Goal: Task Accomplishment & Management: Use online tool/utility

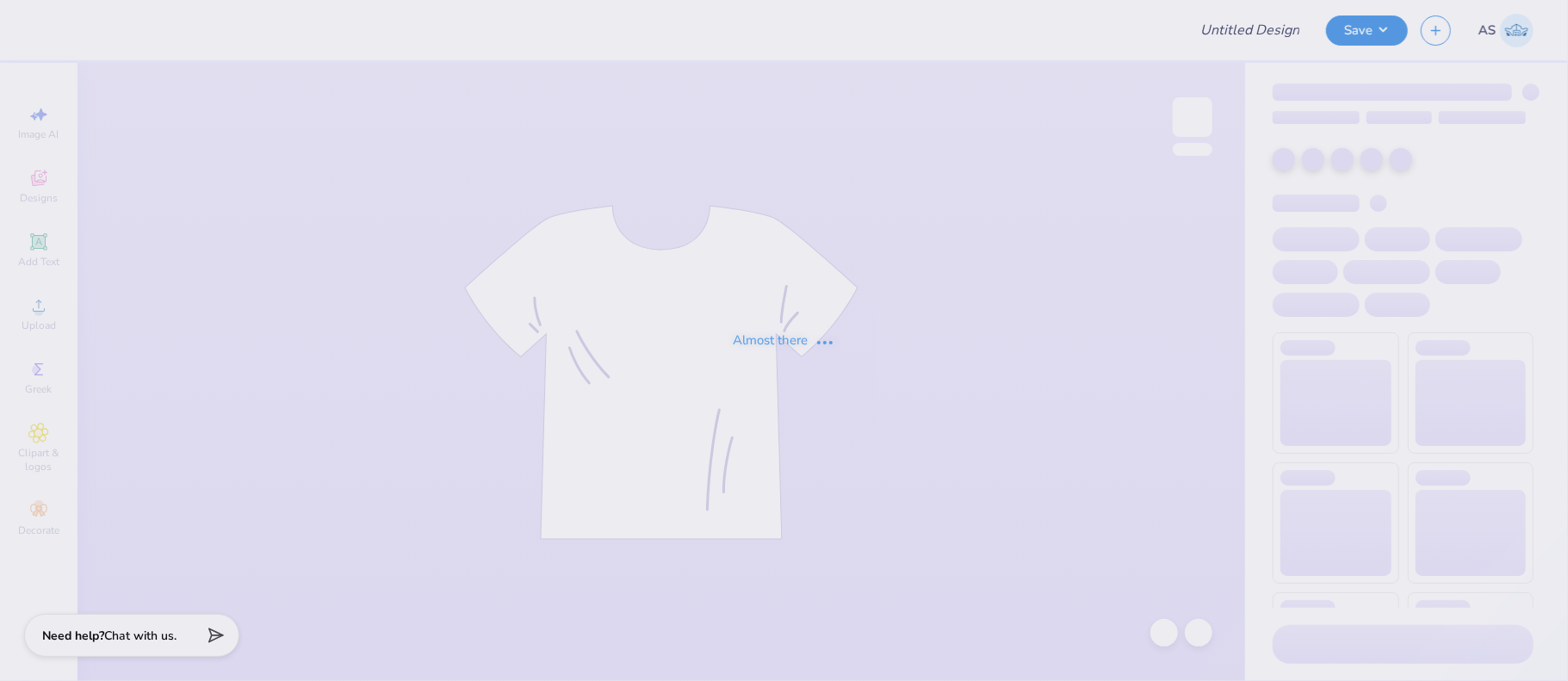
type input "Loretto Academy Merch 2025!"
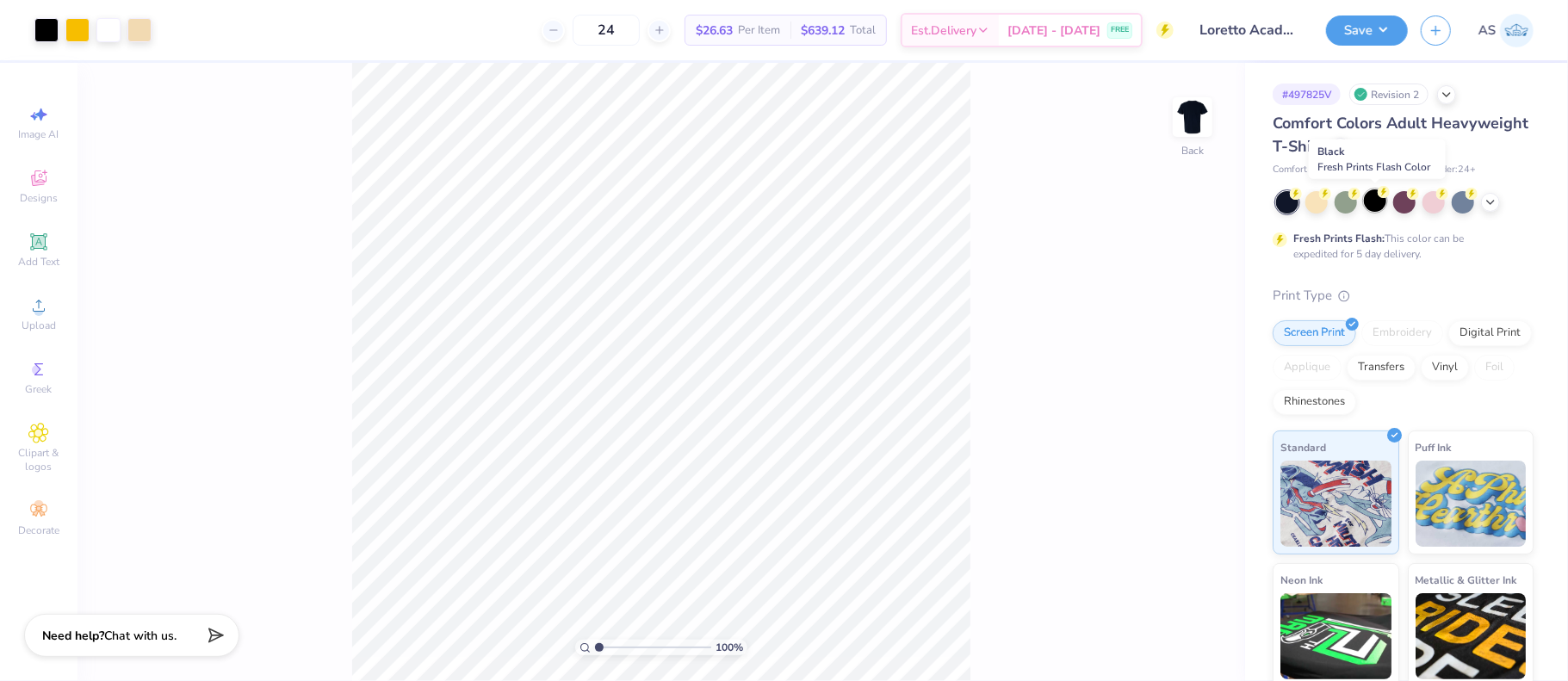
click at [1375, 200] on div at bounding box center [1374, 200] width 23 height 23
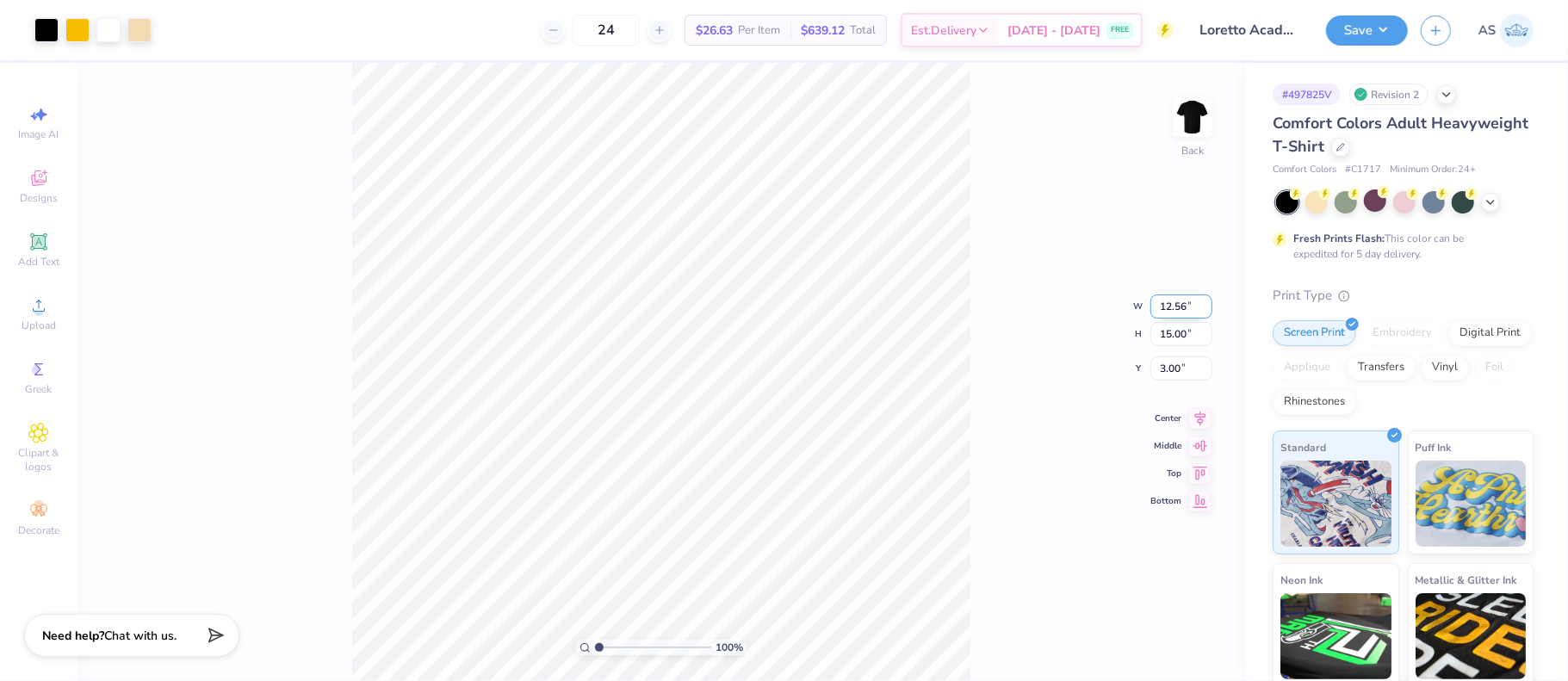
drag, startPoint x: 1187, startPoint y: 308, endPoint x: 1161, endPoint y: 309, distance: 26.0
click at [1161, 309] on input "12.56" at bounding box center [1181, 307] width 62 height 24
type input "12.00"
type input "14.33"
type input "3.33"
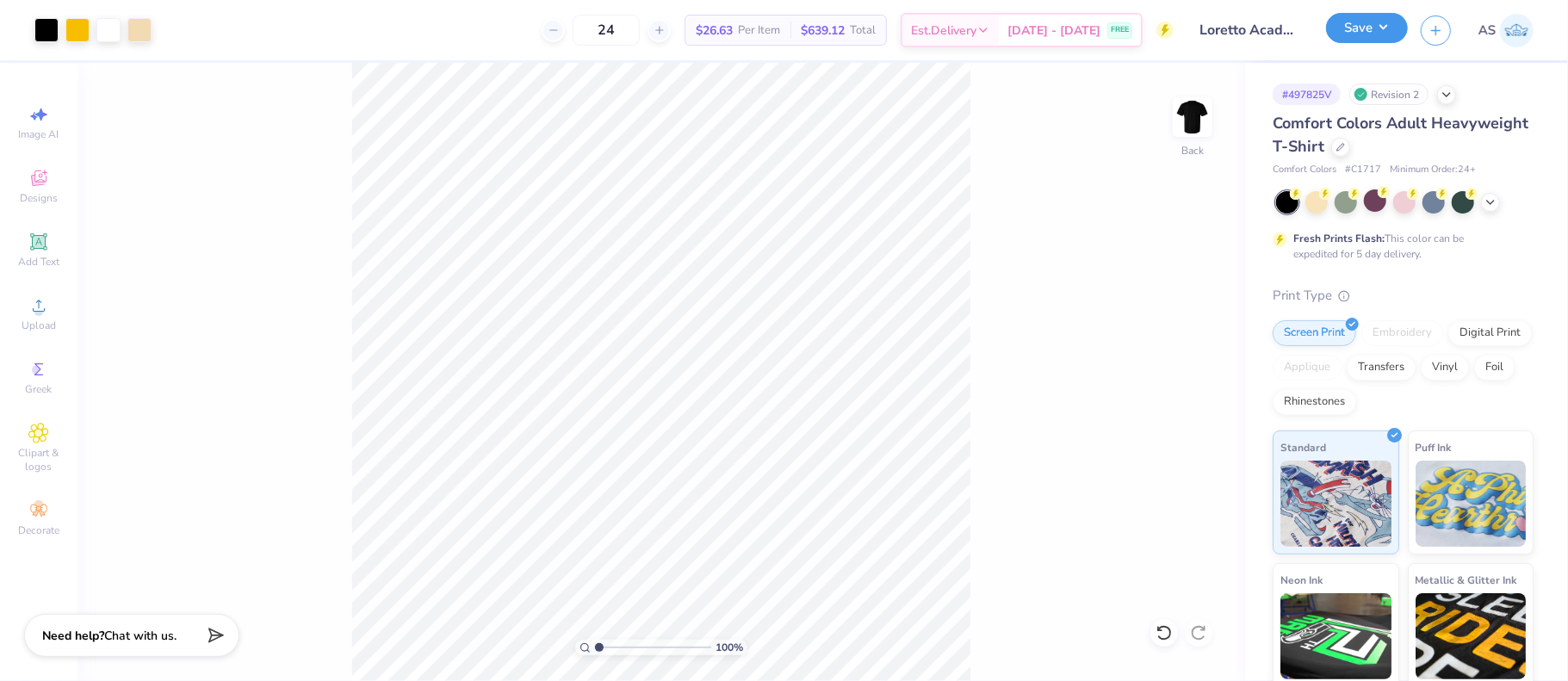
click at [1389, 29] on button "Save" at bounding box center [1366, 27] width 81 height 30
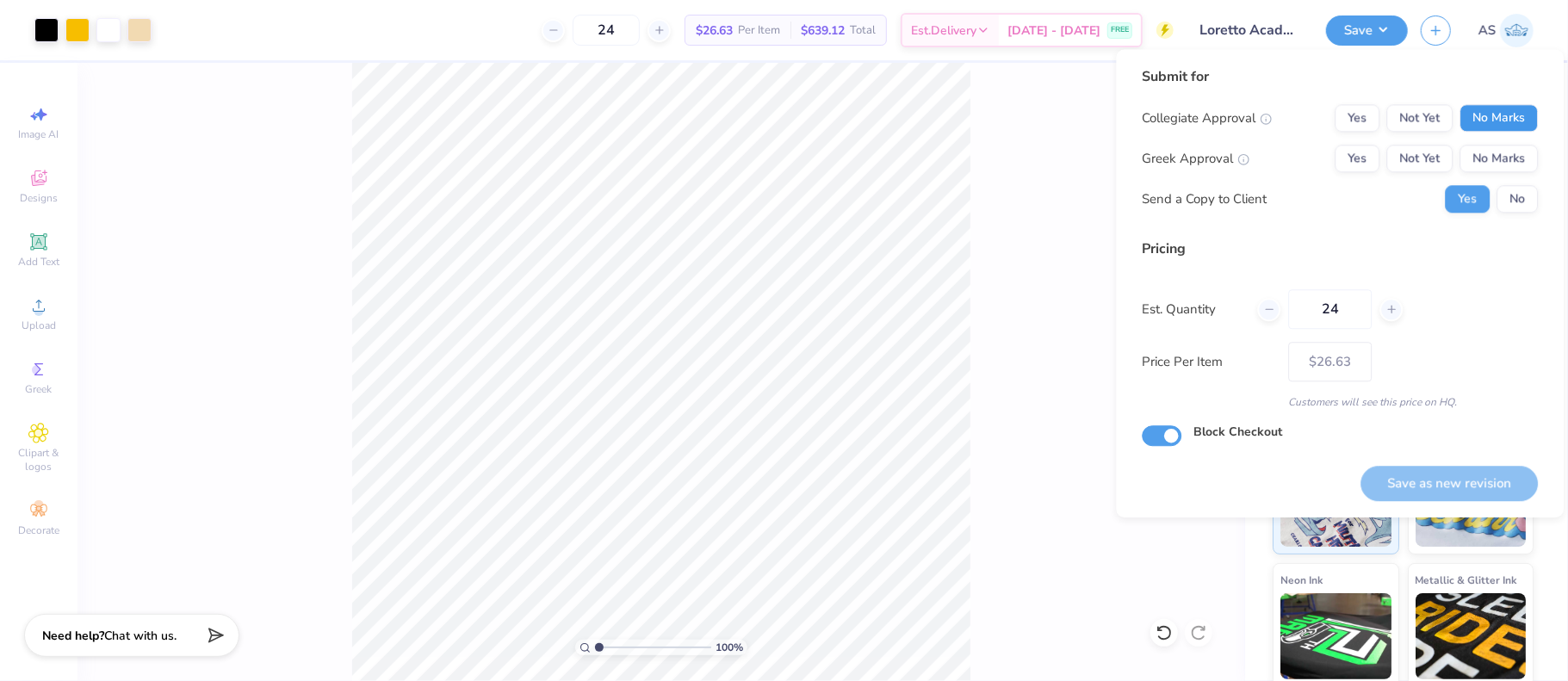
click at [1492, 109] on button "No Marks" at bounding box center [1498, 118] width 79 height 27
click at [1493, 162] on button "No Marks" at bounding box center [1498, 158] width 79 height 27
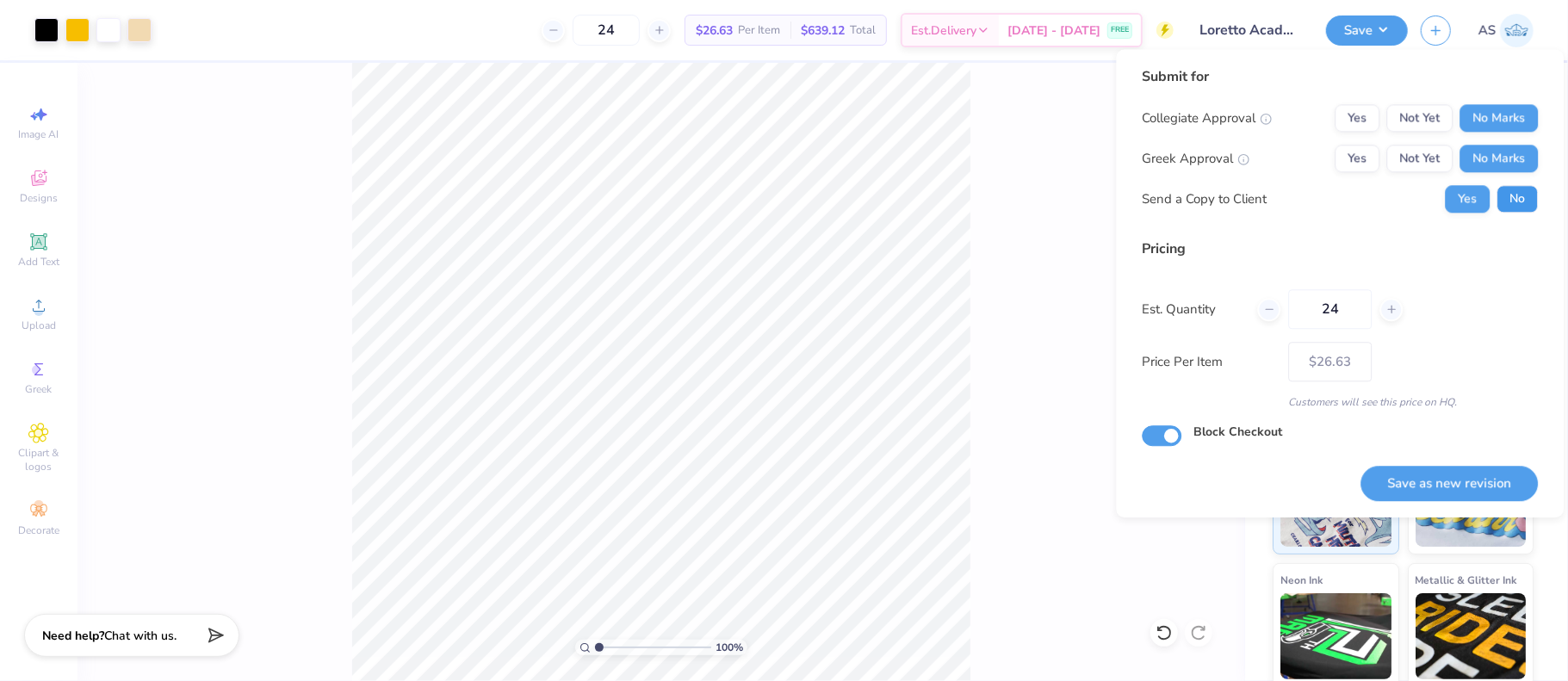
click at [1512, 198] on button "No" at bounding box center [1517, 199] width 42 height 27
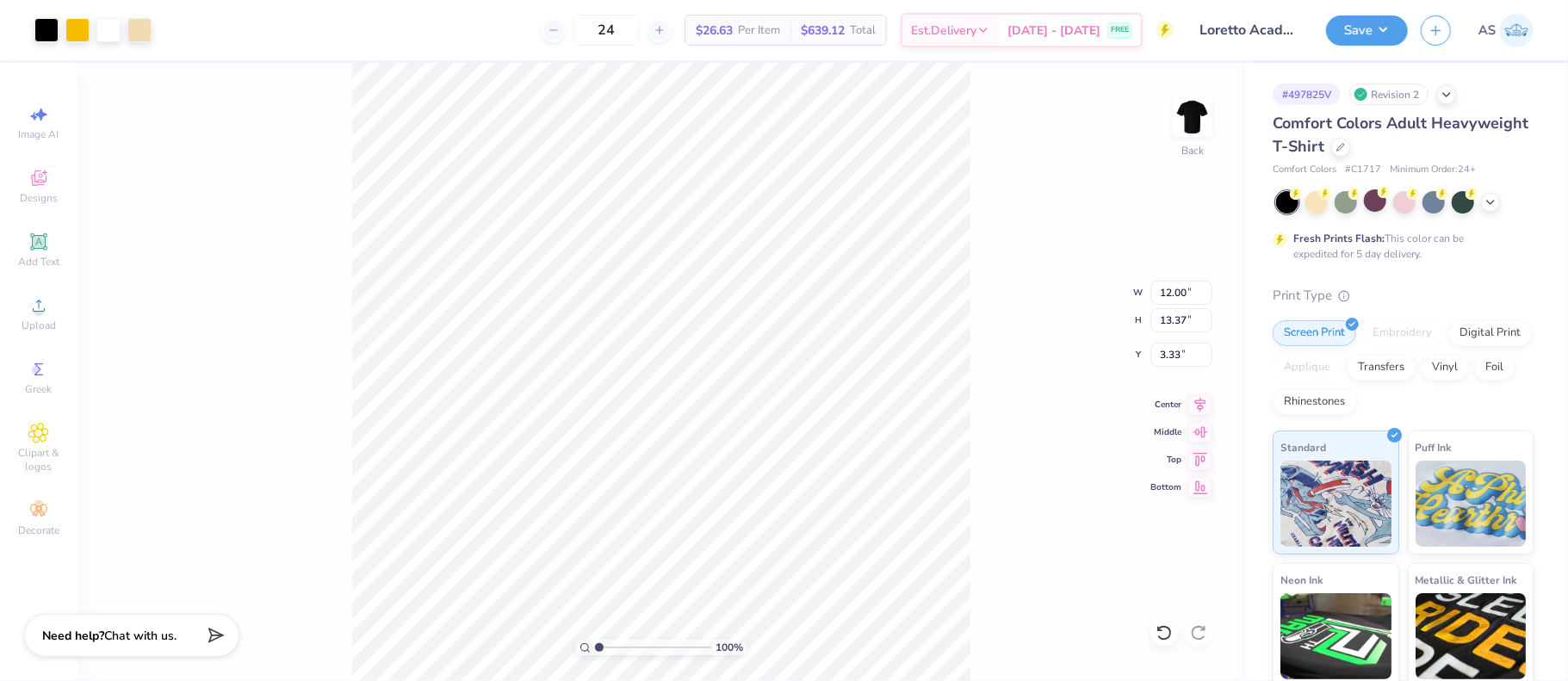
type input "14.33"
drag, startPoint x: 1195, startPoint y: 350, endPoint x: 1171, endPoint y: 350, distance: 24.0
click at [1171, 350] on input "3.33" at bounding box center [1181, 355] width 62 height 24
type input "3.00"
click at [1381, 29] on button "Save" at bounding box center [1366, 27] width 81 height 30
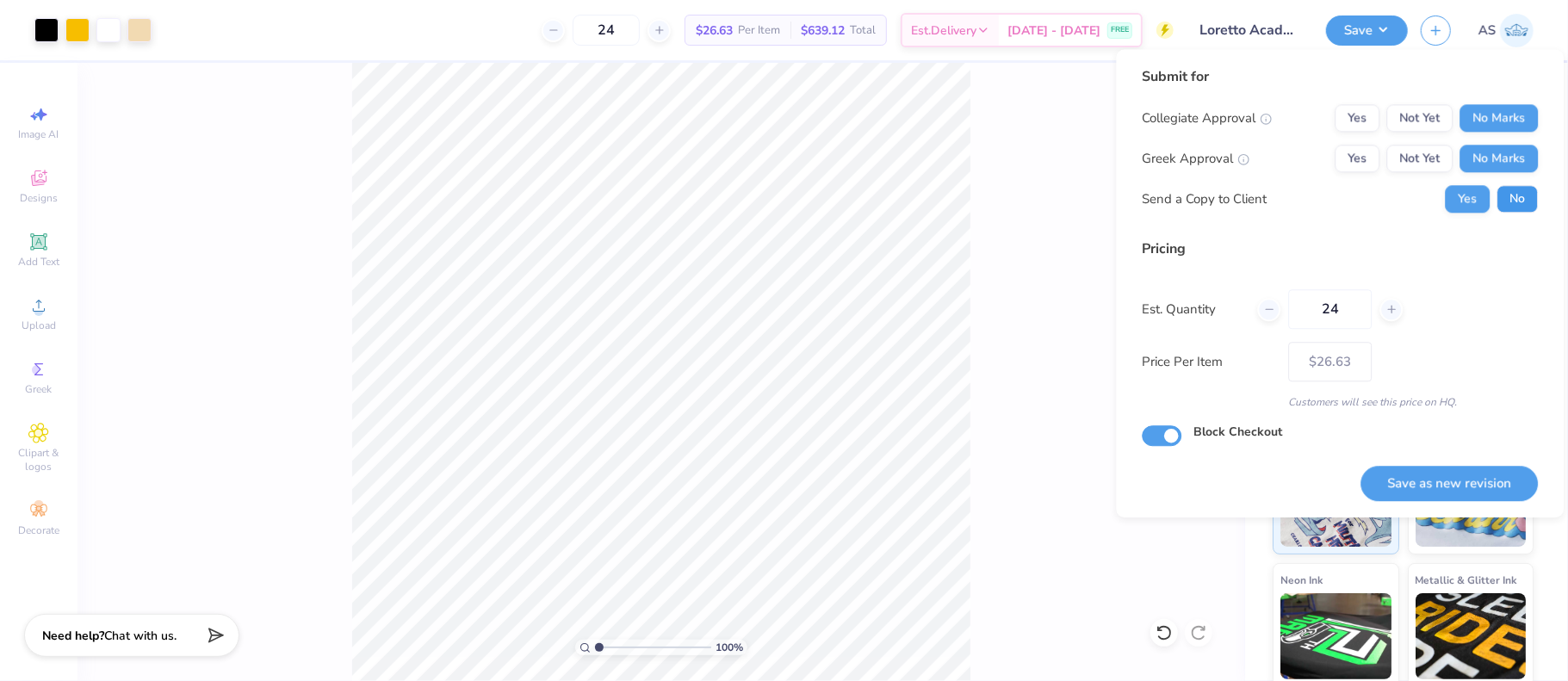
drag, startPoint x: 1533, startPoint y: 197, endPoint x: 1528, endPoint y: 246, distance: 49.3
click at [1533, 197] on button "No" at bounding box center [1517, 199] width 42 height 27
click at [1432, 469] on button "Save as new revision" at bounding box center [1449, 483] width 177 height 35
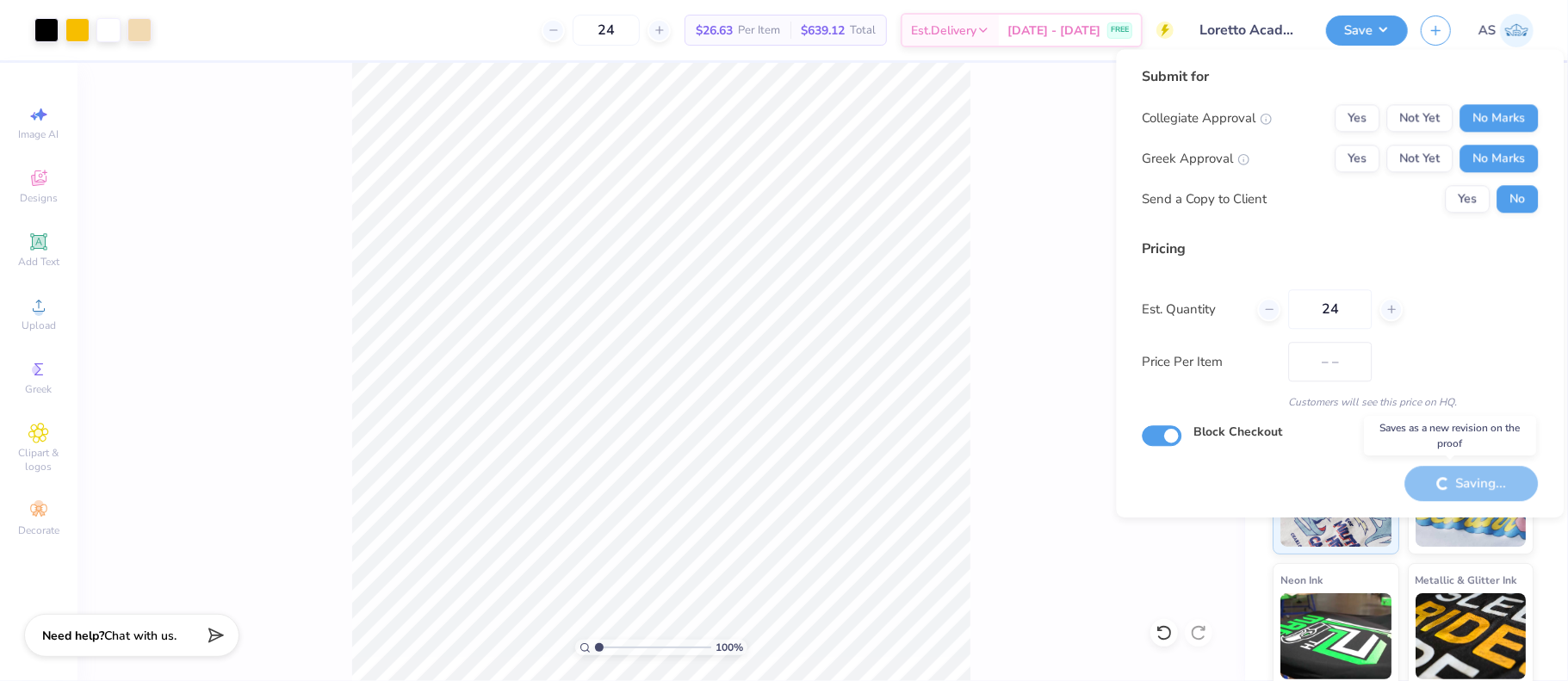
type input "$26.63"
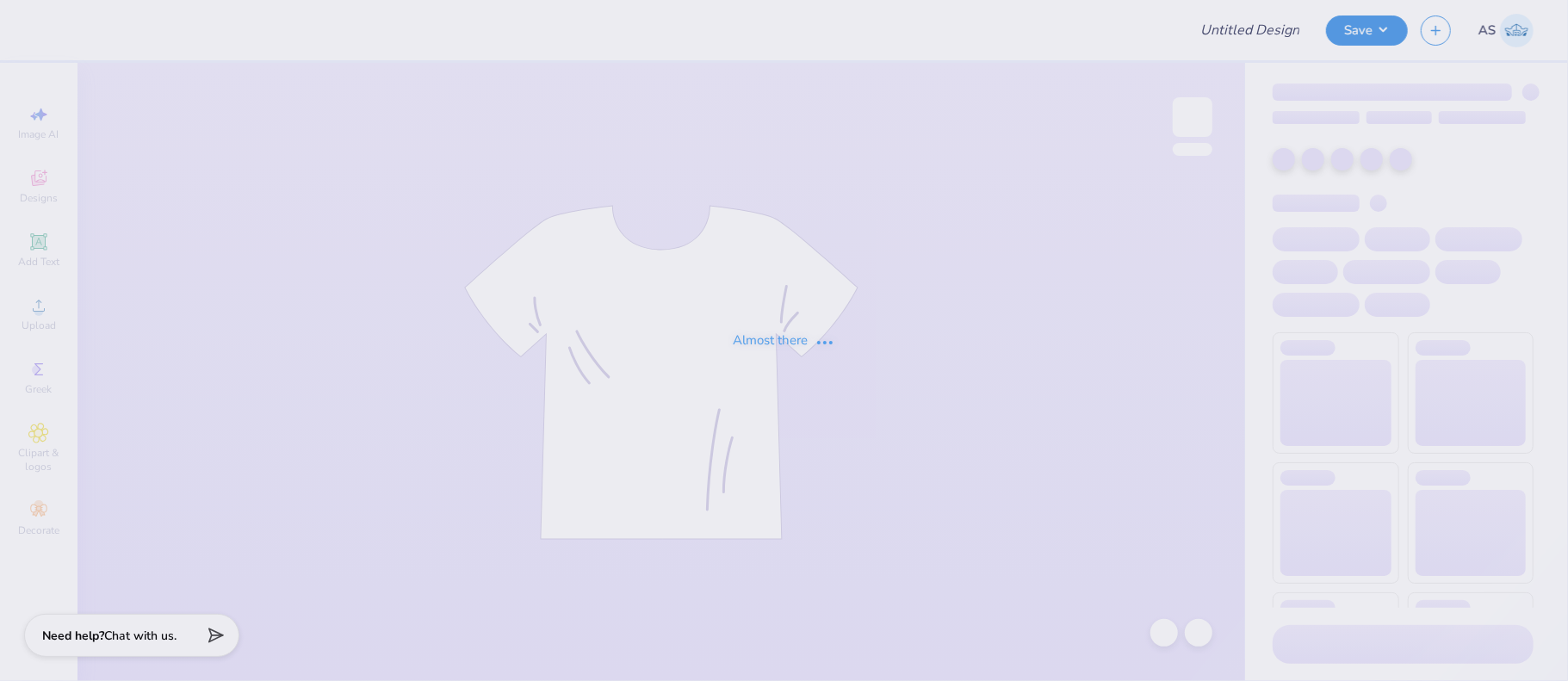
type input "Loretto Academy Merch 2025!"
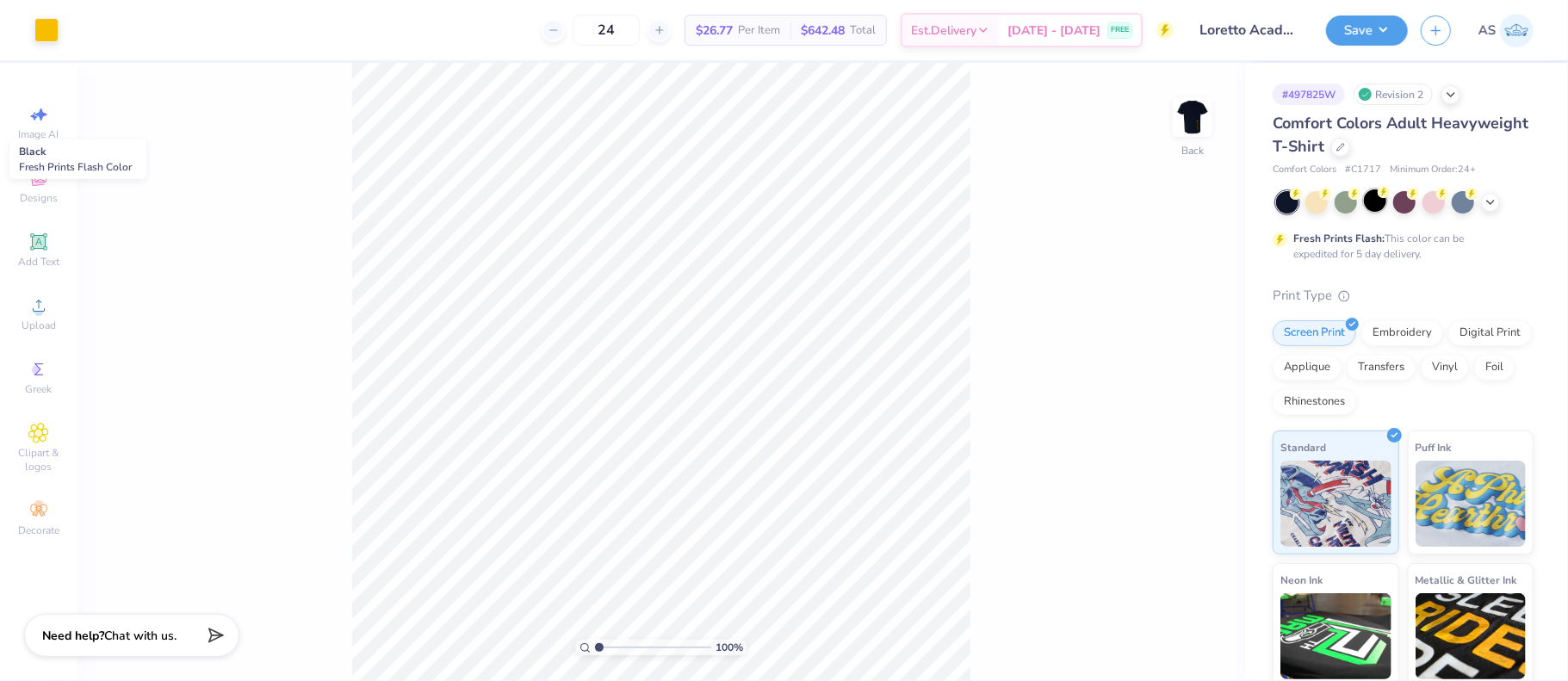
click at [1381, 203] on div at bounding box center [1374, 200] width 23 height 23
click at [1192, 119] on img at bounding box center [1193, 117] width 69 height 69
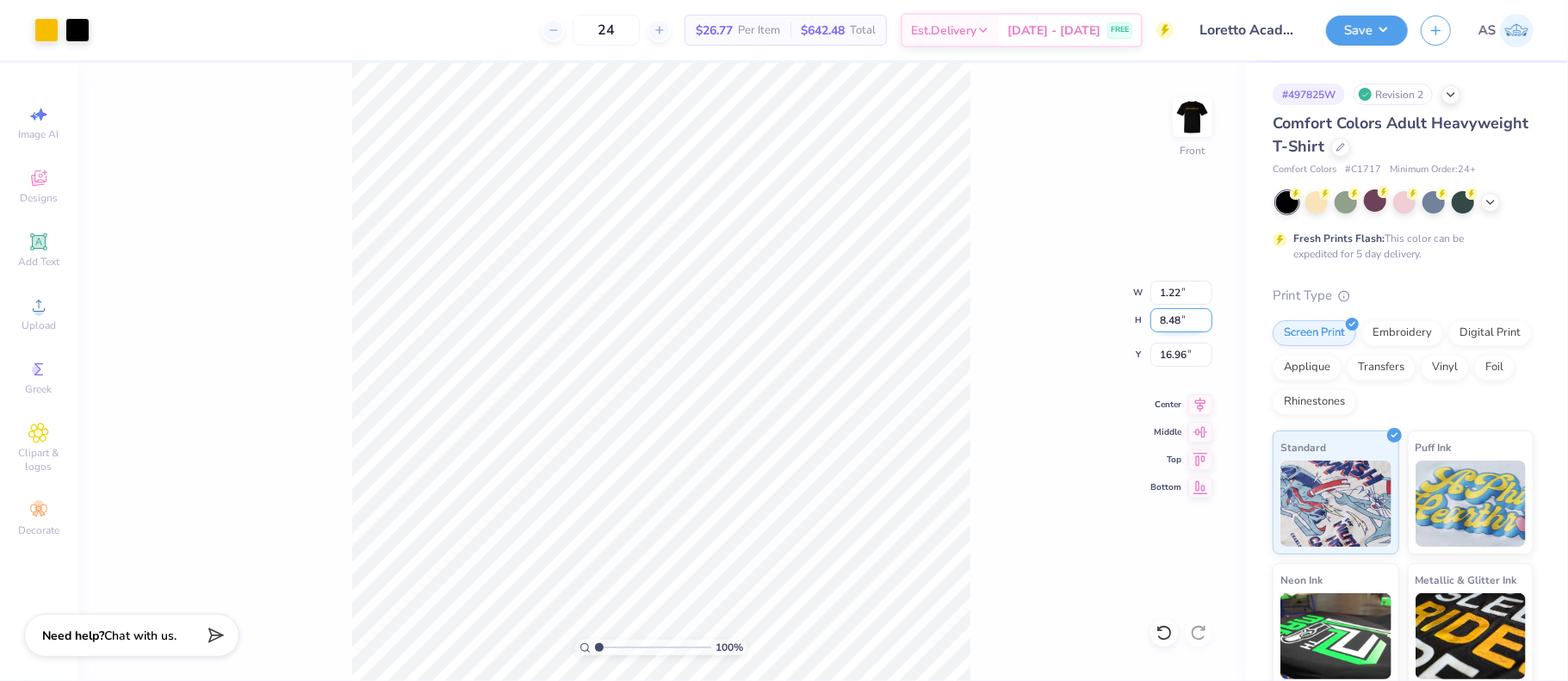
drag, startPoint x: 1178, startPoint y: 321, endPoint x: 1158, endPoint y: 322, distance: 20.0
click at [1158, 322] on input "8.48" at bounding box center [1181, 320] width 62 height 24
type input "12"
type input "1.73"
type input "12.00"
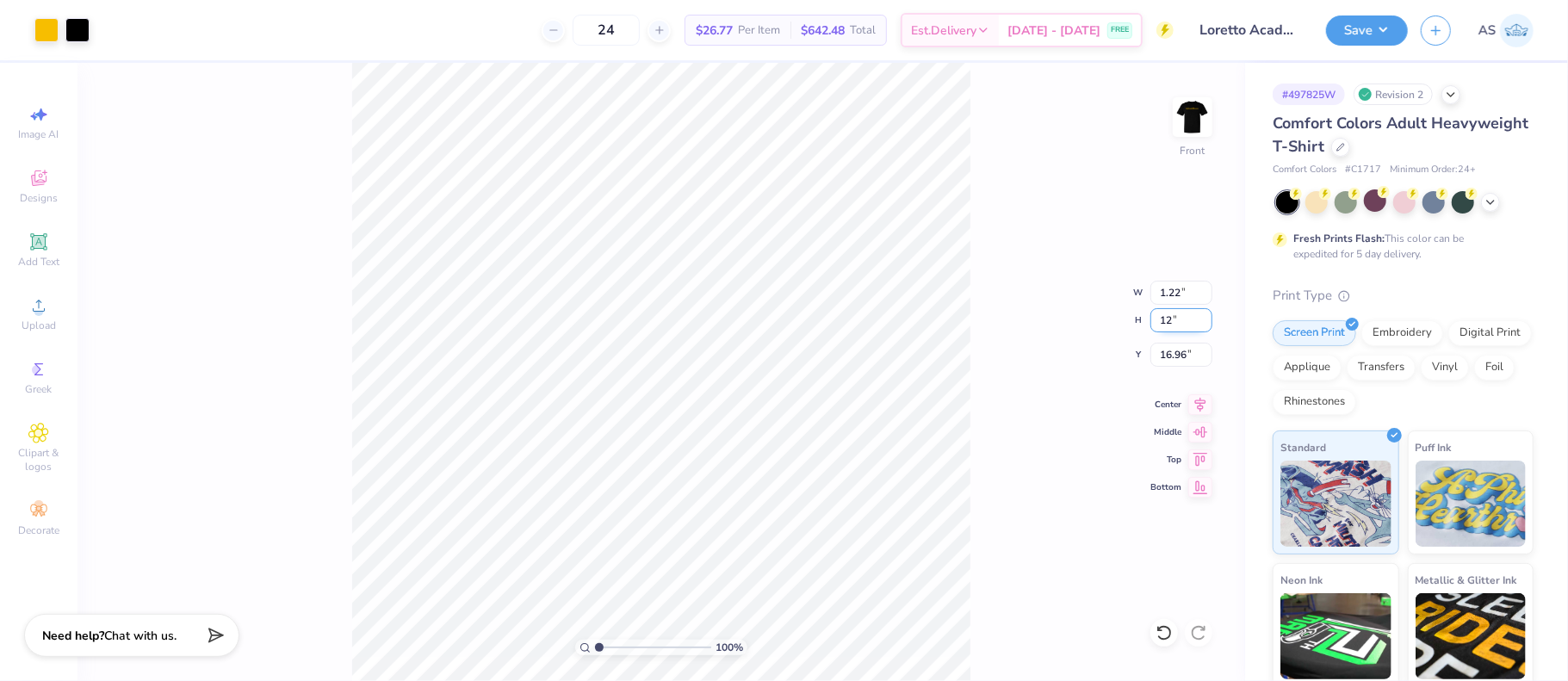
type input "14.40"
drag, startPoint x: 1185, startPoint y: 350, endPoint x: 1144, endPoint y: 351, distance: 41.0
click at [1144, 351] on div "100 % Front W 1.73 1.73 " H 12.00 12.00 " Y 14.40 14.40 " Center Middle Top Bot…" at bounding box center [661, 373] width 1167 height 619
click at [1160, 355] on input "14.40" at bounding box center [1181, 355] width 62 height 24
type input "0"
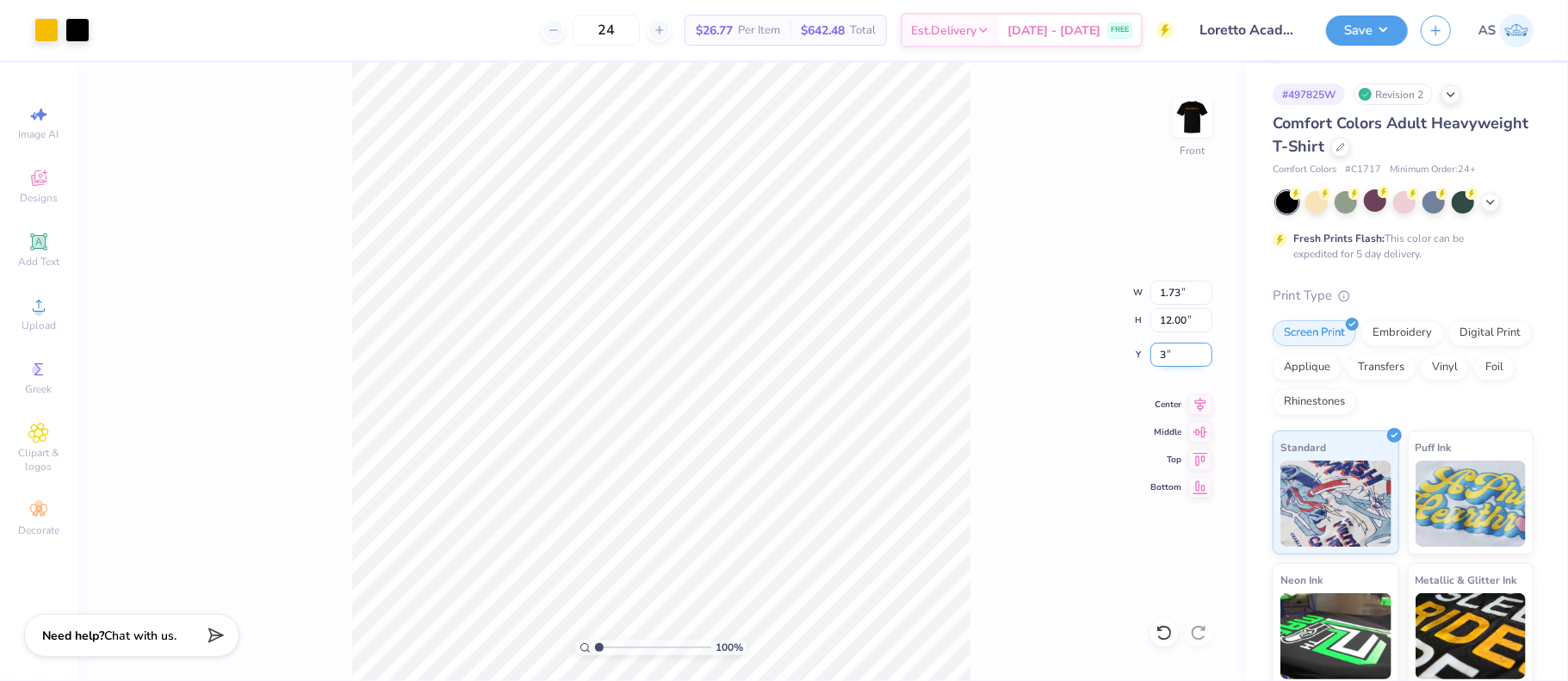
type input "3.00"
click at [1196, 130] on img at bounding box center [1193, 117] width 69 height 69
click at [1196, 130] on img at bounding box center [1193, 117] width 34 height 34
click at [1196, 114] on img at bounding box center [1193, 117] width 69 height 69
click at [1196, 114] on img at bounding box center [1193, 117] width 34 height 34
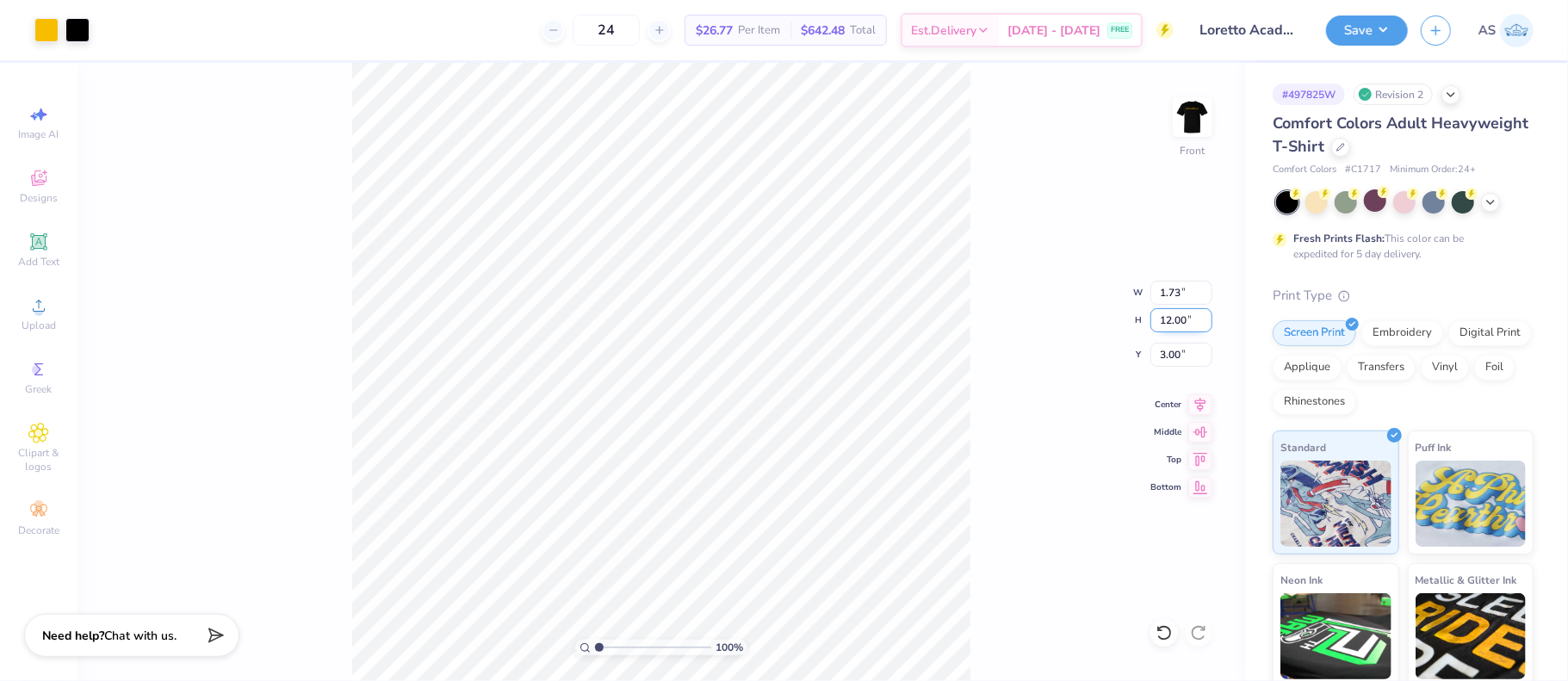
click at [1171, 316] on input "12.00" at bounding box center [1181, 320] width 62 height 24
type input "15.00"
type input "2.17"
click at [1179, 355] on input "1.50" at bounding box center [1181, 355] width 62 height 24
type input "3.00"
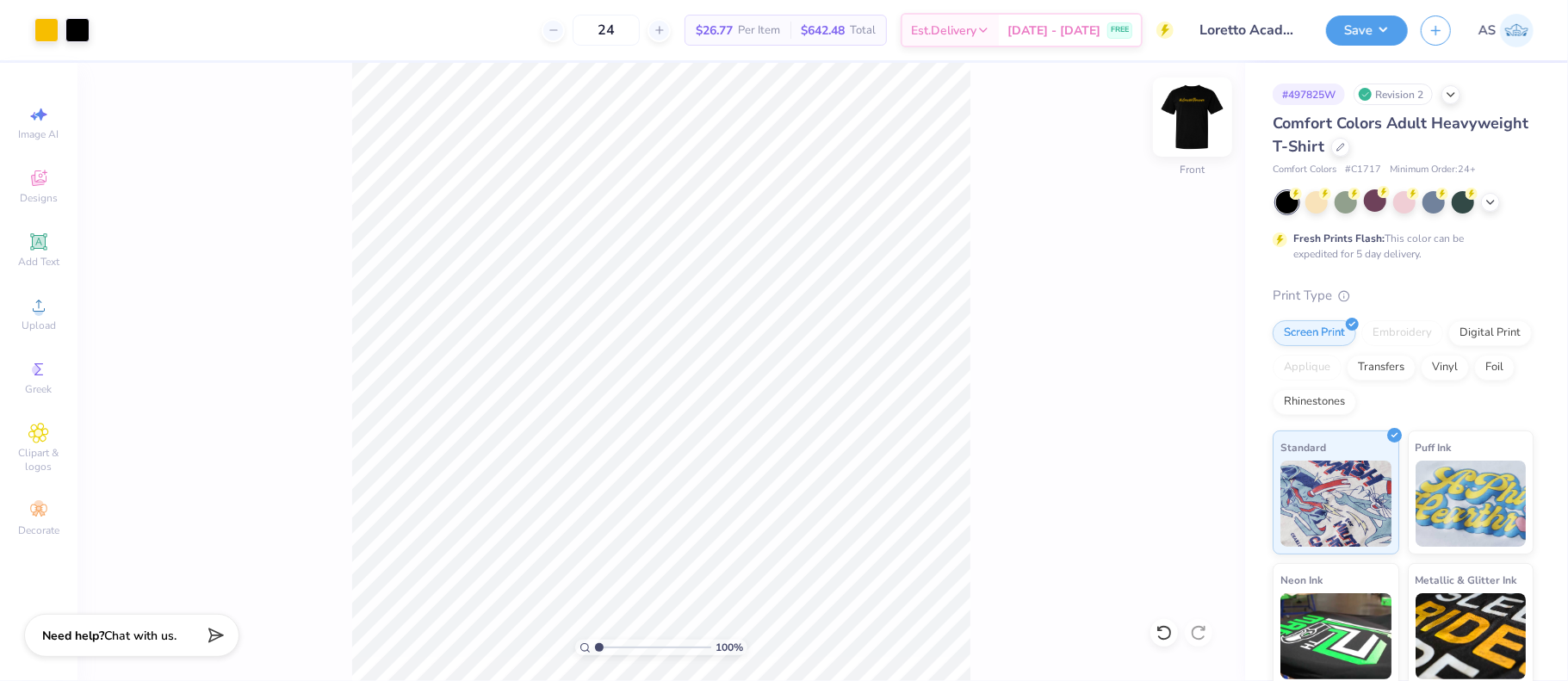
click at [1214, 107] on img at bounding box center [1193, 117] width 69 height 69
click at [1214, 107] on div "100 % Back" at bounding box center [661, 373] width 1167 height 619
click at [1360, 33] on button "Save" at bounding box center [1366, 27] width 81 height 30
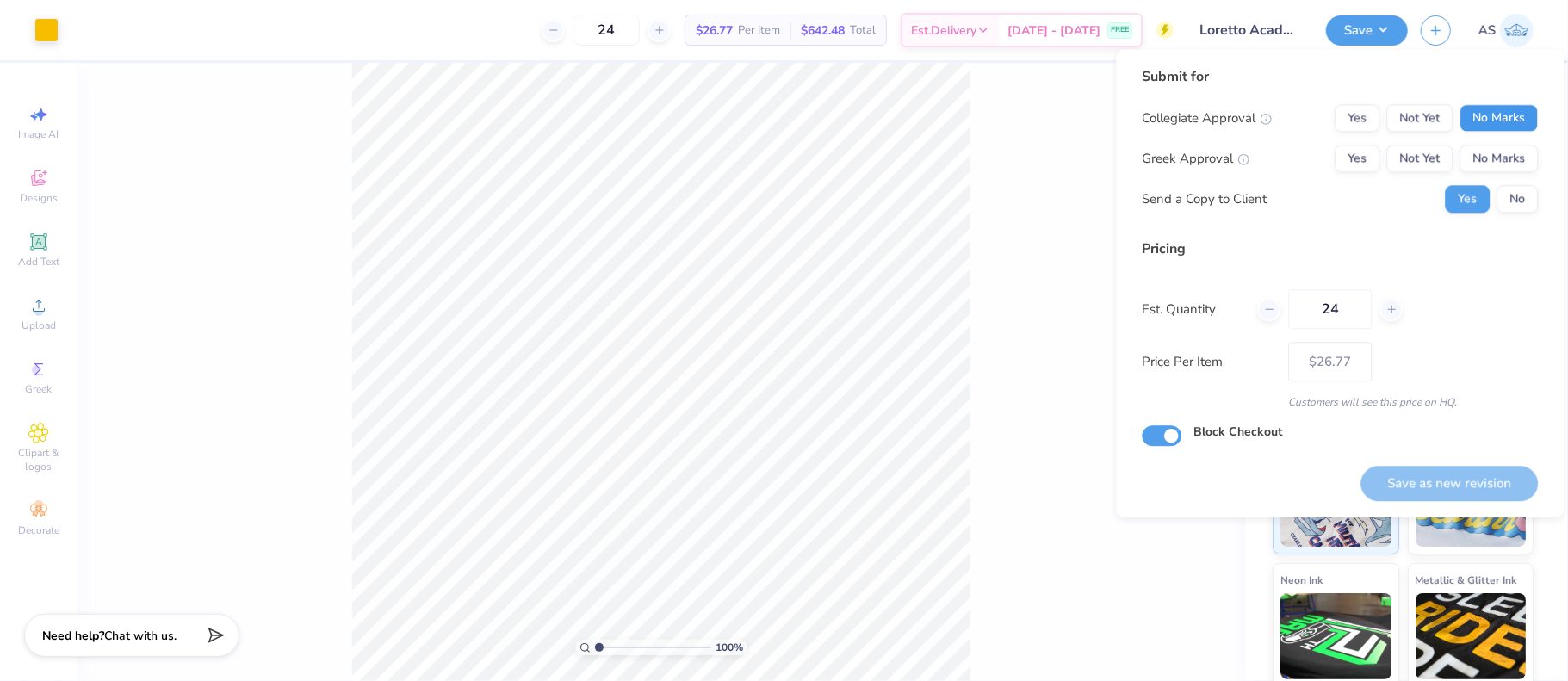
click at [1495, 127] on button "No Marks" at bounding box center [1498, 118] width 79 height 27
click at [1488, 154] on button "No Marks" at bounding box center [1498, 158] width 79 height 27
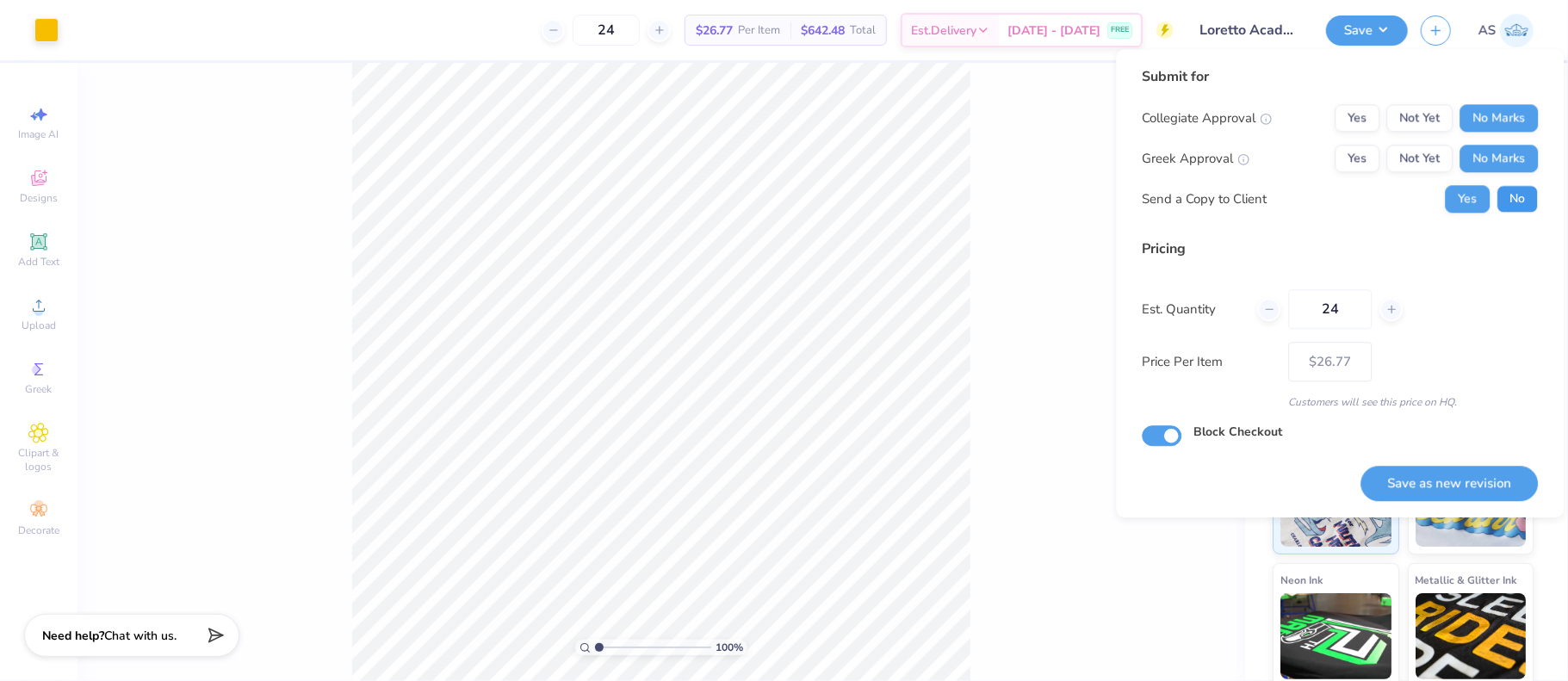
click at [1516, 194] on button "No" at bounding box center [1517, 199] width 42 height 27
click at [1453, 488] on button "Save as new revision" at bounding box center [1449, 483] width 177 height 35
type input "$26.77"
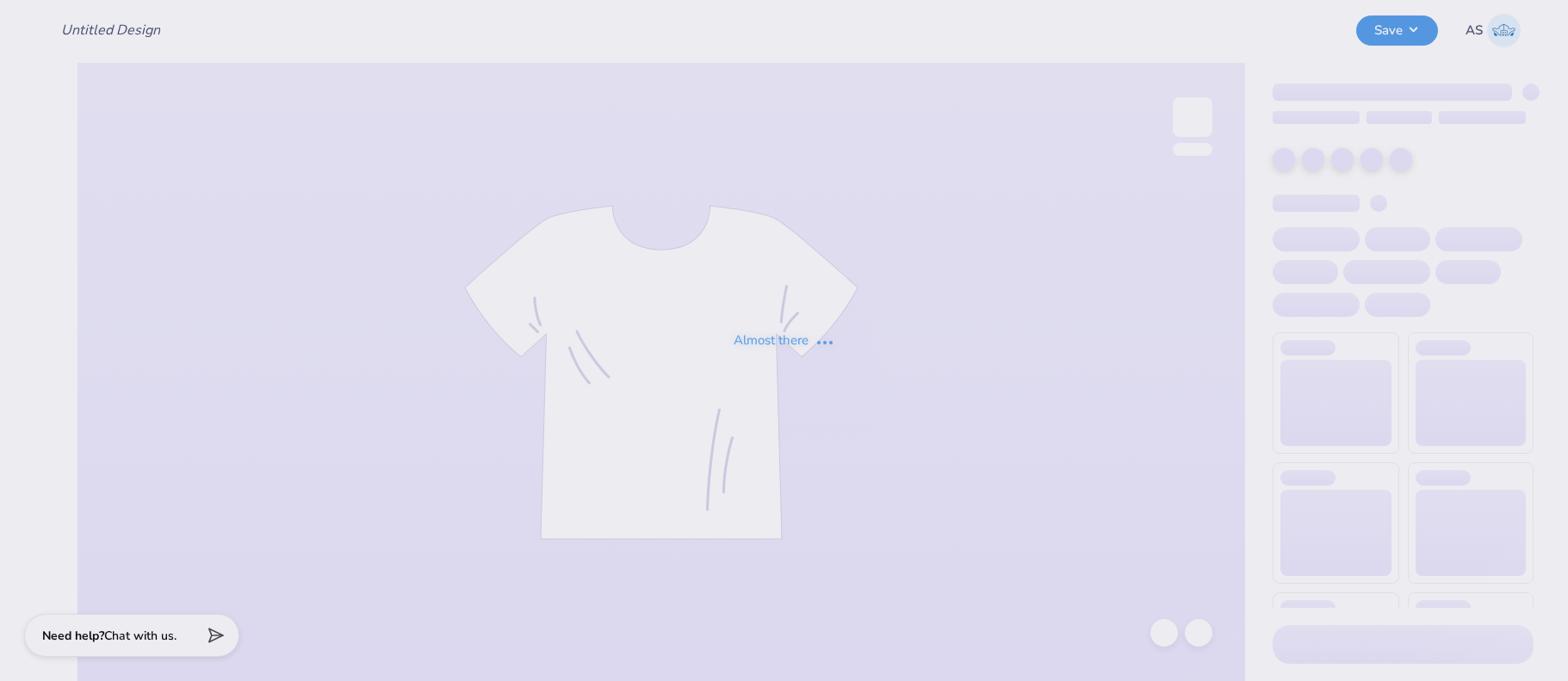
type input "Loretto Academy Merch 2025!"
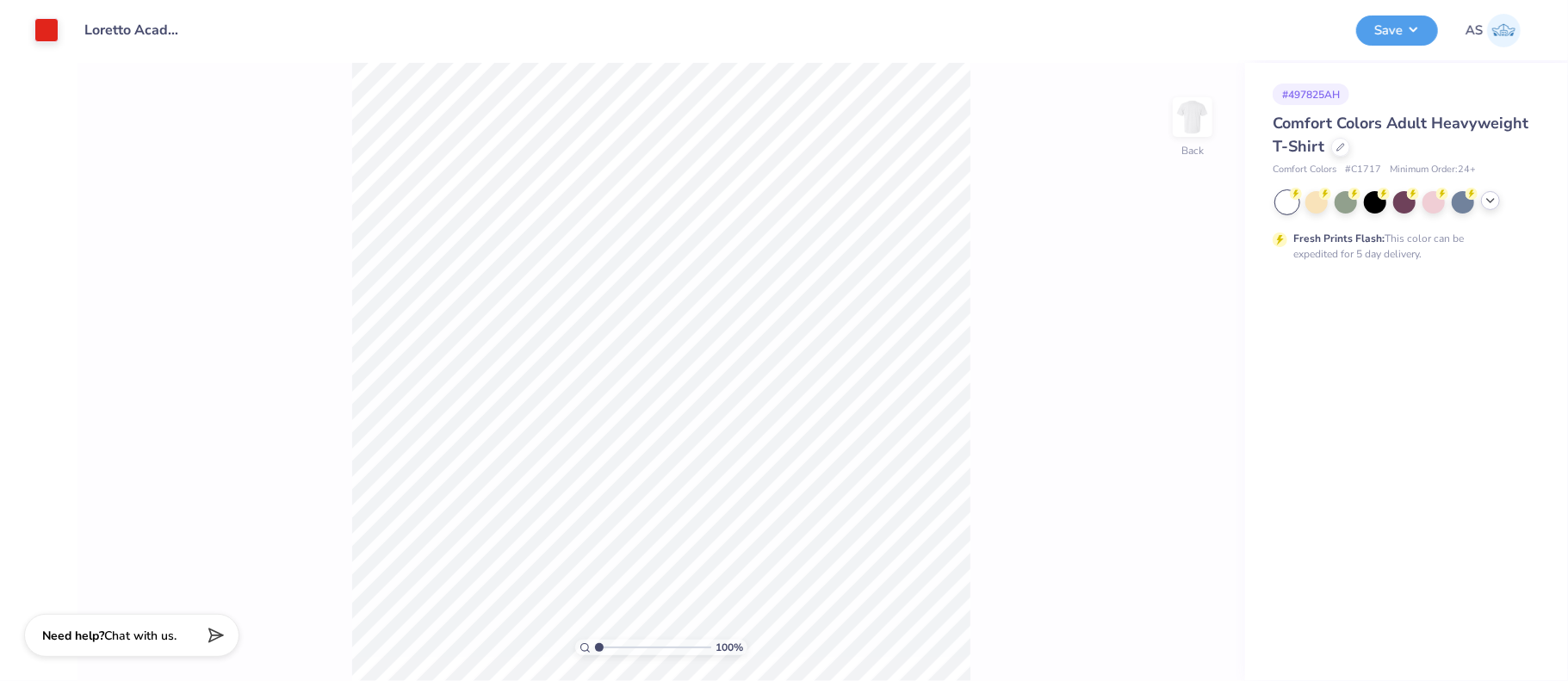
click at [1495, 204] on icon at bounding box center [1490, 200] width 14 height 14
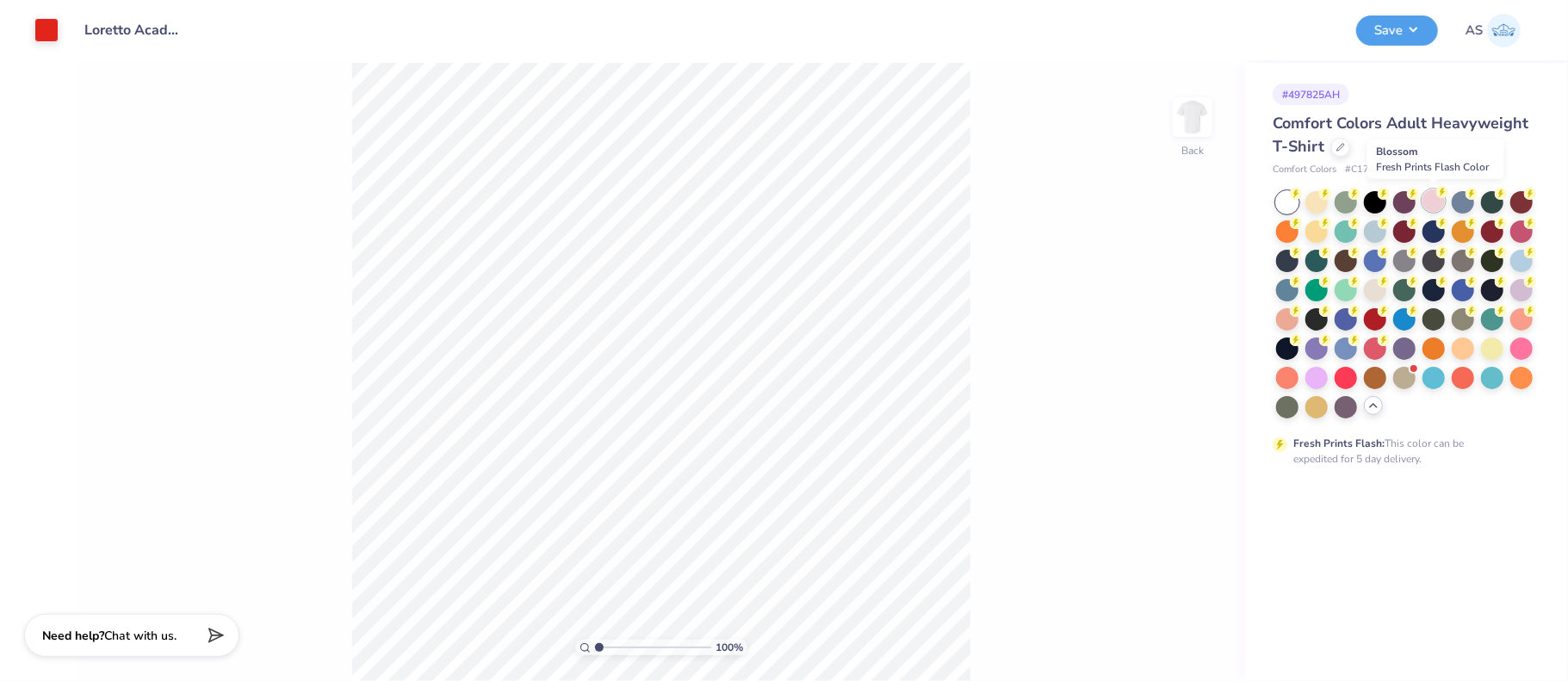
click at [1428, 203] on div at bounding box center [1433, 200] width 23 height 23
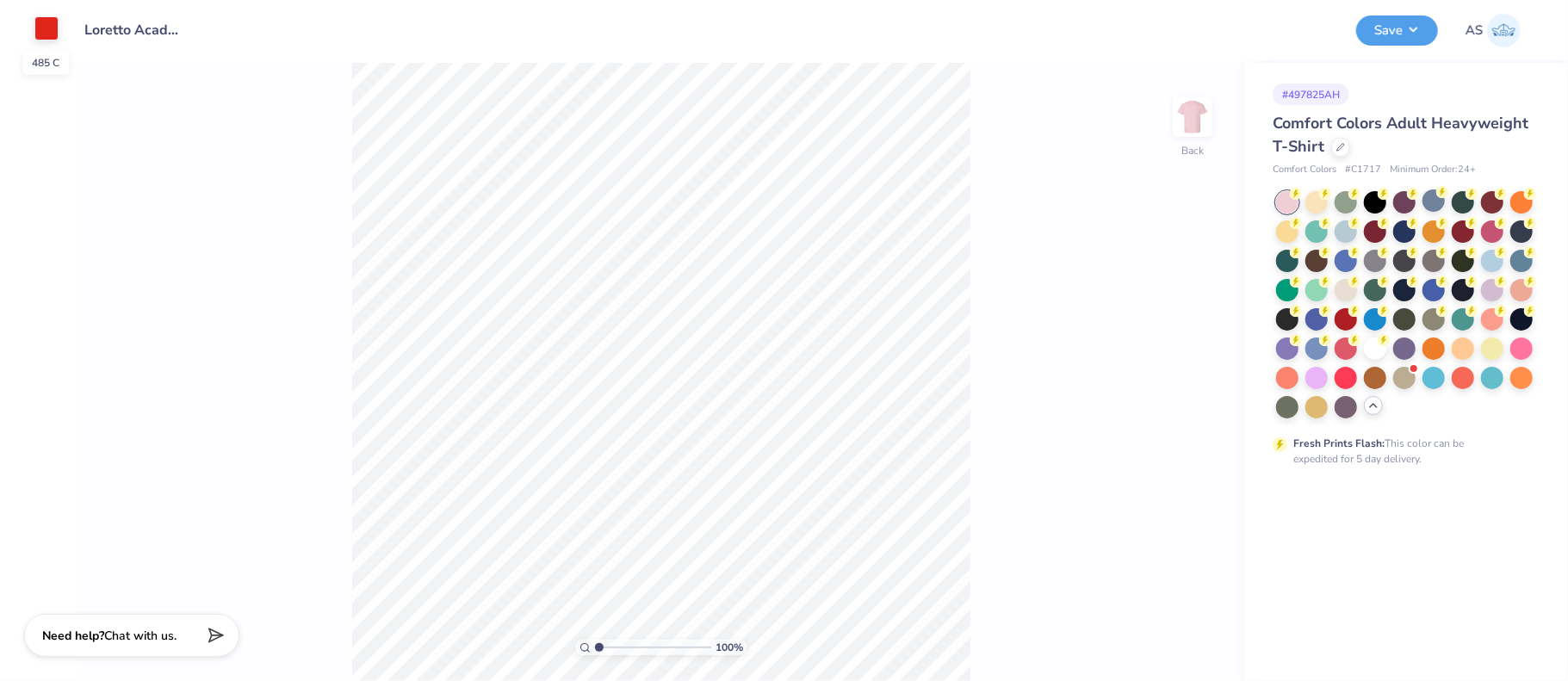
click at [45, 28] on div at bounding box center [46, 28] width 24 height 24
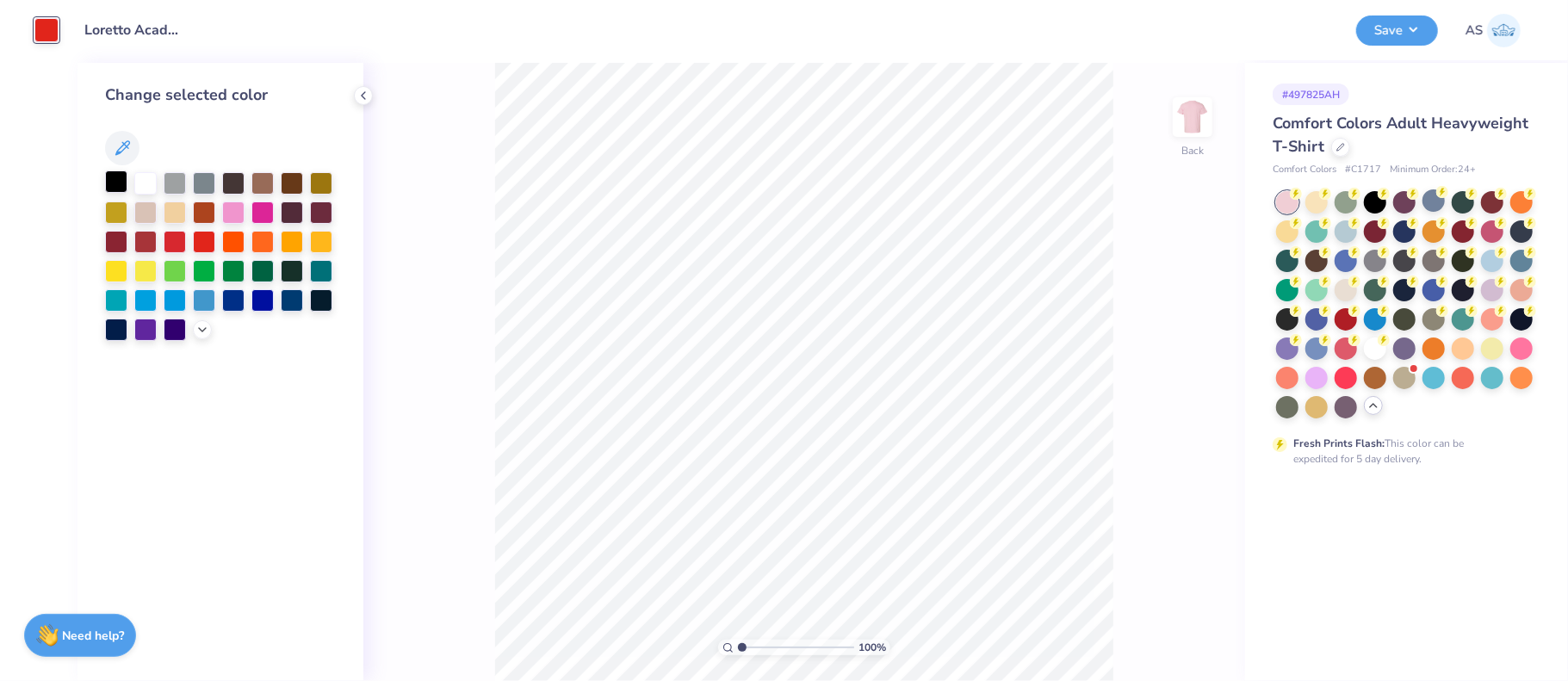
click at [112, 180] on div at bounding box center [116, 182] width 23 height 23
click at [140, 189] on div at bounding box center [146, 182] width 23 height 23
click at [1409, 30] on button "Save" at bounding box center [1397, 27] width 81 height 30
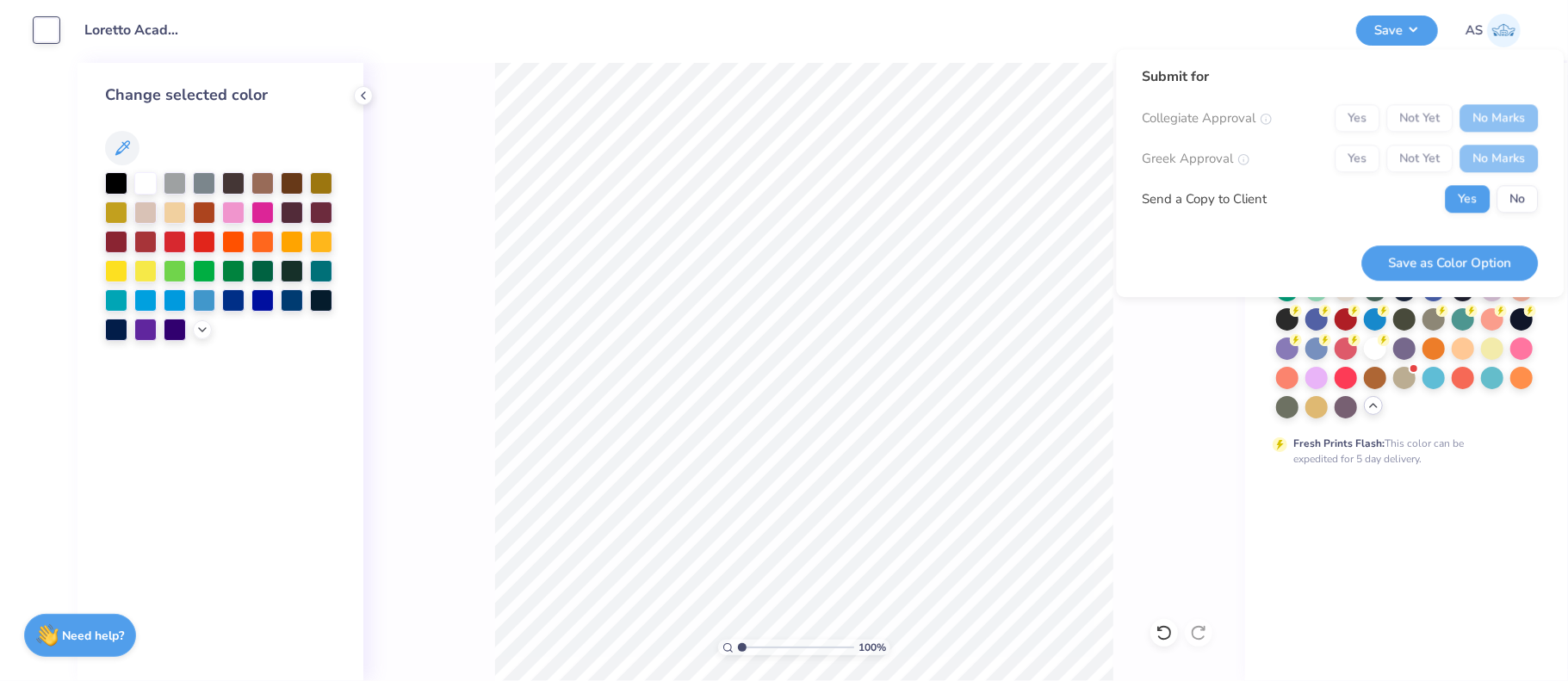
click at [1518, 183] on div "Collegiate Approval Yes Not Yet No Marks Greek Approval Yes Not Yet No Marks Se…" at bounding box center [1340, 158] width 396 height 109
click at [1520, 206] on button "No" at bounding box center [1517, 199] width 42 height 27
click at [1475, 256] on button "Save as Color Option" at bounding box center [1449, 262] width 176 height 35
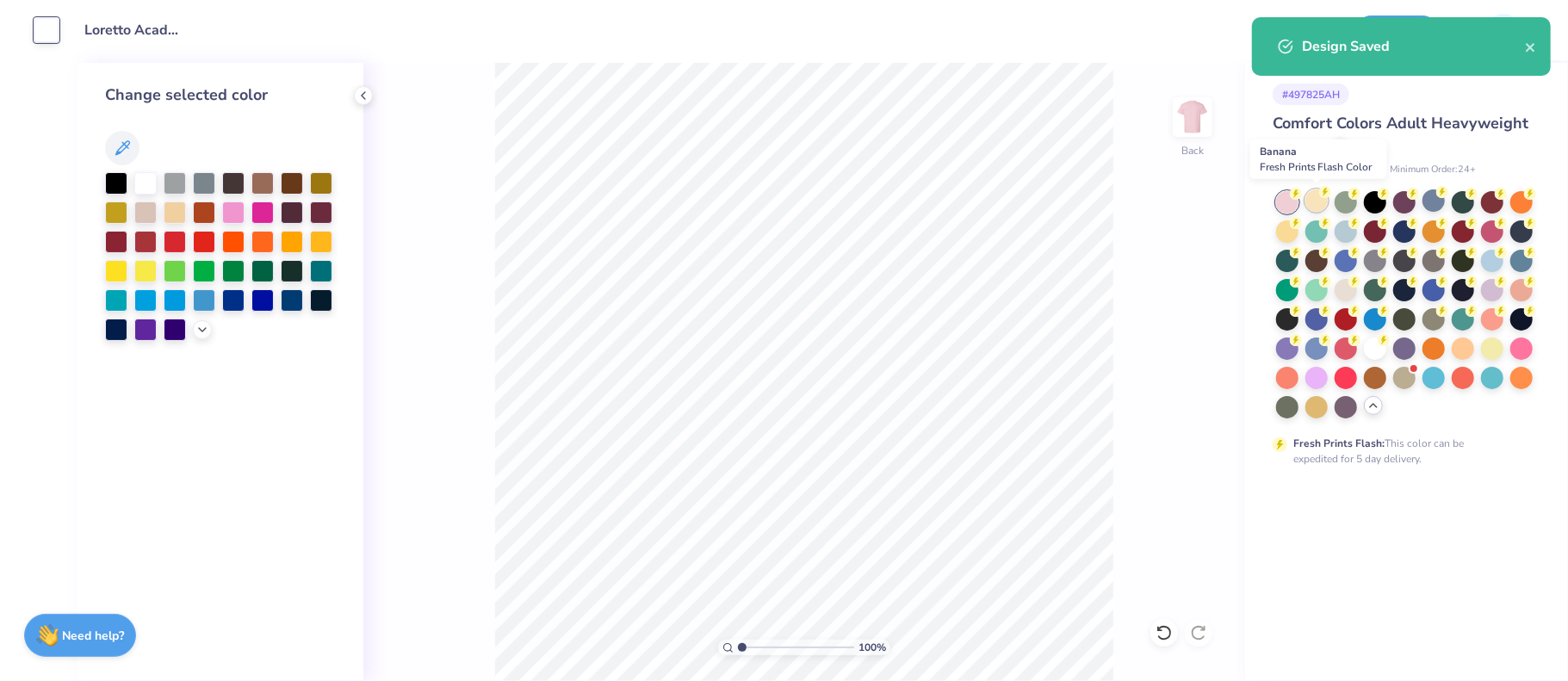
click at [1310, 210] on div at bounding box center [1316, 200] width 23 height 23
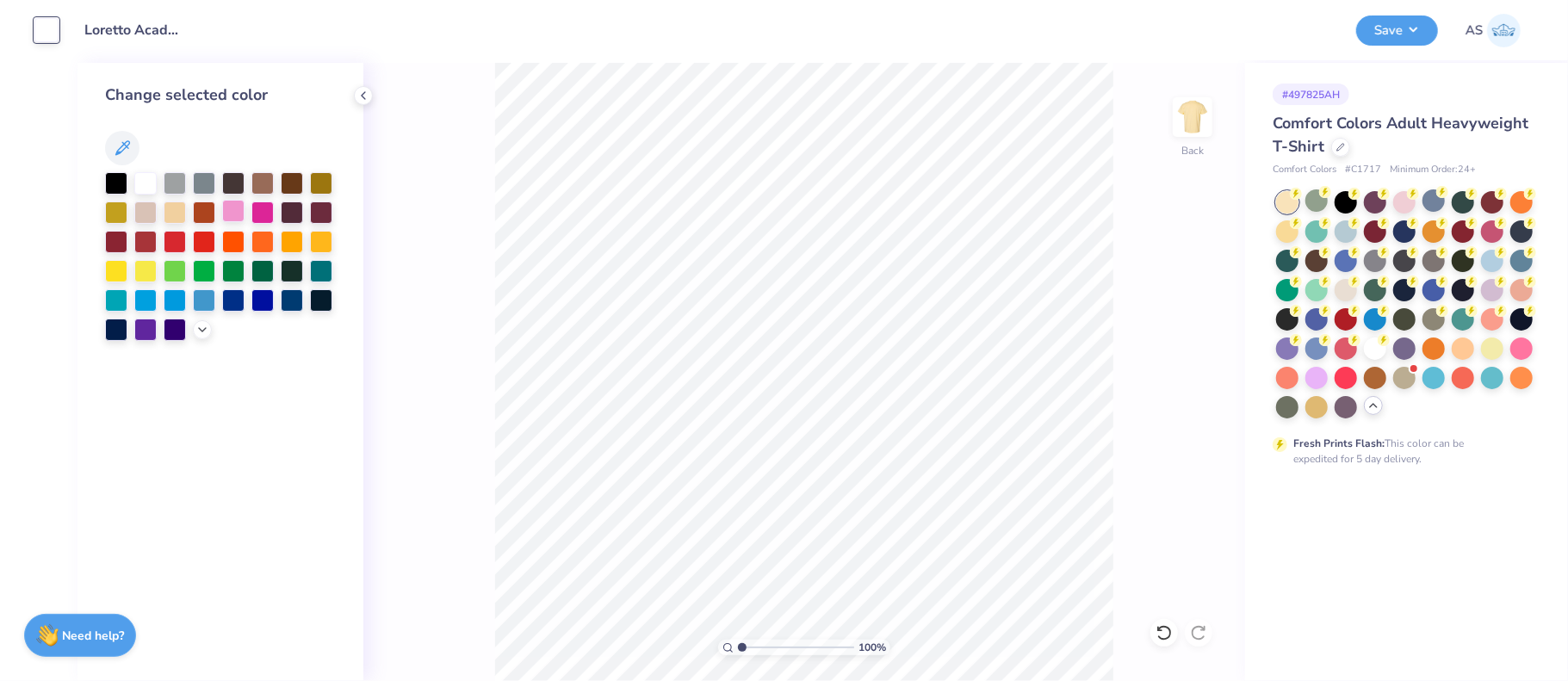
click at [230, 216] on div at bounding box center [233, 211] width 23 height 23
click at [256, 213] on div at bounding box center [262, 211] width 23 height 23
click at [195, 335] on div at bounding box center [202, 327] width 19 height 19
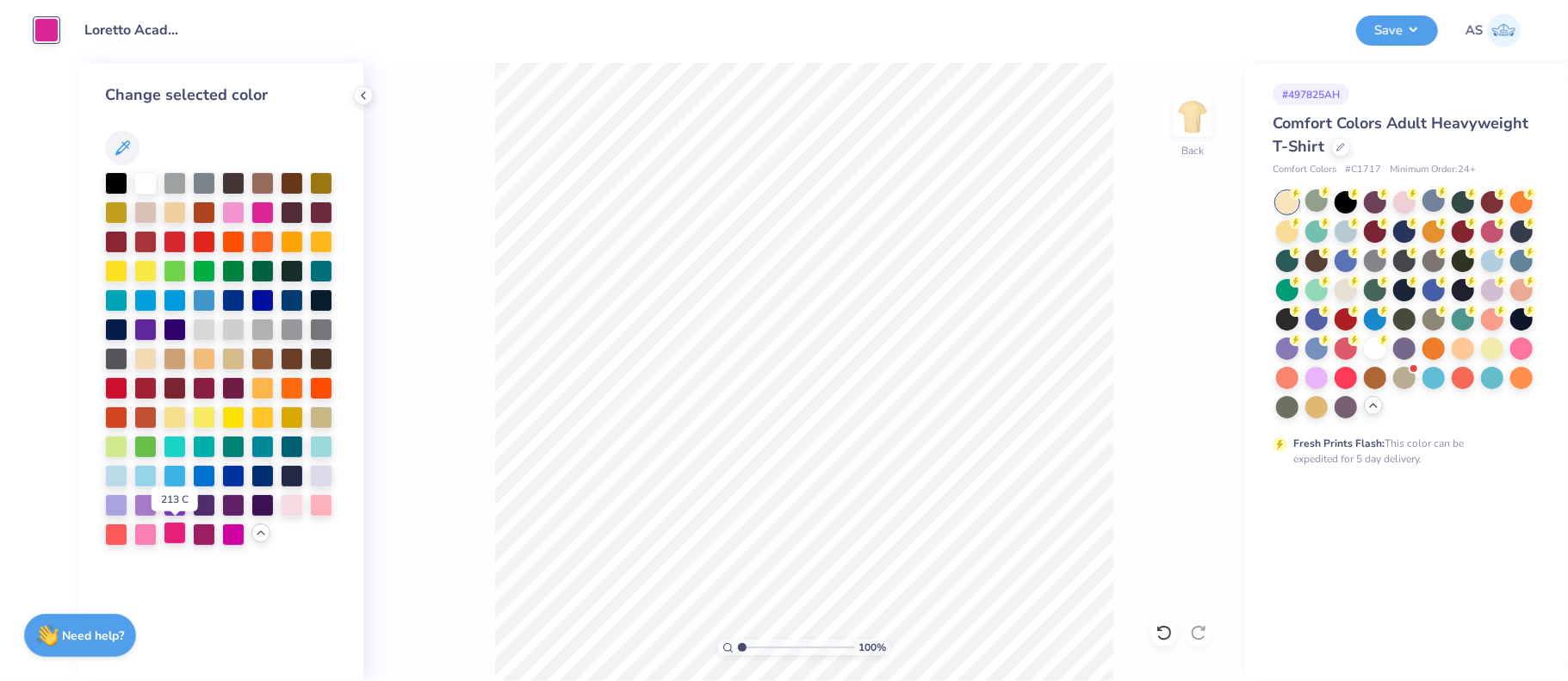
click at [175, 535] on div at bounding box center [175, 533] width 23 height 23
click at [145, 536] on div at bounding box center [146, 533] width 23 height 23
click at [233, 533] on div at bounding box center [233, 533] width 23 height 23
click at [232, 220] on div at bounding box center [233, 211] width 23 height 23
click at [253, 209] on div at bounding box center [262, 211] width 23 height 23
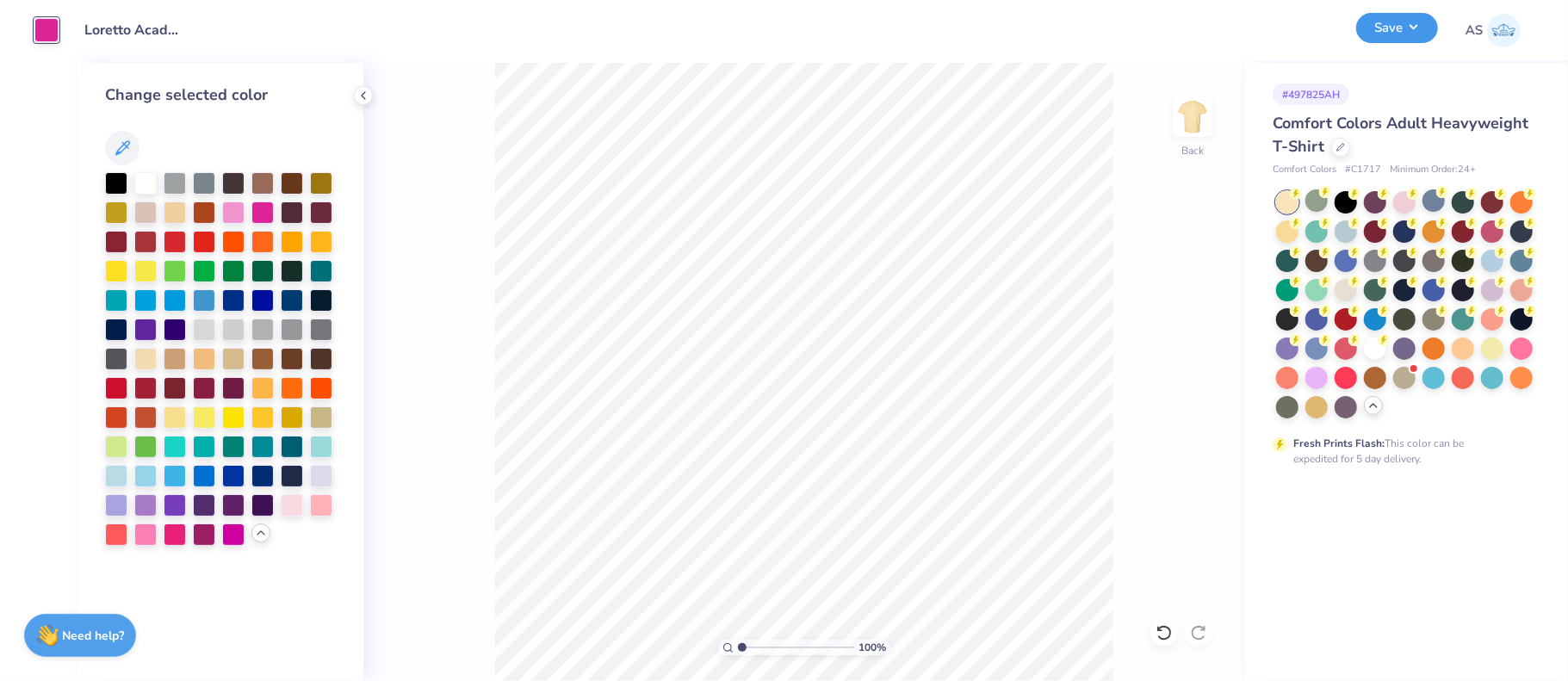
click at [1427, 30] on button "Save" at bounding box center [1397, 27] width 81 height 30
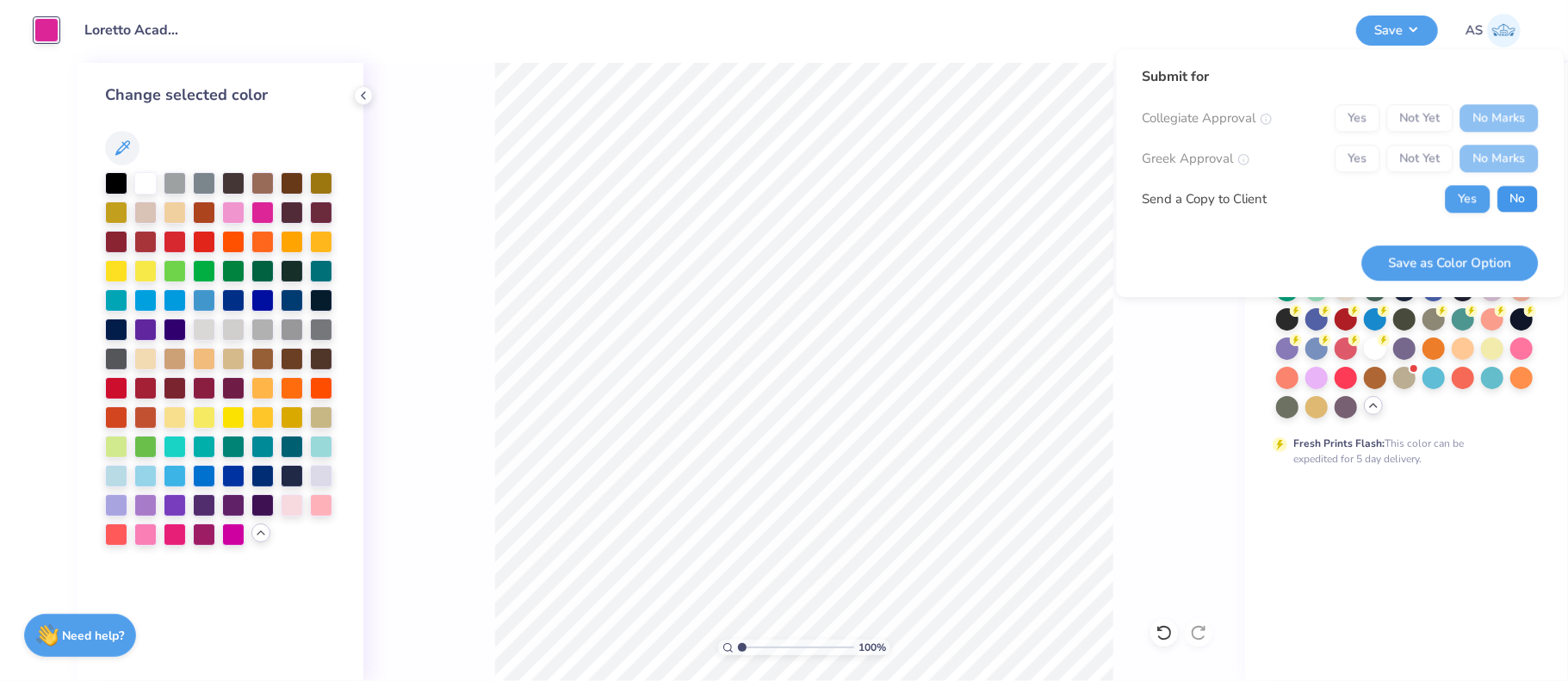
click at [1513, 203] on button "No" at bounding box center [1517, 199] width 42 height 27
click at [1481, 257] on button "Save as Color Option" at bounding box center [1449, 262] width 176 height 35
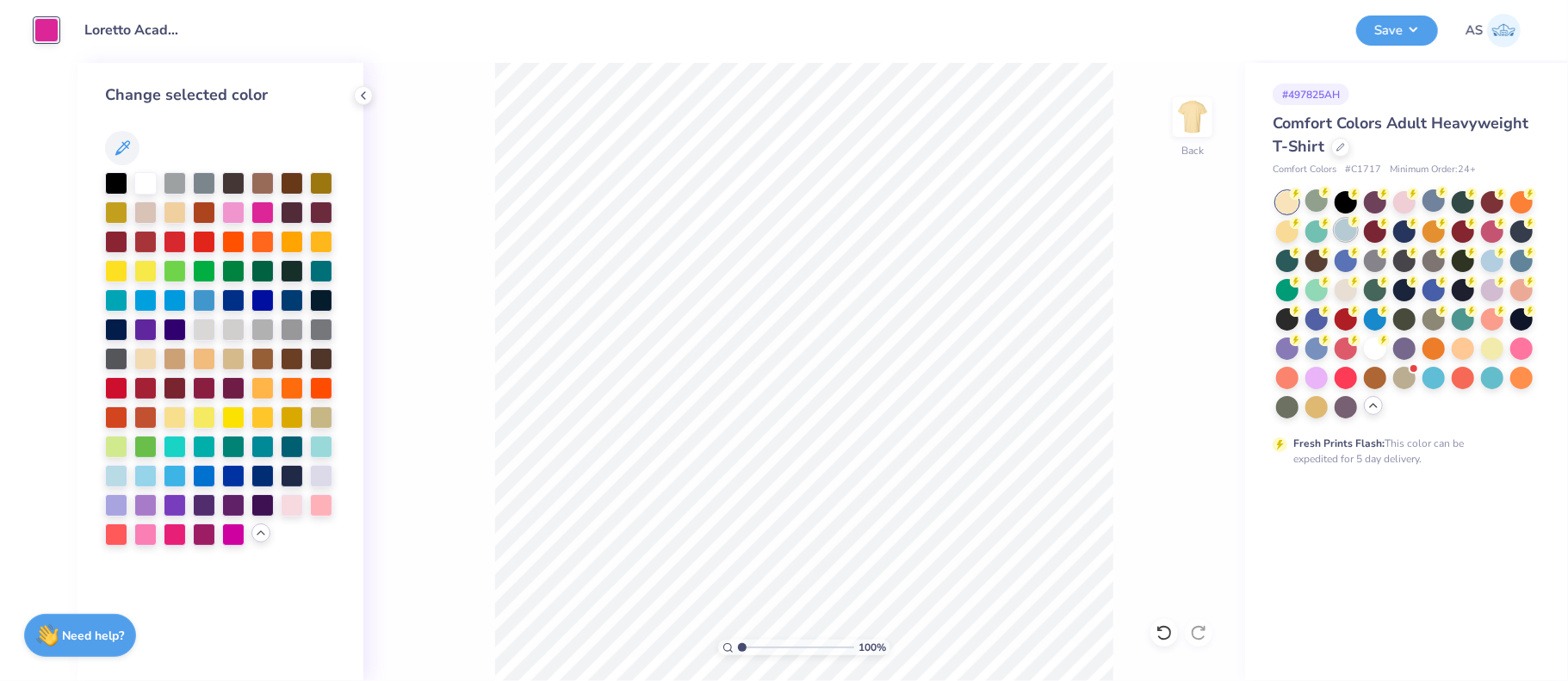
click at [1346, 235] on div at bounding box center [1346, 230] width 23 height 23
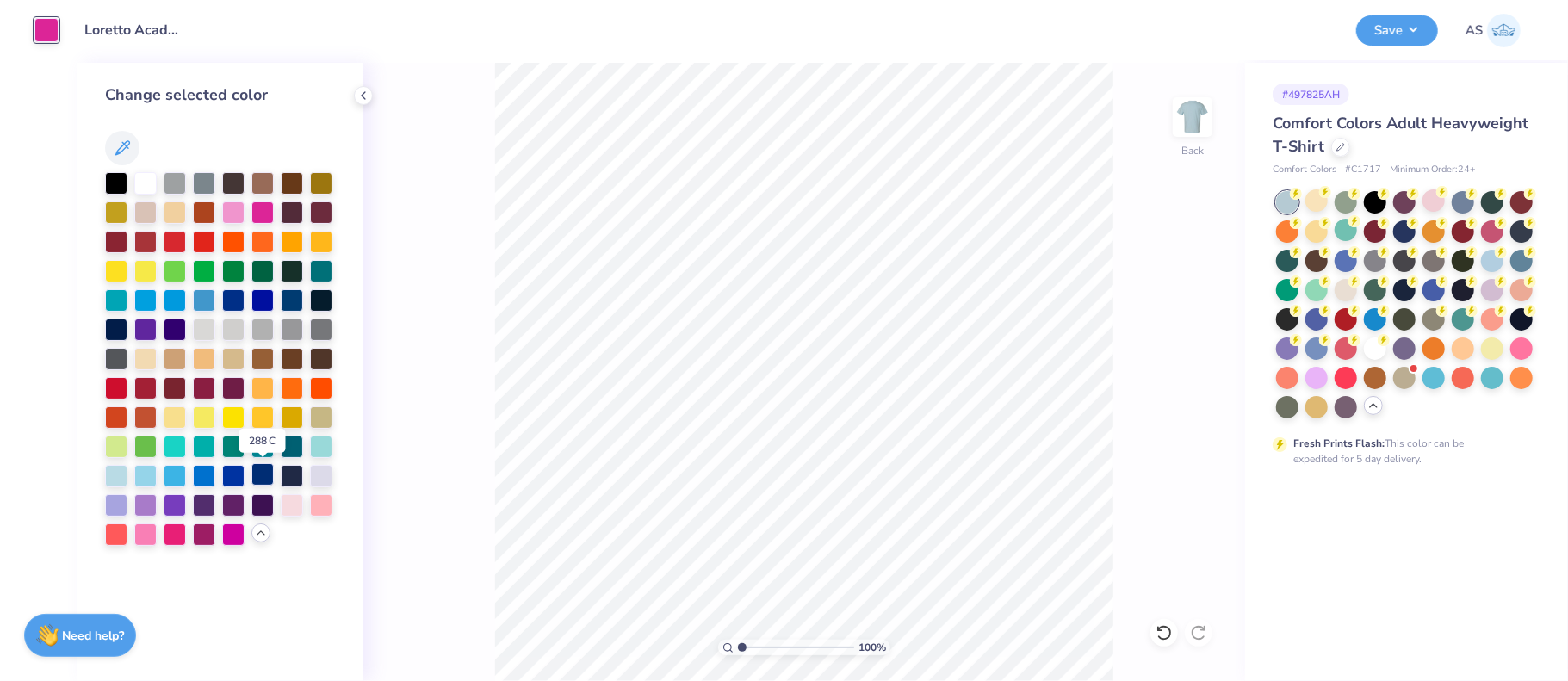
click at [264, 477] on div at bounding box center [262, 474] width 23 height 23
click at [287, 477] on div at bounding box center [291, 474] width 23 height 23
click at [144, 279] on div at bounding box center [146, 270] width 23 height 23
click at [144, 186] on div at bounding box center [146, 182] width 23 height 23
click at [118, 184] on div at bounding box center [116, 182] width 23 height 23
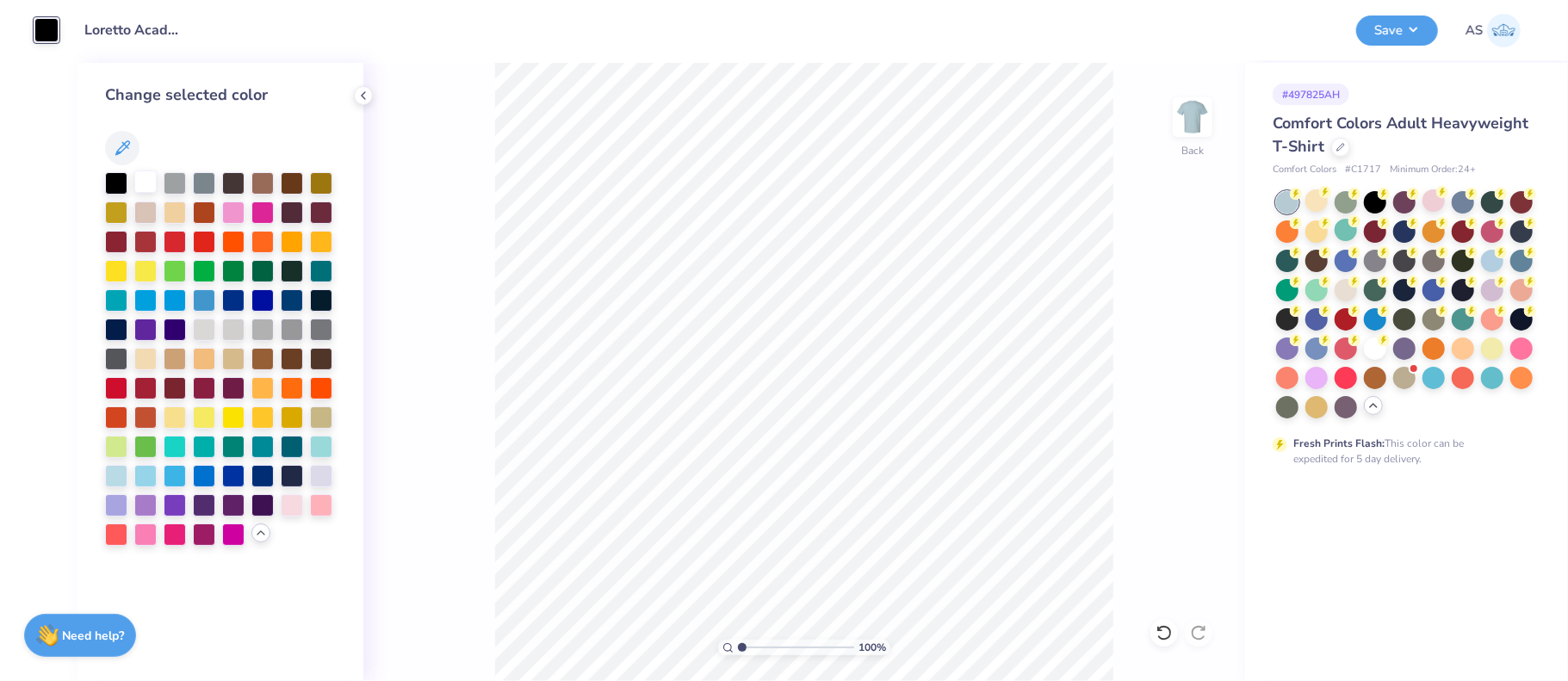
click at [146, 183] on div at bounding box center [146, 182] width 23 height 23
click at [1408, 32] on button "Save" at bounding box center [1397, 27] width 81 height 30
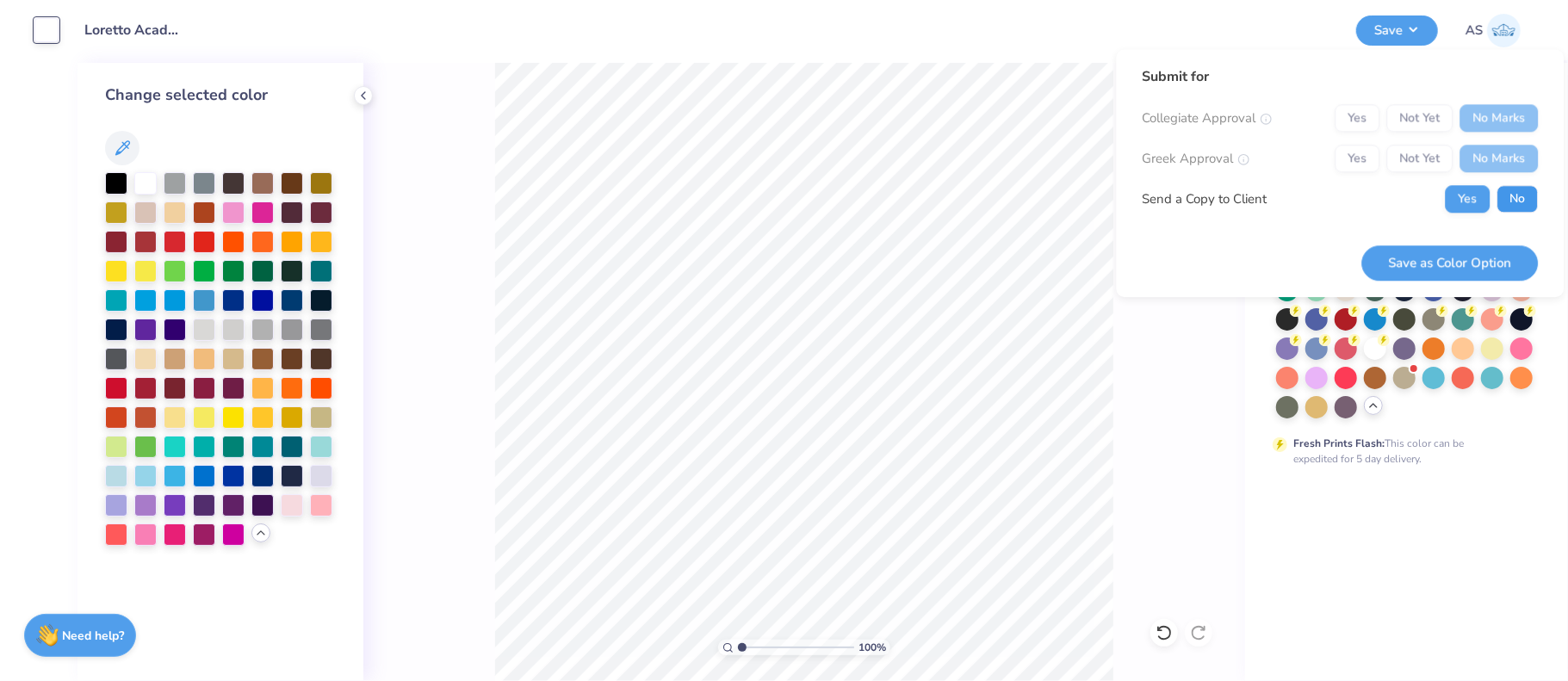
click at [1531, 195] on button "No" at bounding box center [1517, 199] width 42 height 27
click at [1484, 271] on button "Save as Color Option" at bounding box center [1449, 262] width 176 height 35
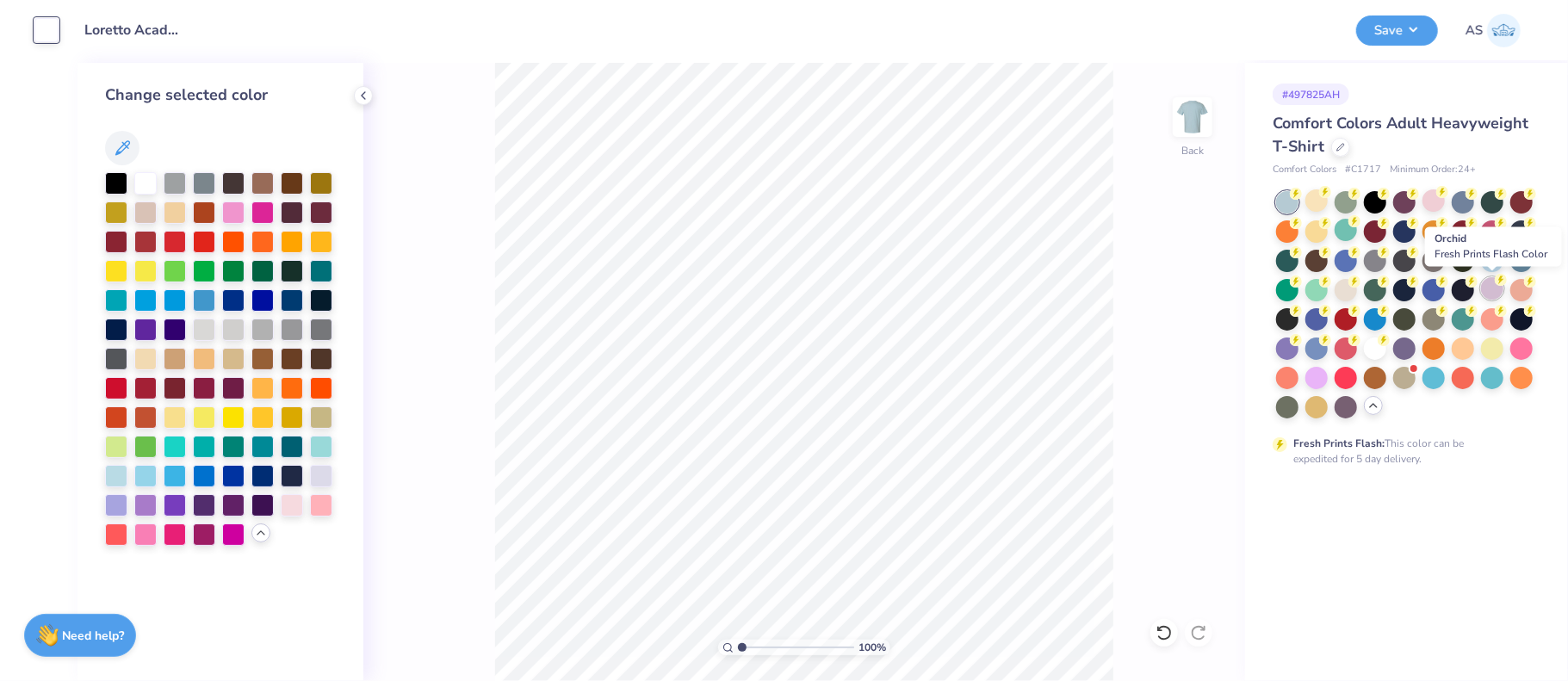
click at [1493, 287] on div at bounding box center [1492, 288] width 23 height 23
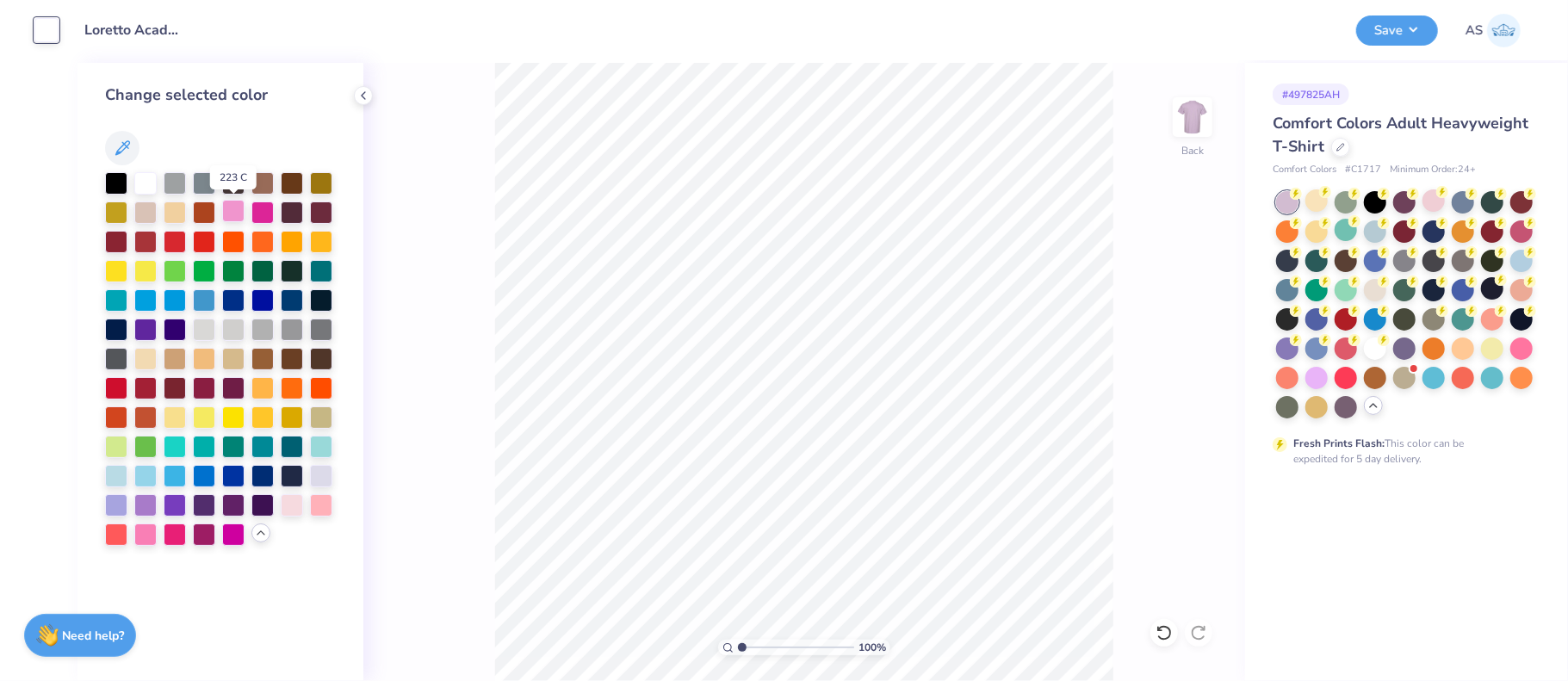
click at [237, 213] on div at bounding box center [233, 211] width 23 height 23
click at [269, 214] on div at bounding box center [262, 211] width 23 height 23
click at [140, 333] on div at bounding box center [146, 327] width 23 height 23
click at [172, 333] on div at bounding box center [175, 327] width 23 height 23
click at [114, 188] on div at bounding box center [116, 182] width 23 height 23
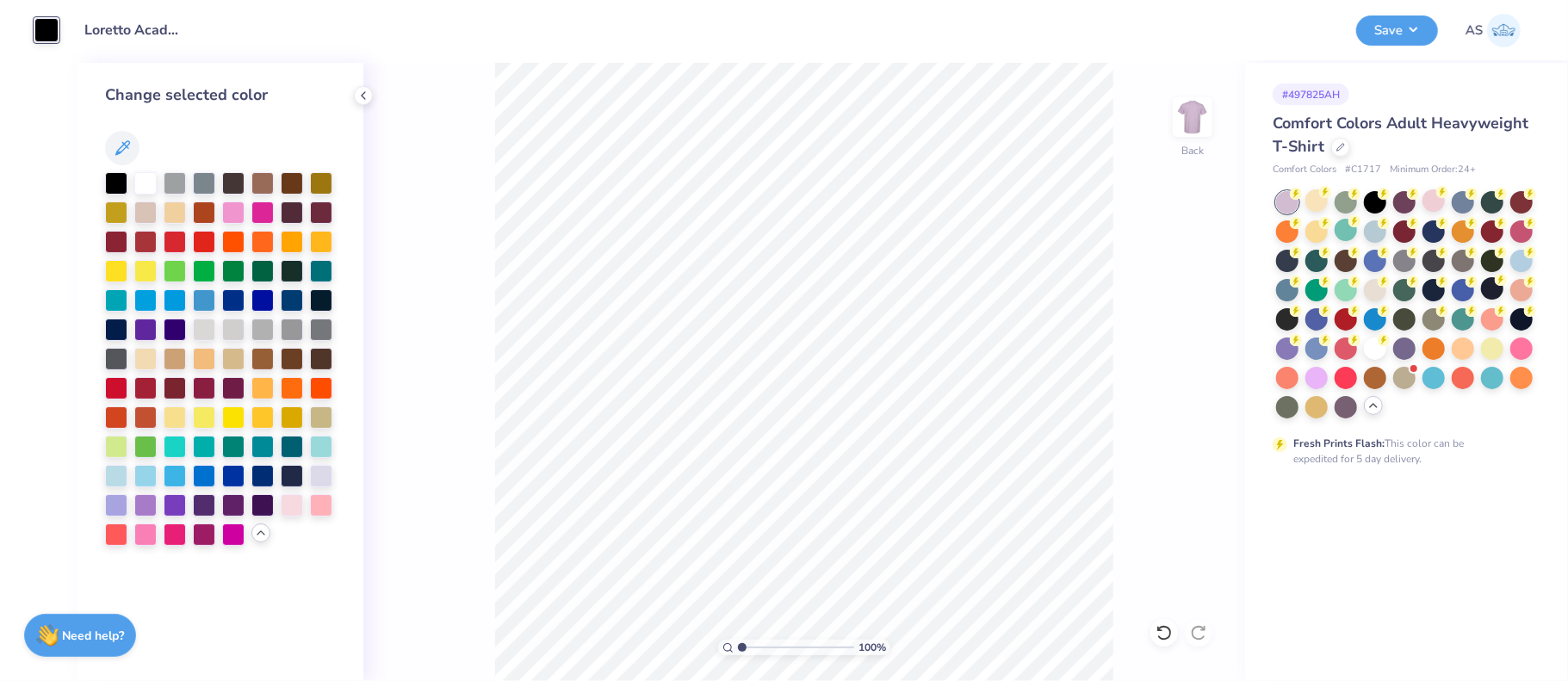
click at [210, 506] on div at bounding box center [203, 506] width 23 height 23
click at [207, 422] on div at bounding box center [203, 415] width 23 height 23
click at [173, 298] on div at bounding box center [175, 298] width 23 height 23
click at [144, 298] on div at bounding box center [146, 298] width 23 height 23
click at [168, 241] on div at bounding box center [175, 240] width 23 height 23
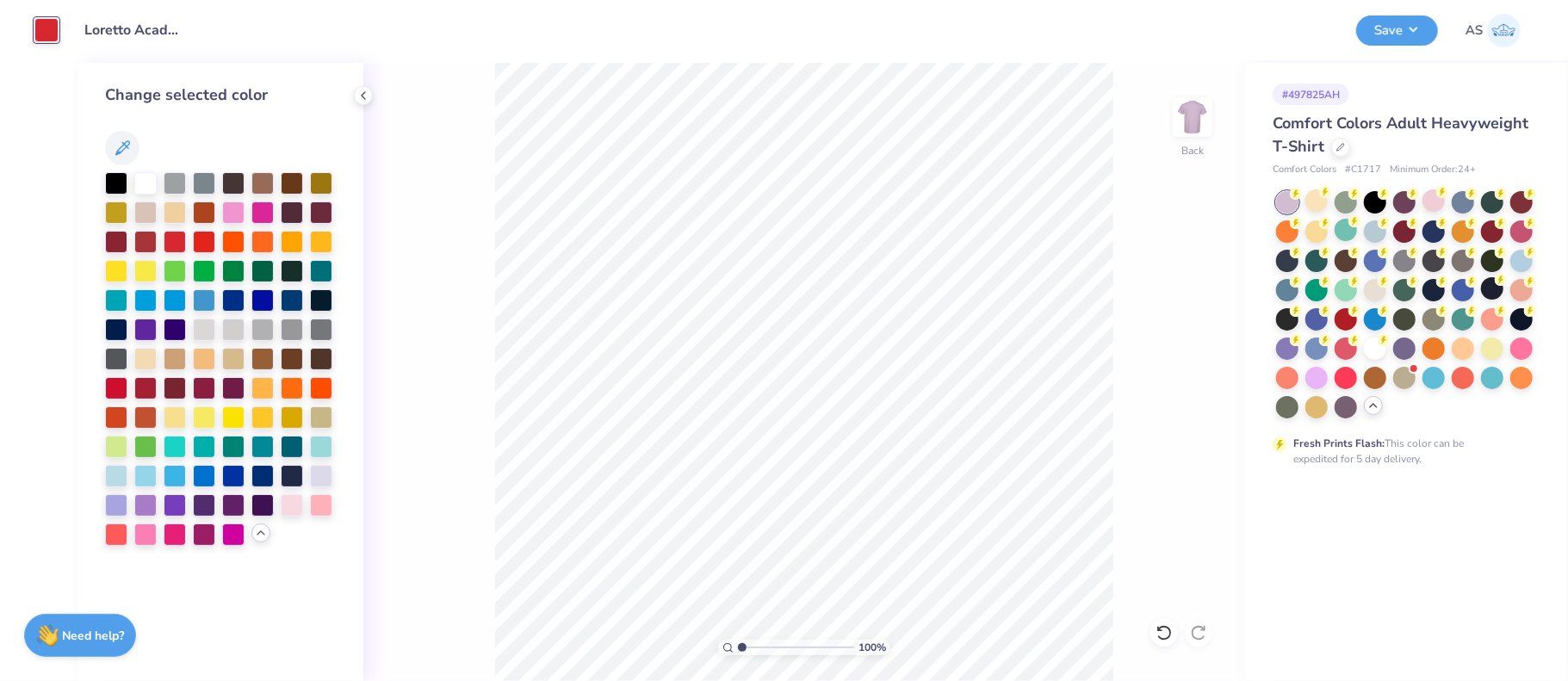
click at [169, 207] on div at bounding box center [175, 213] width 23 height 23
click at [141, 186] on div at bounding box center [146, 182] width 23 height 23
click at [117, 189] on div at bounding box center [116, 182] width 23 height 23
click at [139, 185] on div at bounding box center [146, 182] width 23 height 23
click at [1411, 25] on button "Save" at bounding box center [1397, 27] width 81 height 30
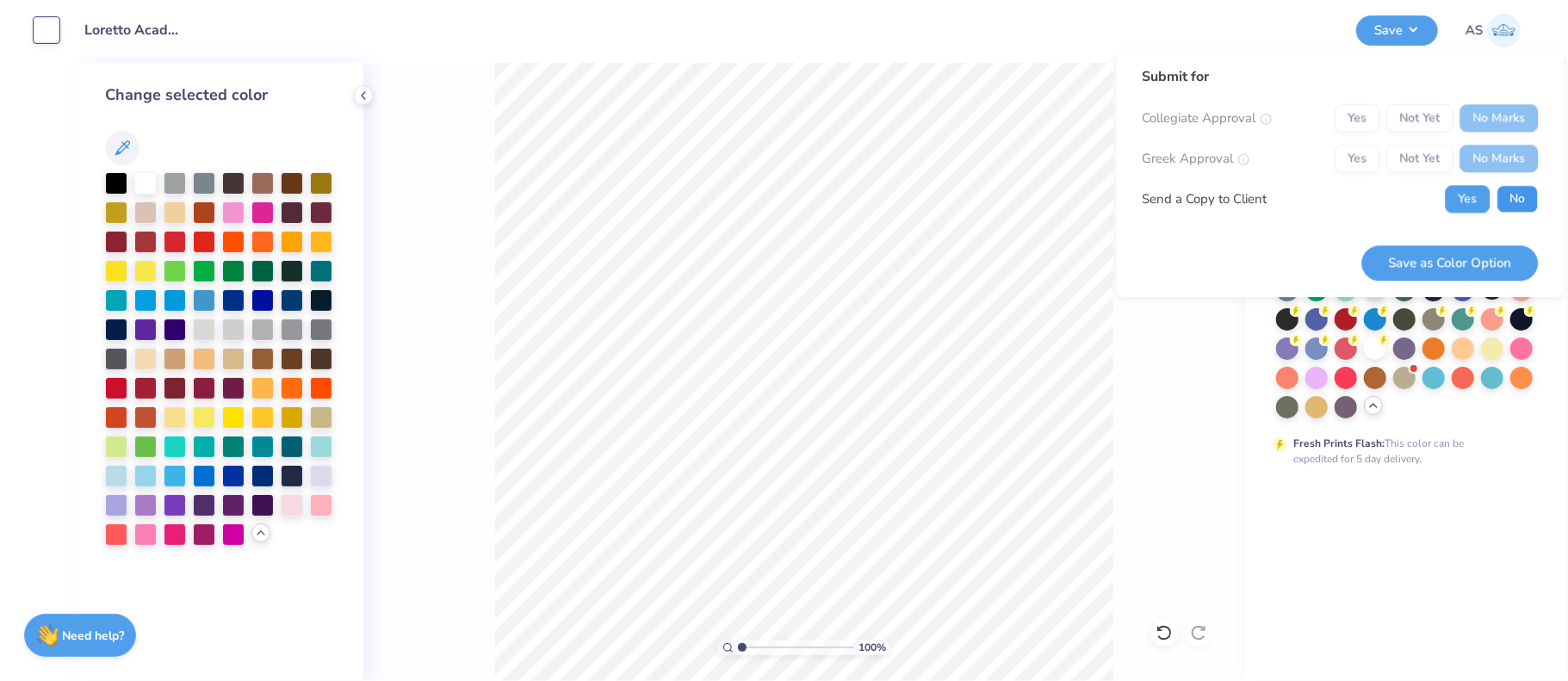
click at [1512, 194] on button "No" at bounding box center [1517, 199] width 42 height 27
click at [1444, 264] on button "Save as Color Option" at bounding box center [1449, 262] width 176 height 35
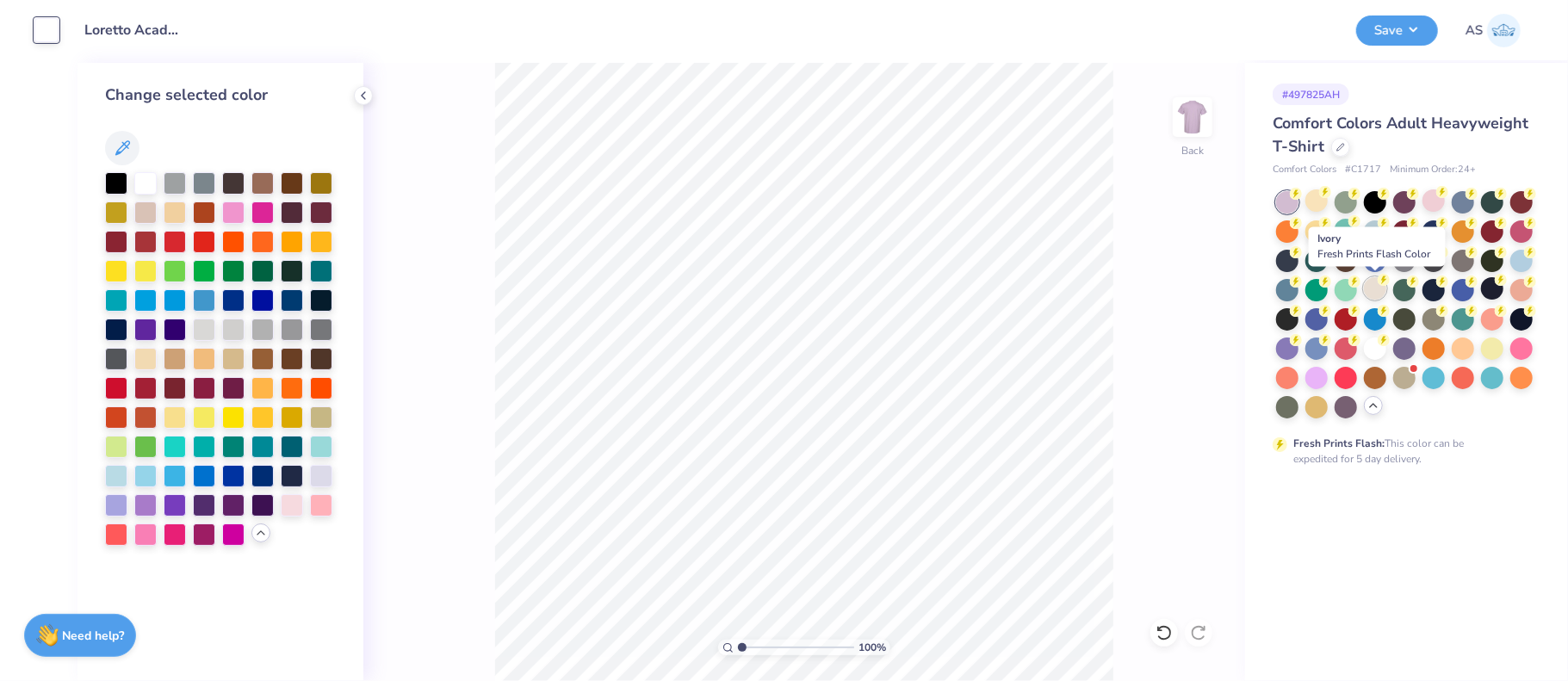
click at [1367, 285] on div at bounding box center [1374, 288] width 23 height 23
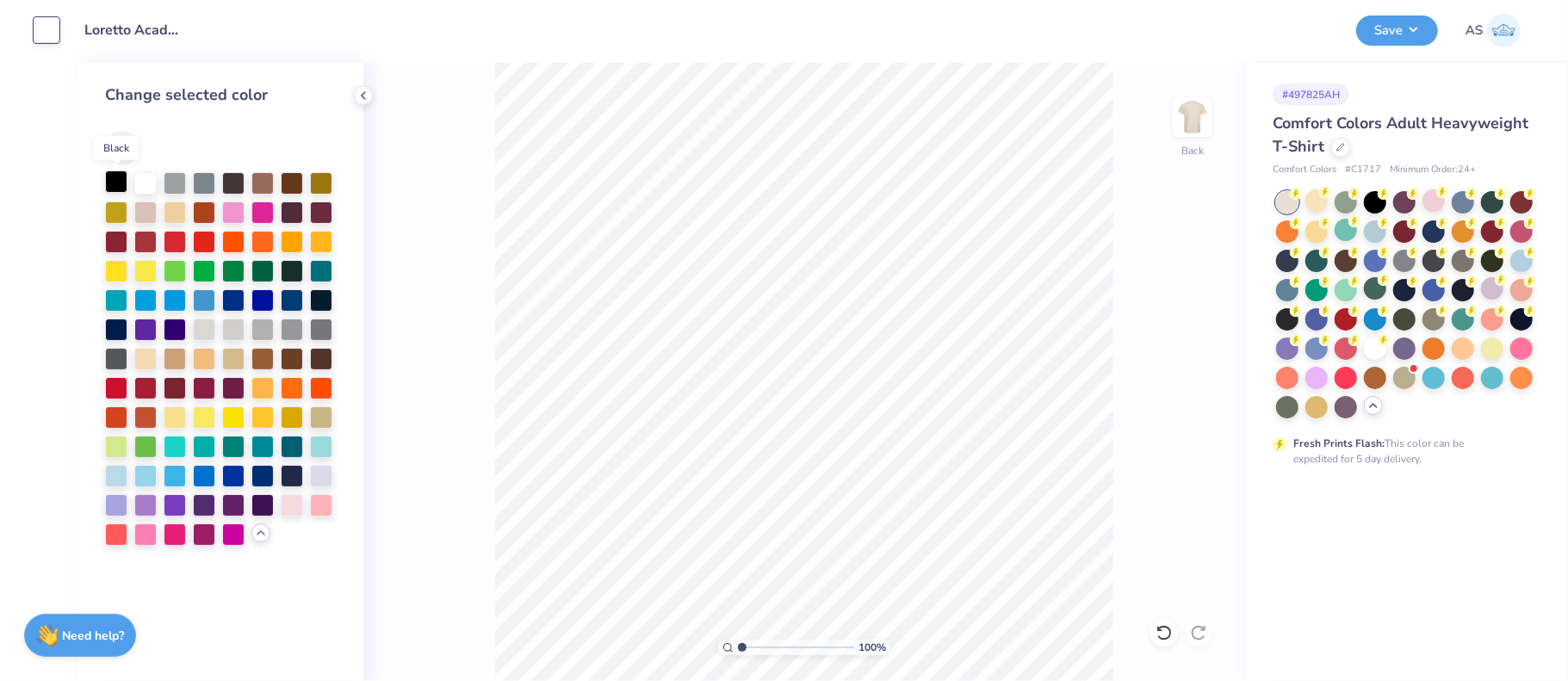
click at [110, 185] on div at bounding box center [116, 182] width 23 height 23
click at [259, 211] on div at bounding box center [262, 211] width 23 height 23
click at [115, 181] on div at bounding box center [116, 182] width 23 height 23
click at [1401, 34] on button "Save" at bounding box center [1397, 27] width 81 height 30
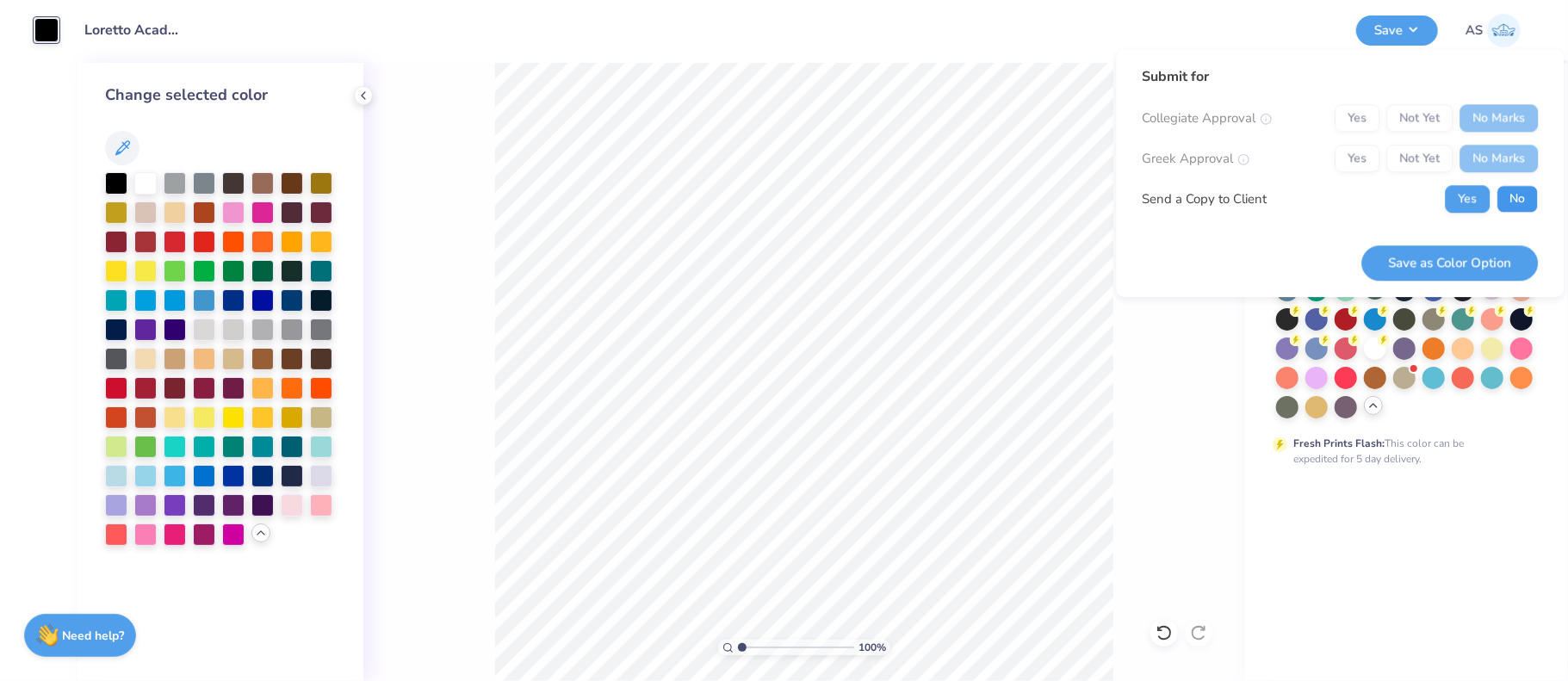
click at [1513, 206] on button "No" at bounding box center [1517, 199] width 42 height 27
click at [1488, 258] on button "Save as Color Option" at bounding box center [1449, 262] width 176 height 35
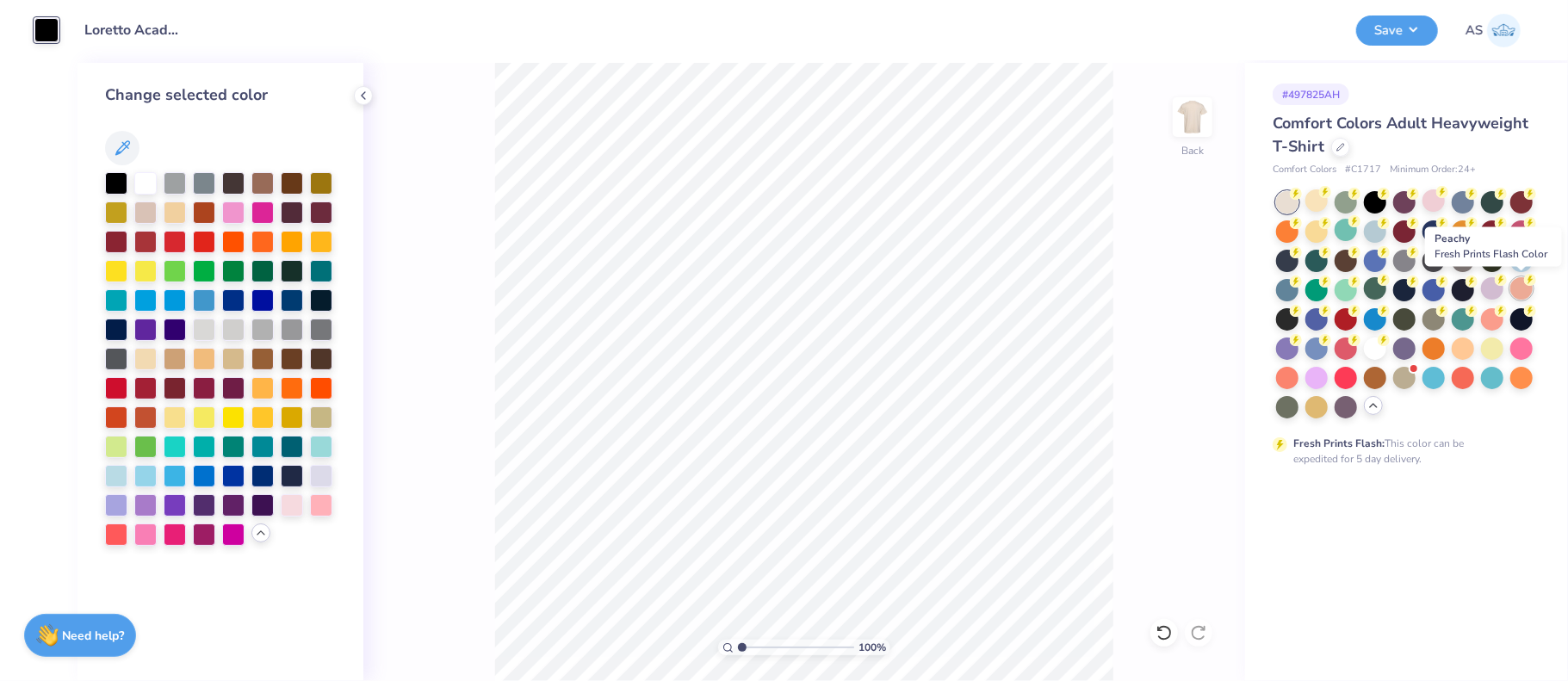
click at [1526, 293] on div at bounding box center [1521, 288] width 23 height 23
click at [1459, 319] on div at bounding box center [1462, 317] width 23 height 23
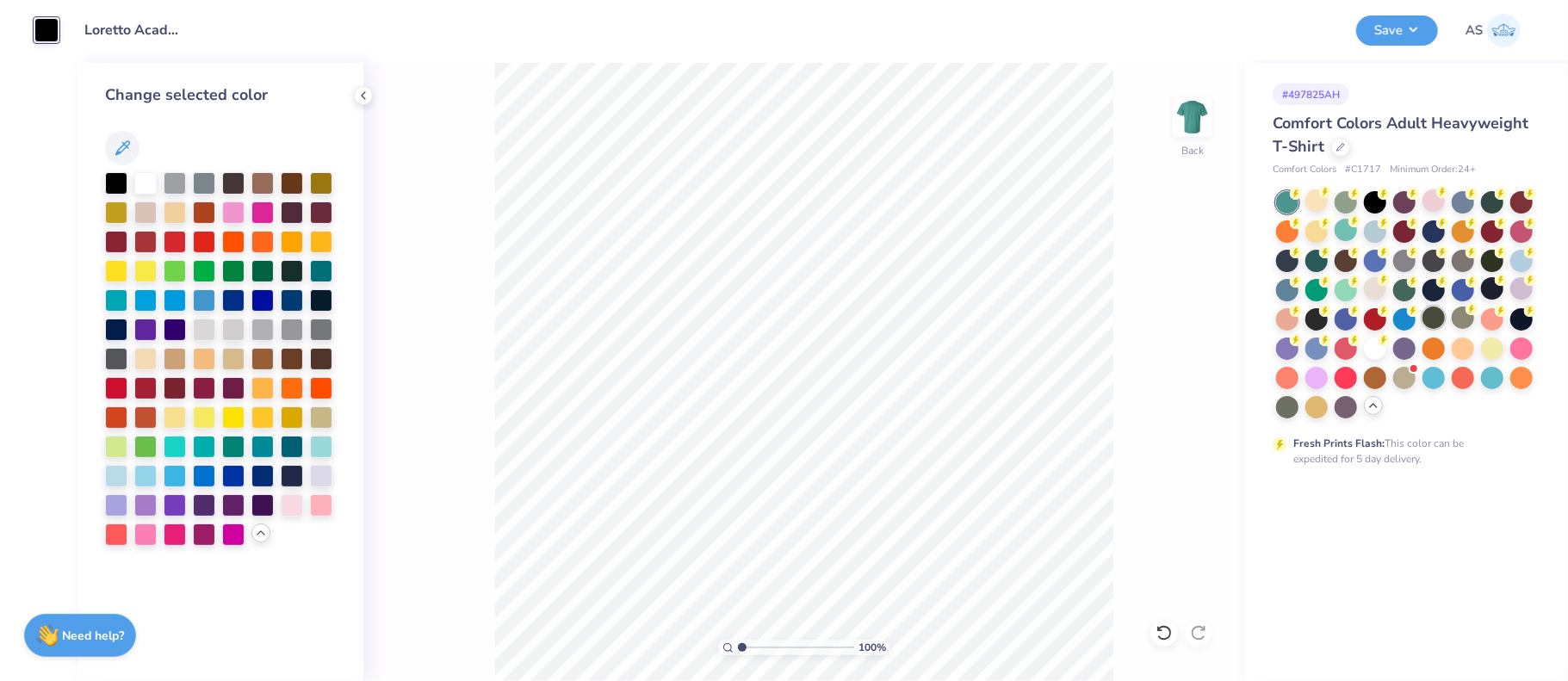
click at [1436, 319] on div at bounding box center [1433, 317] width 23 height 23
click at [131, 182] on div at bounding box center [220, 358] width 231 height 374
click at [137, 180] on div at bounding box center [146, 182] width 23 height 23
click at [1412, 34] on button "Save" at bounding box center [1397, 27] width 81 height 30
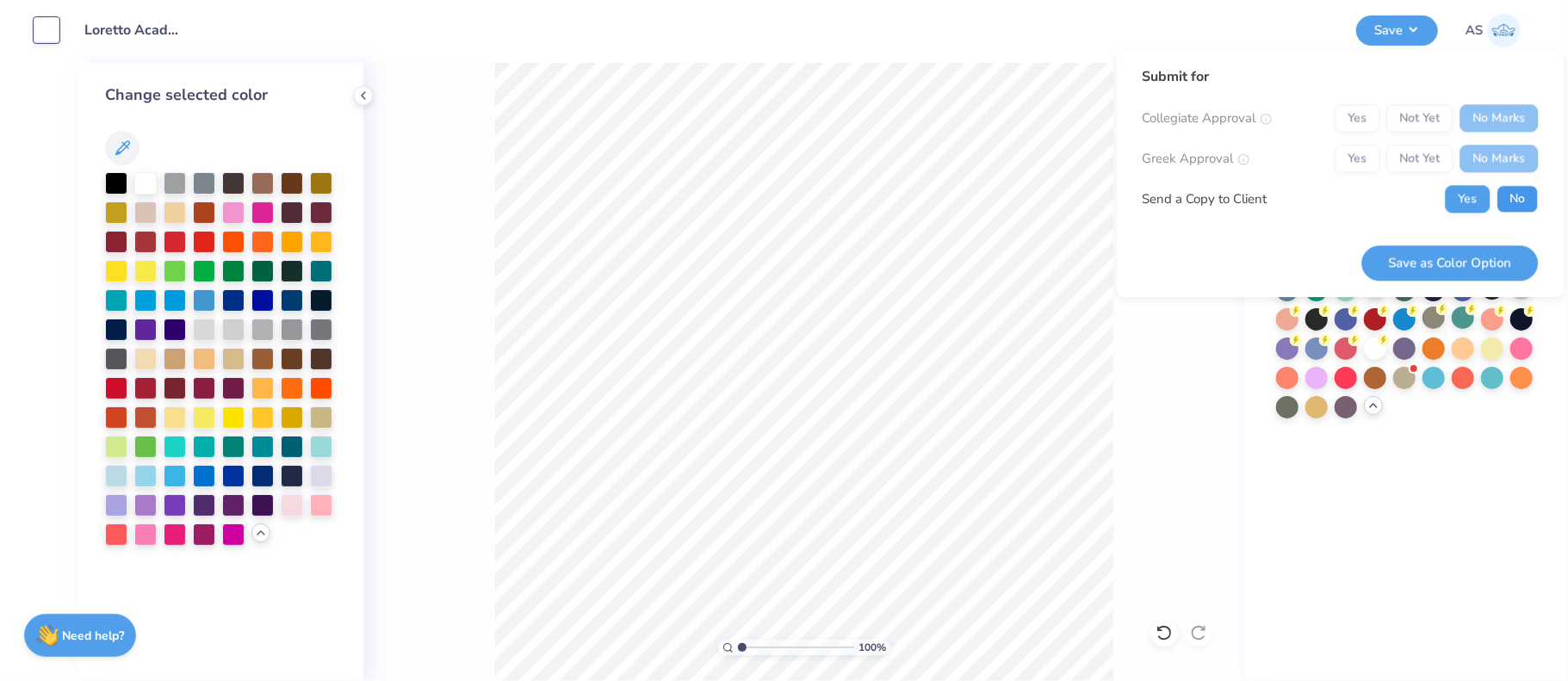
click at [1512, 203] on button "No" at bounding box center [1517, 199] width 42 height 27
click at [1457, 467] on div "# 497825AH Comfort Colors Adult Heavyweight T-Shirt Comfort Colors # C1717 Mini…" at bounding box center [1406, 373] width 323 height 619
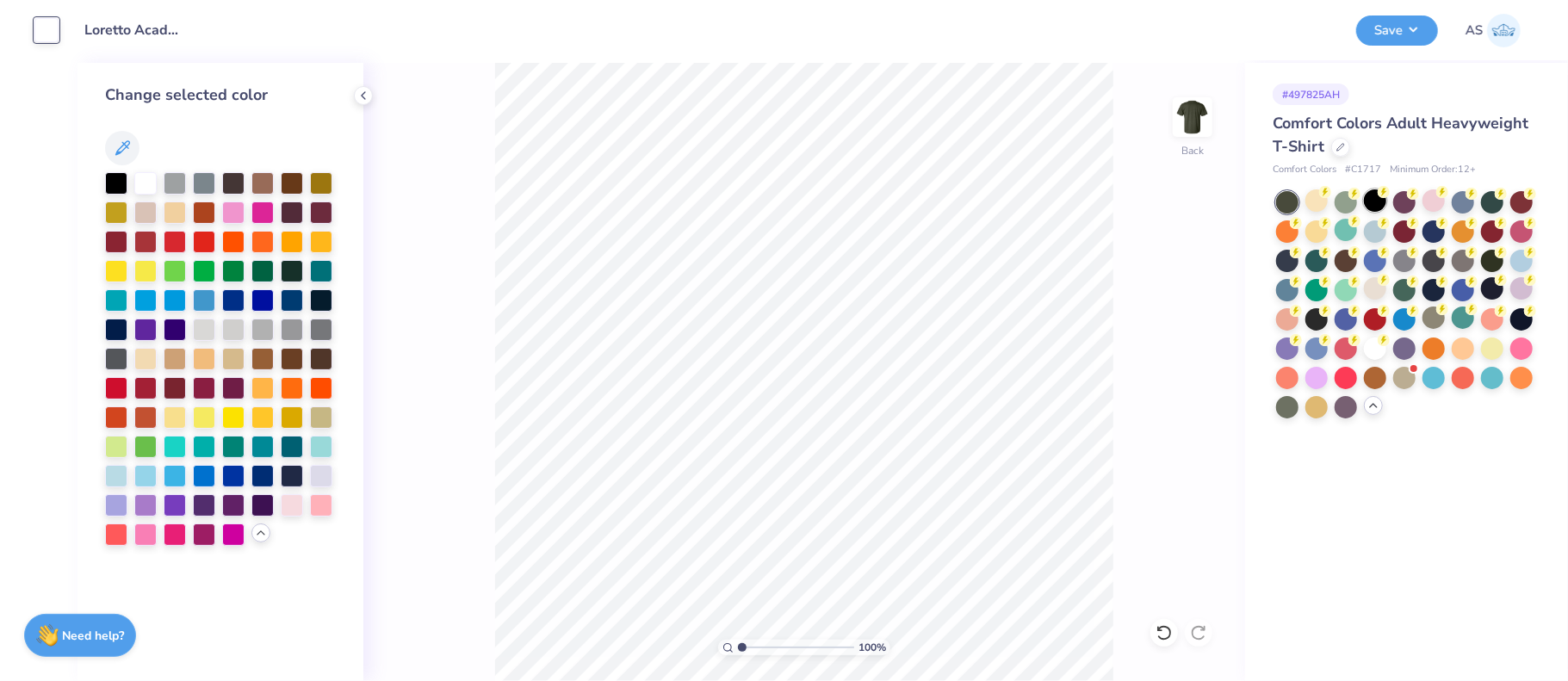
click at [1374, 202] on div at bounding box center [1374, 200] width 23 height 23
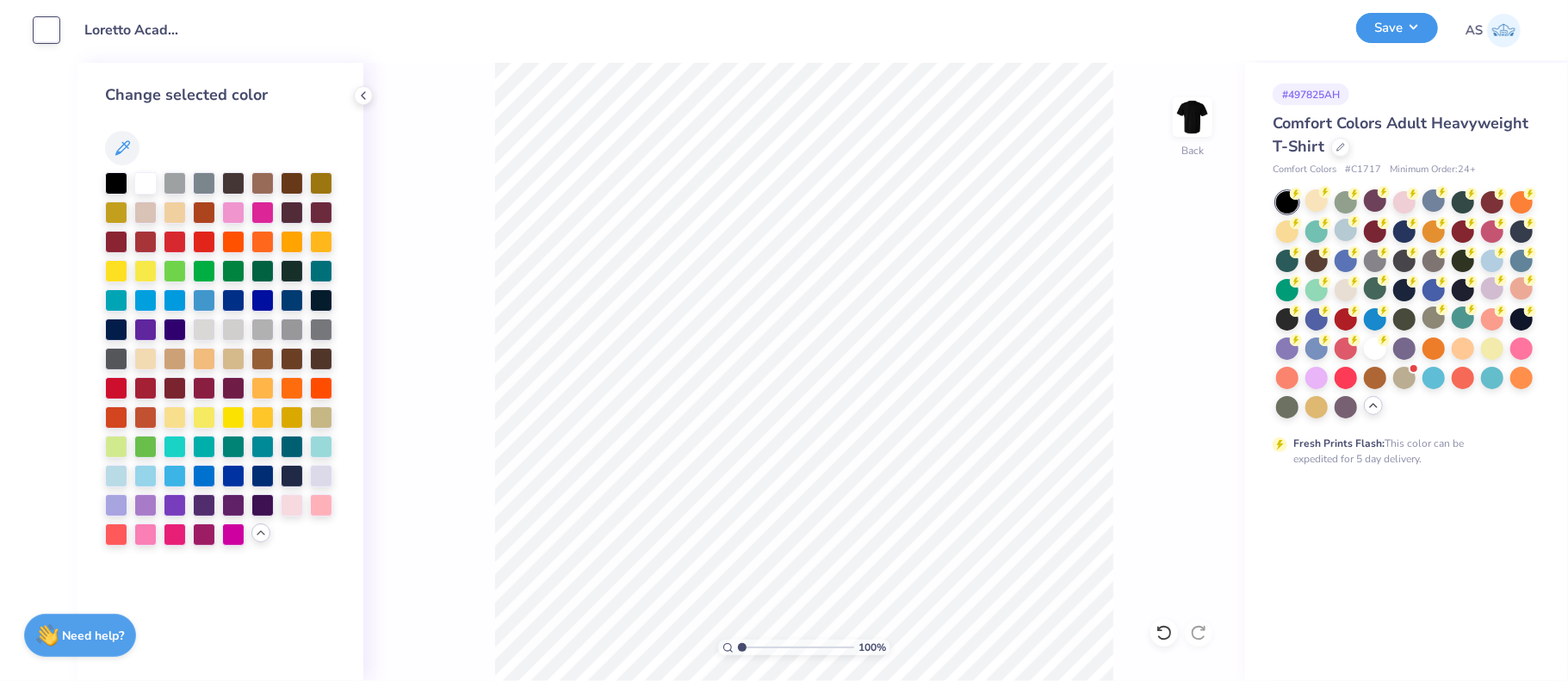
click at [1423, 29] on button "Save" at bounding box center [1397, 27] width 81 height 30
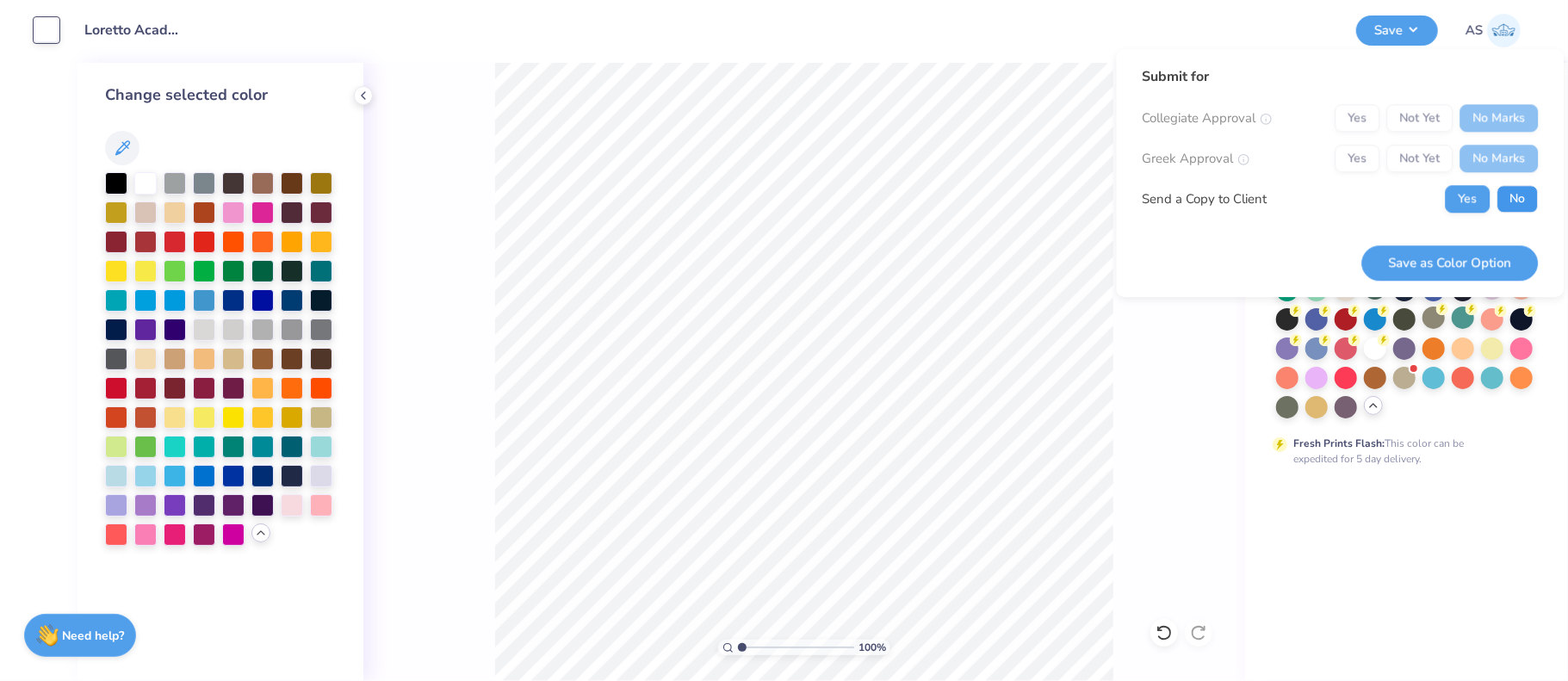
click at [1516, 203] on button "No" at bounding box center [1517, 199] width 42 height 27
click at [1490, 261] on button "Save as Color Option" at bounding box center [1449, 262] width 176 height 35
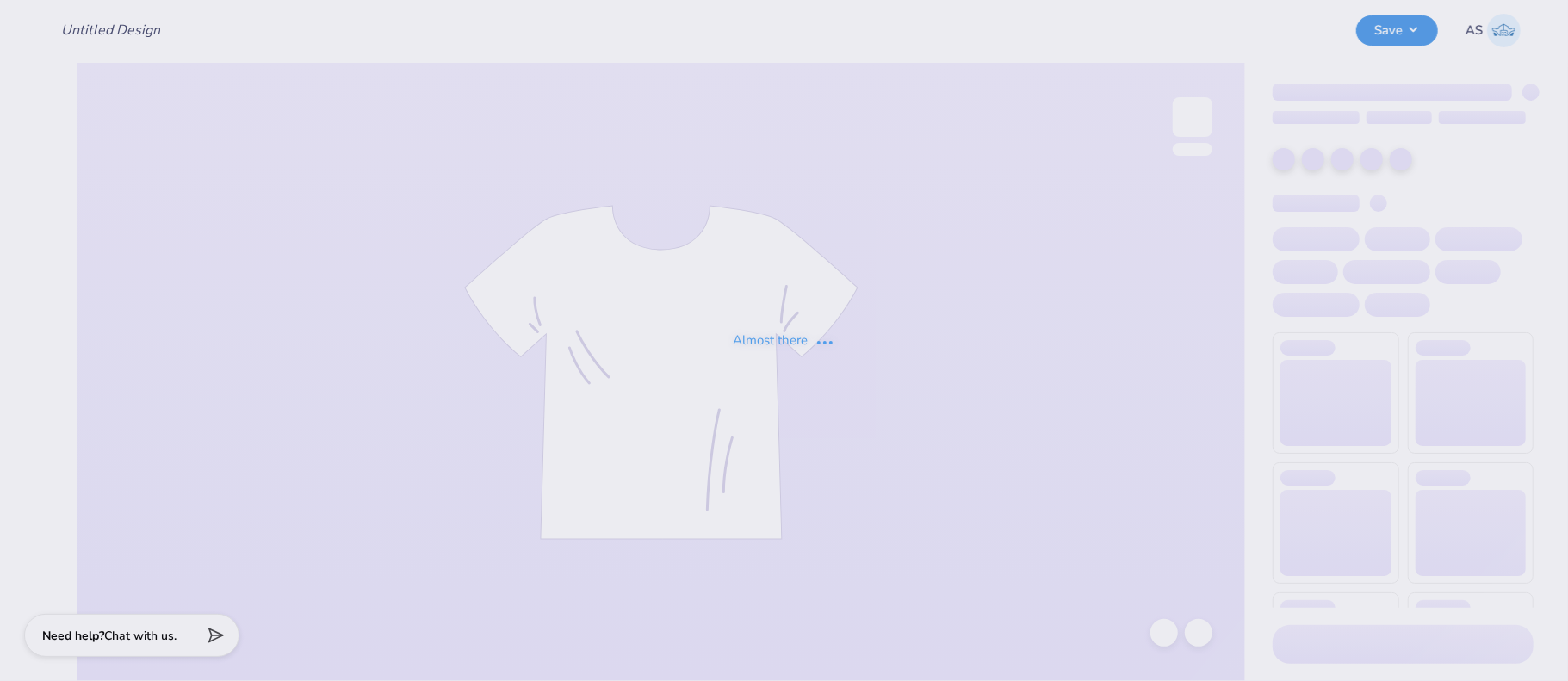
type input "Loretto Academy Merch 2025!"
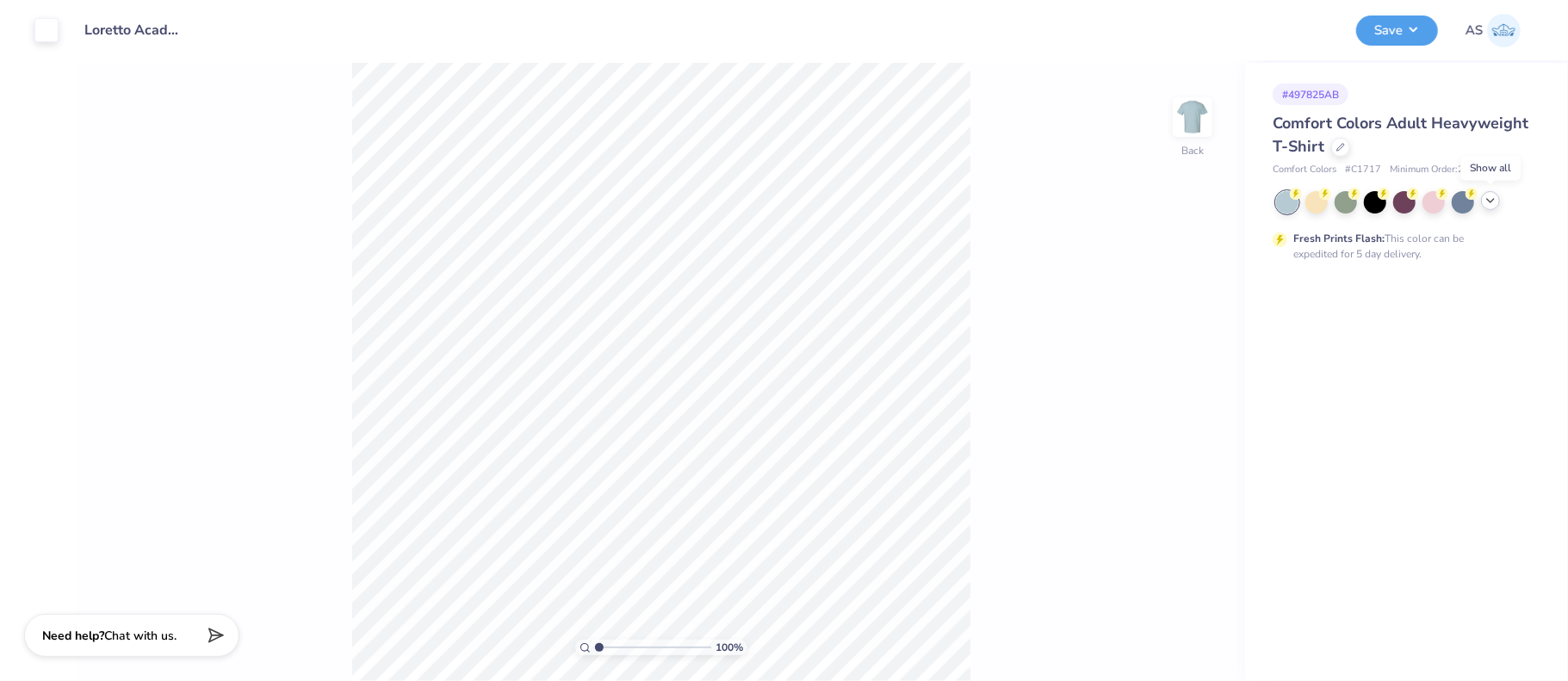
click at [1495, 197] on icon at bounding box center [1490, 200] width 14 height 14
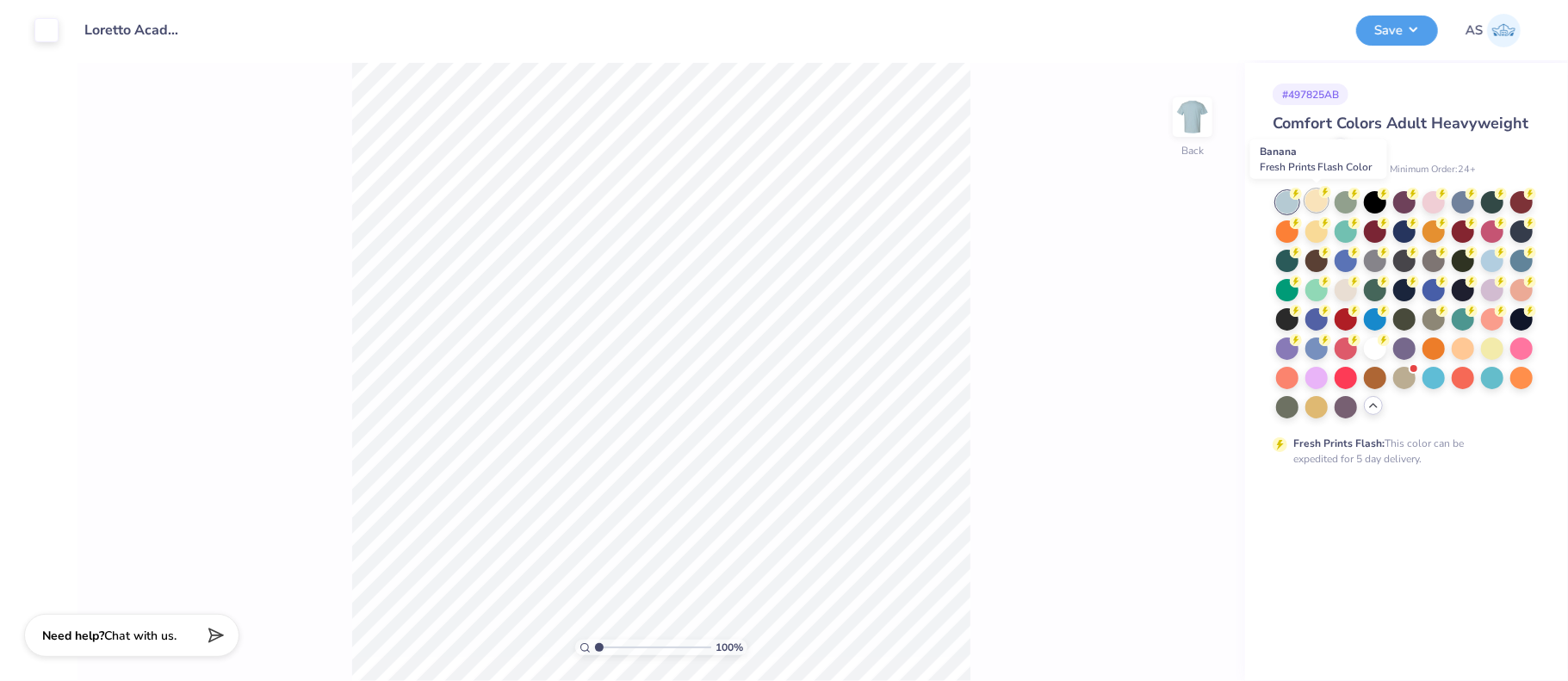
click at [1310, 208] on div at bounding box center [1316, 200] width 23 height 23
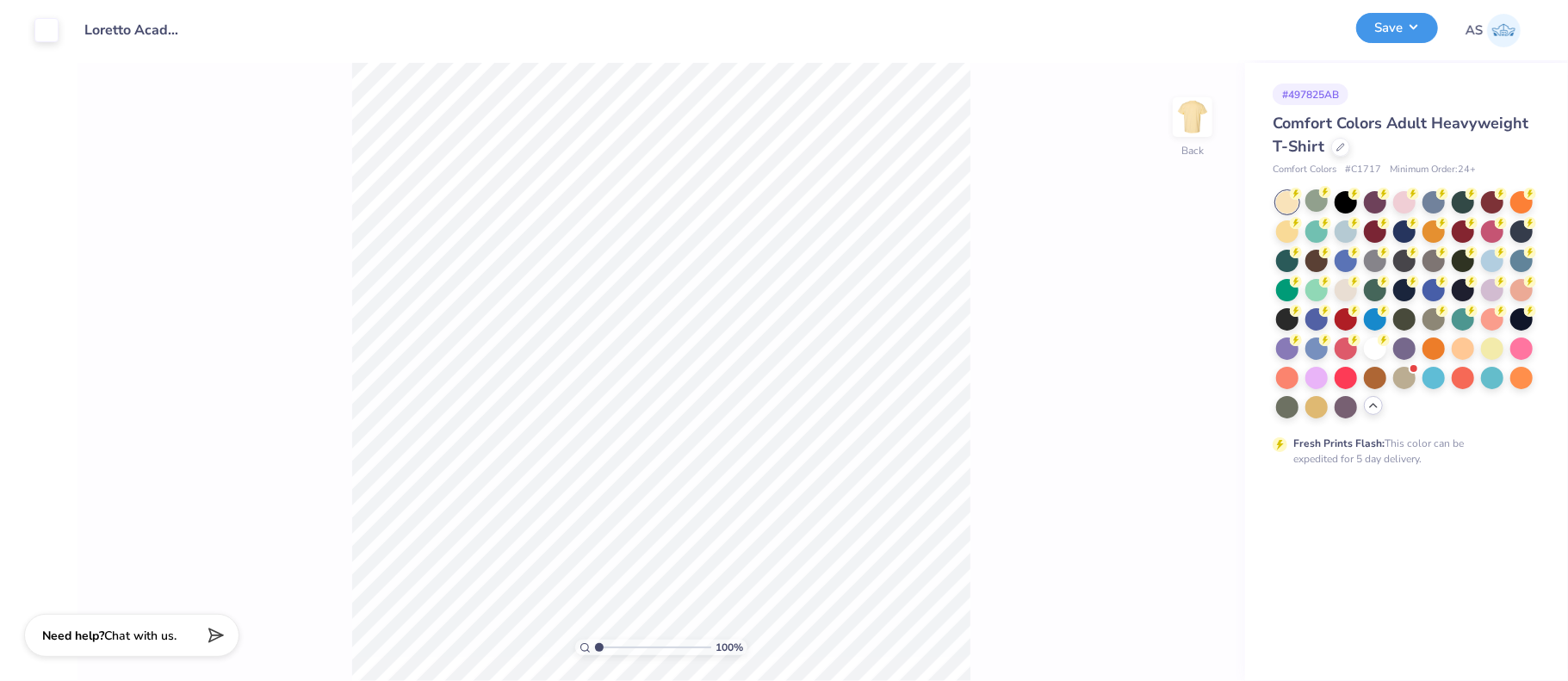
click at [1408, 31] on button "Save" at bounding box center [1397, 27] width 81 height 30
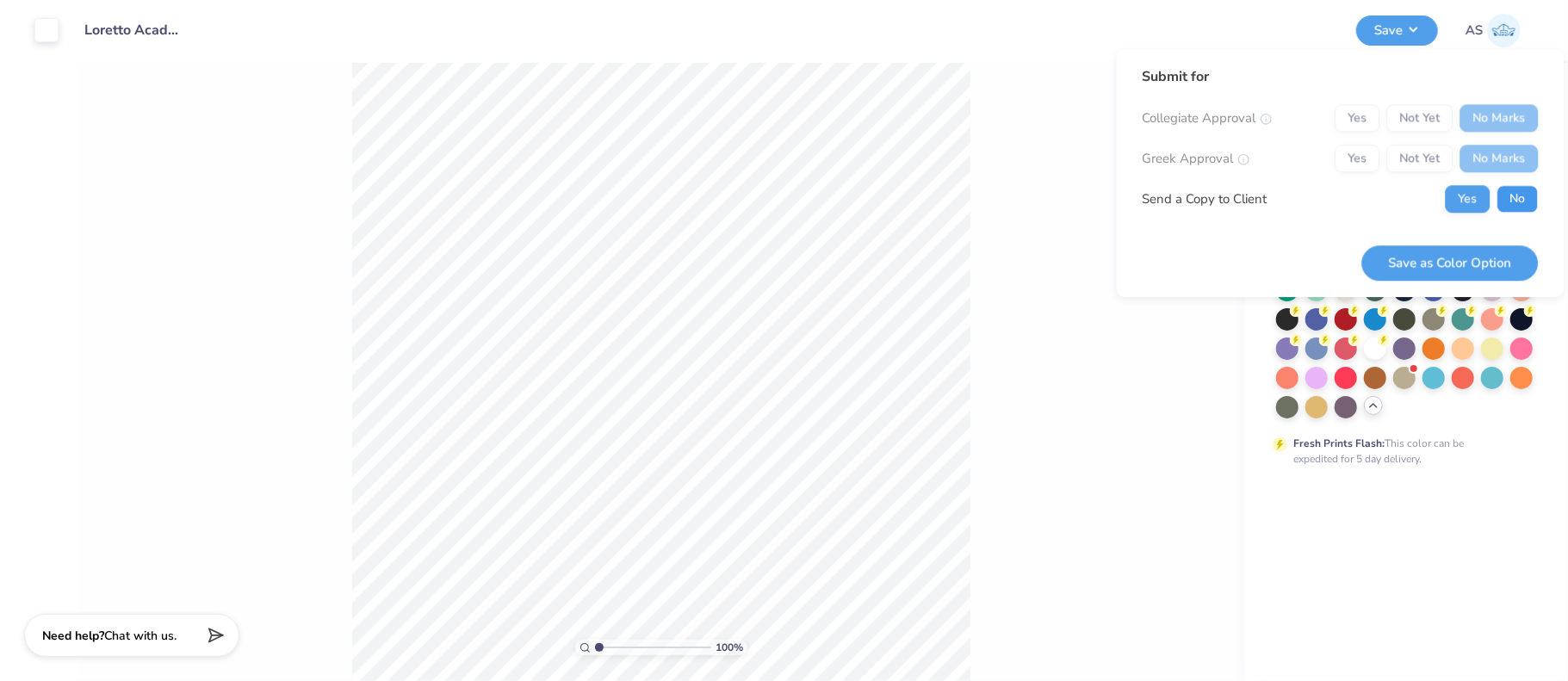
click at [1517, 198] on button "No" at bounding box center [1517, 199] width 42 height 27
click at [1467, 262] on button "Save as Color Option" at bounding box center [1449, 262] width 176 height 35
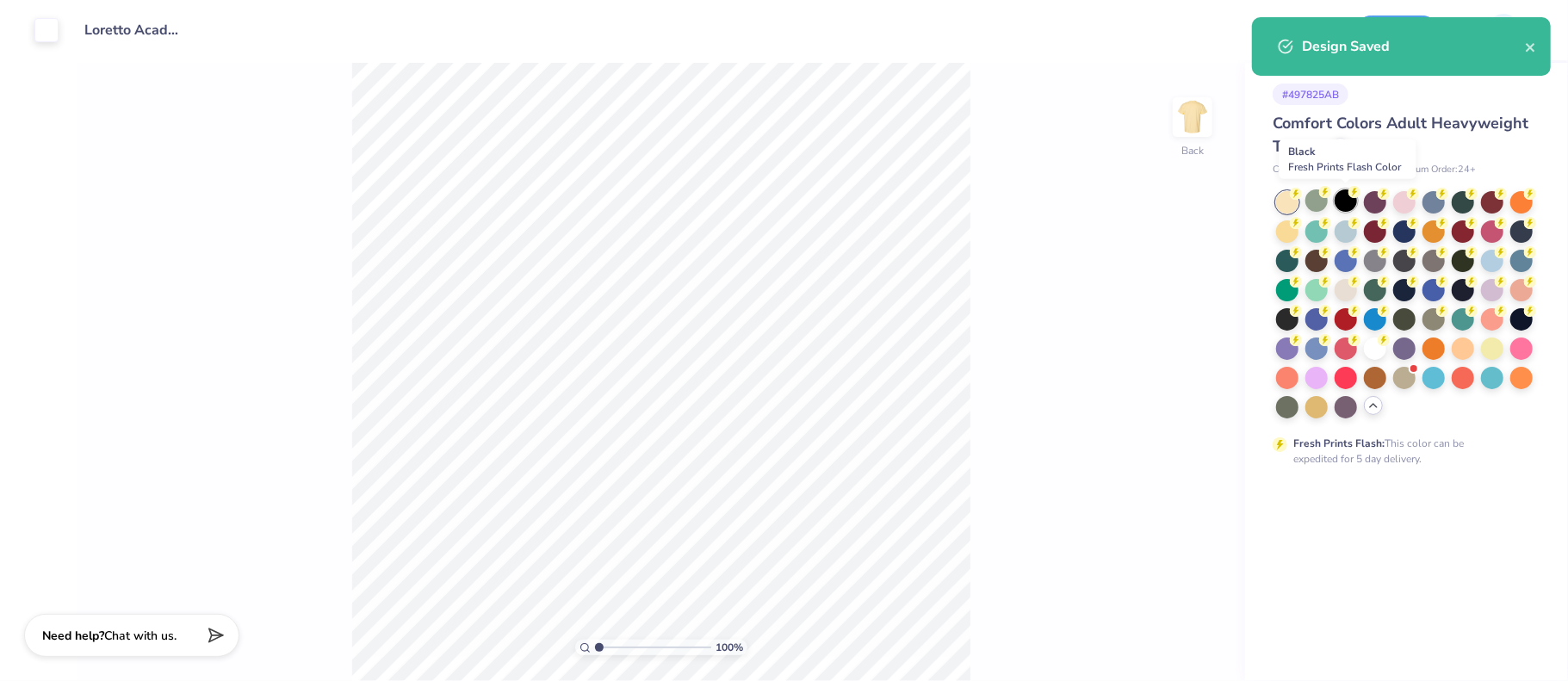
click at [1343, 198] on div at bounding box center [1346, 200] width 23 height 23
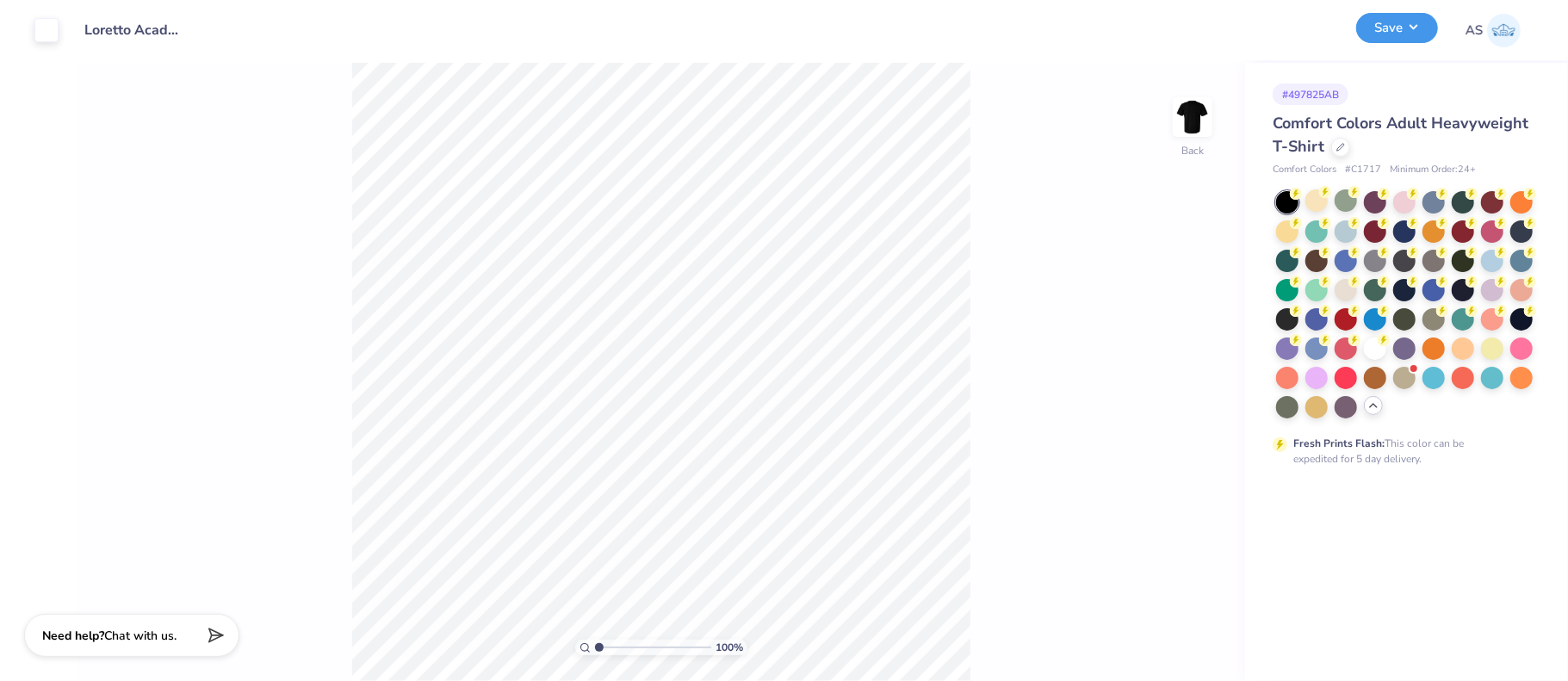
click at [1404, 33] on button "Save" at bounding box center [1397, 27] width 81 height 30
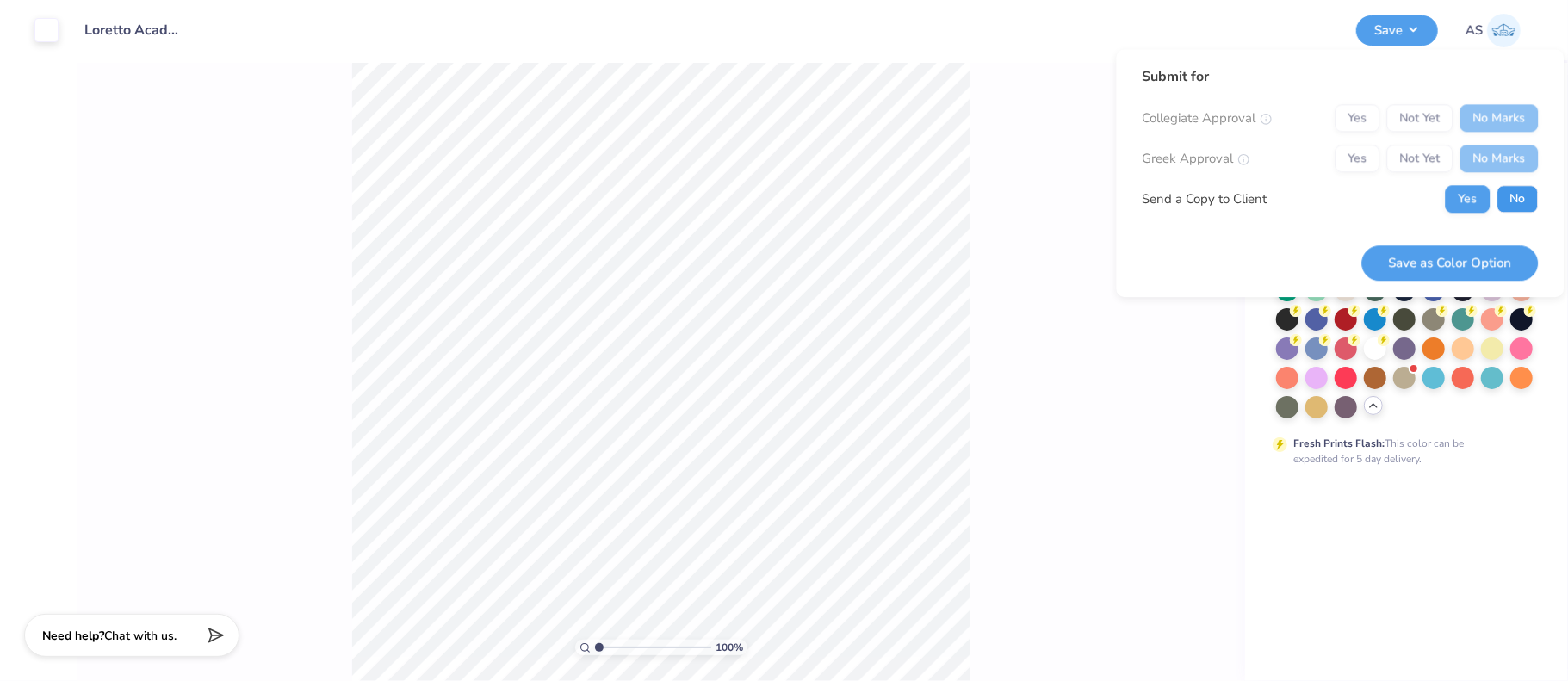
click at [1518, 199] on button "No" at bounding box center [1517, 199] width 42 height 27
click at [1484, 251] on button "Save as Color Option" at bounding box center [1449, 262] width 176 height 35
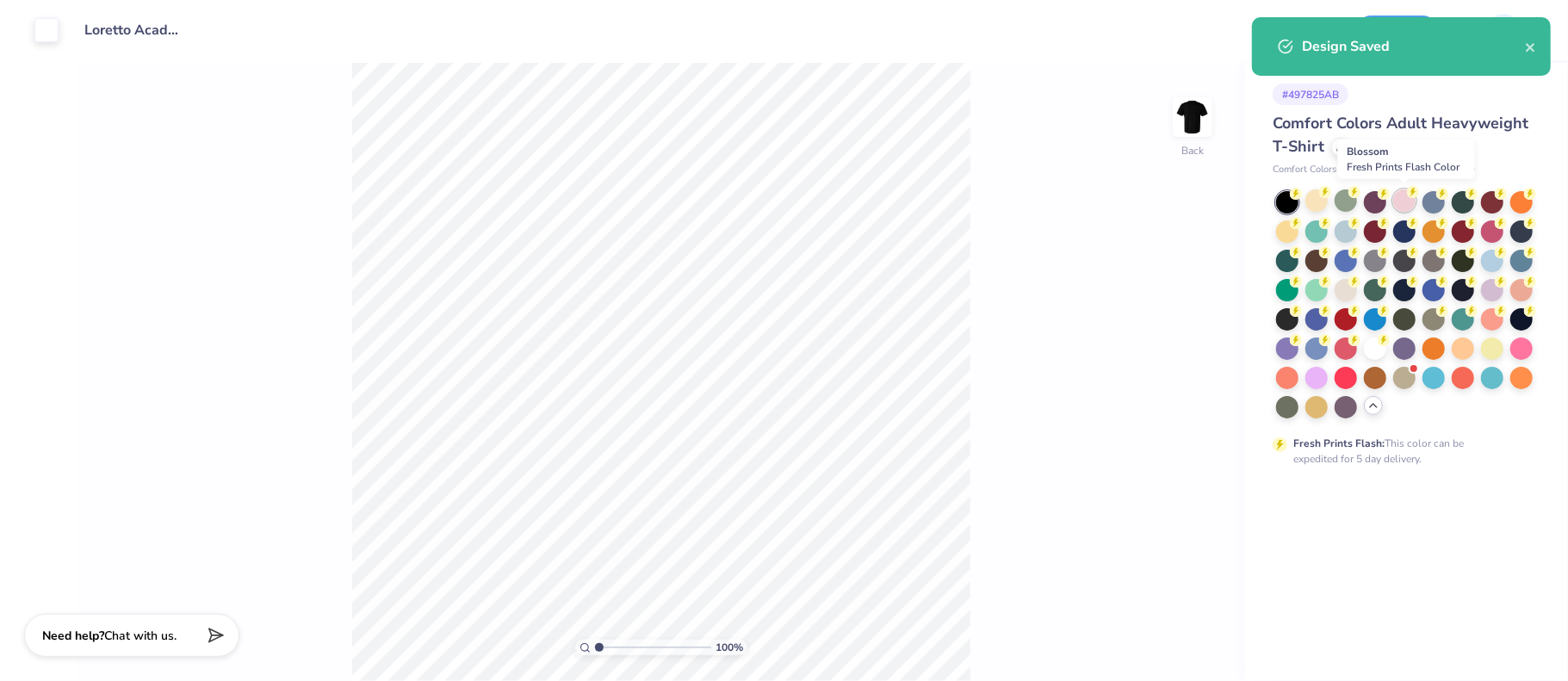
click at [1405, 201] on div at bounding box center [1404, 200] width 23 height 23
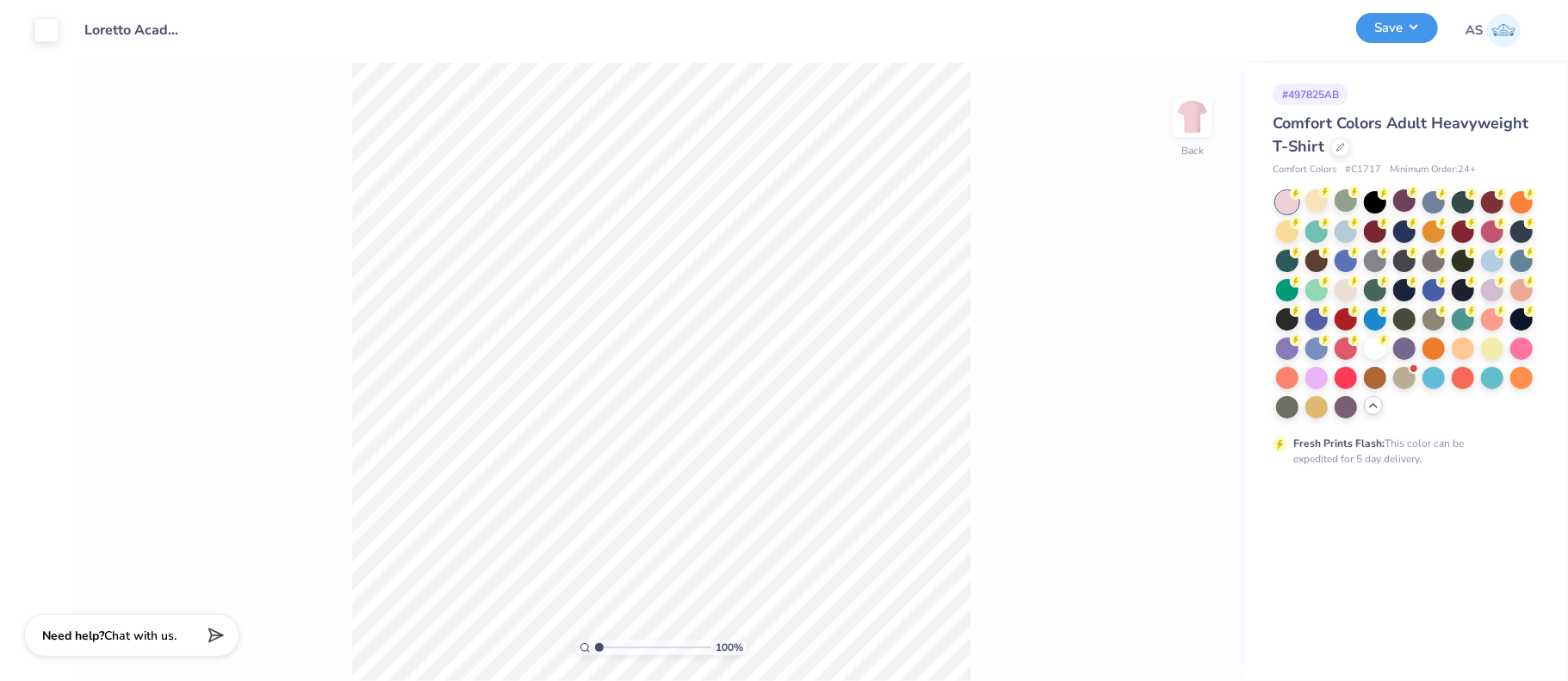
click at [1412, 37] on button "Save" at bounding box center [1397, 27] width 81 height 30
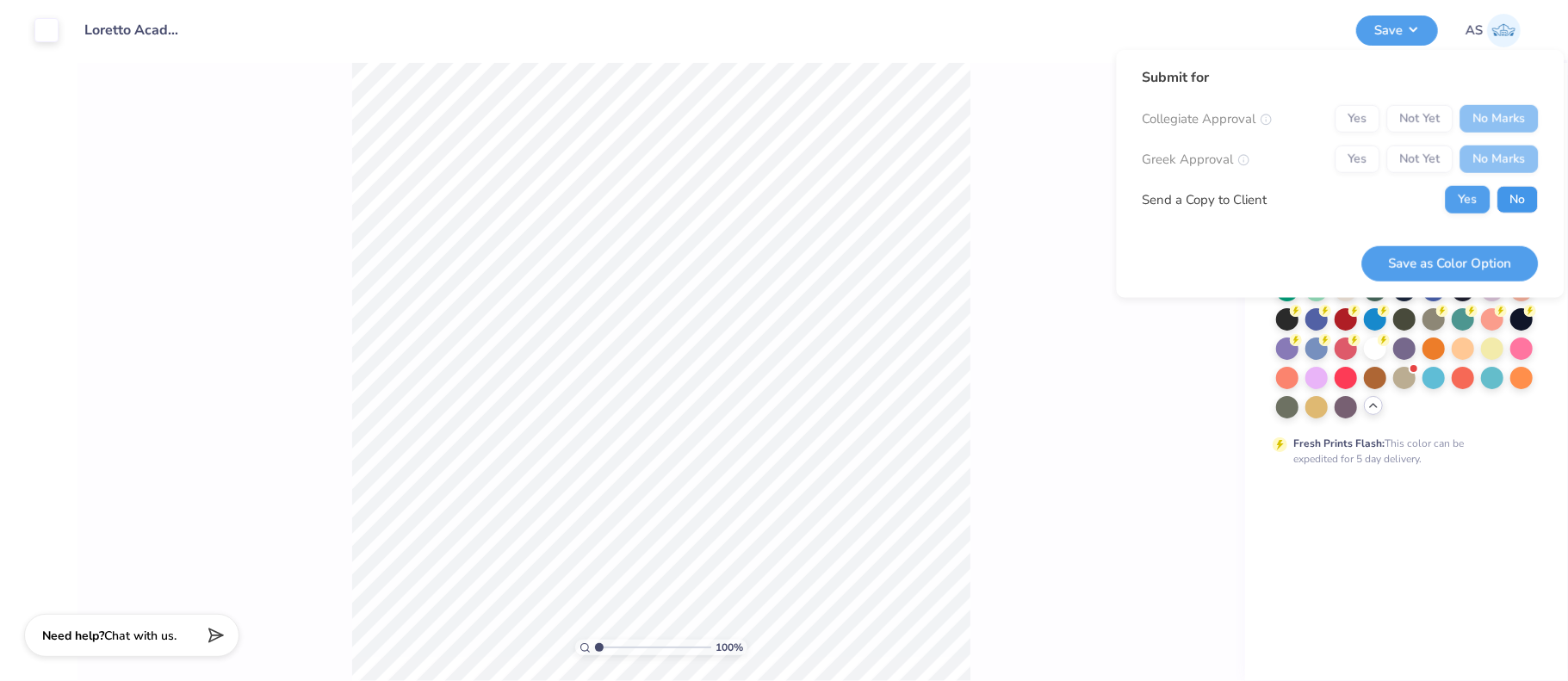
click at [1519, 194] on button "No" at bounding box center [1517, 200] width 42 height 27
click at [1495, 265] on button "Save as Color Option" at bounding box center [1449, 262] width 176 height 35
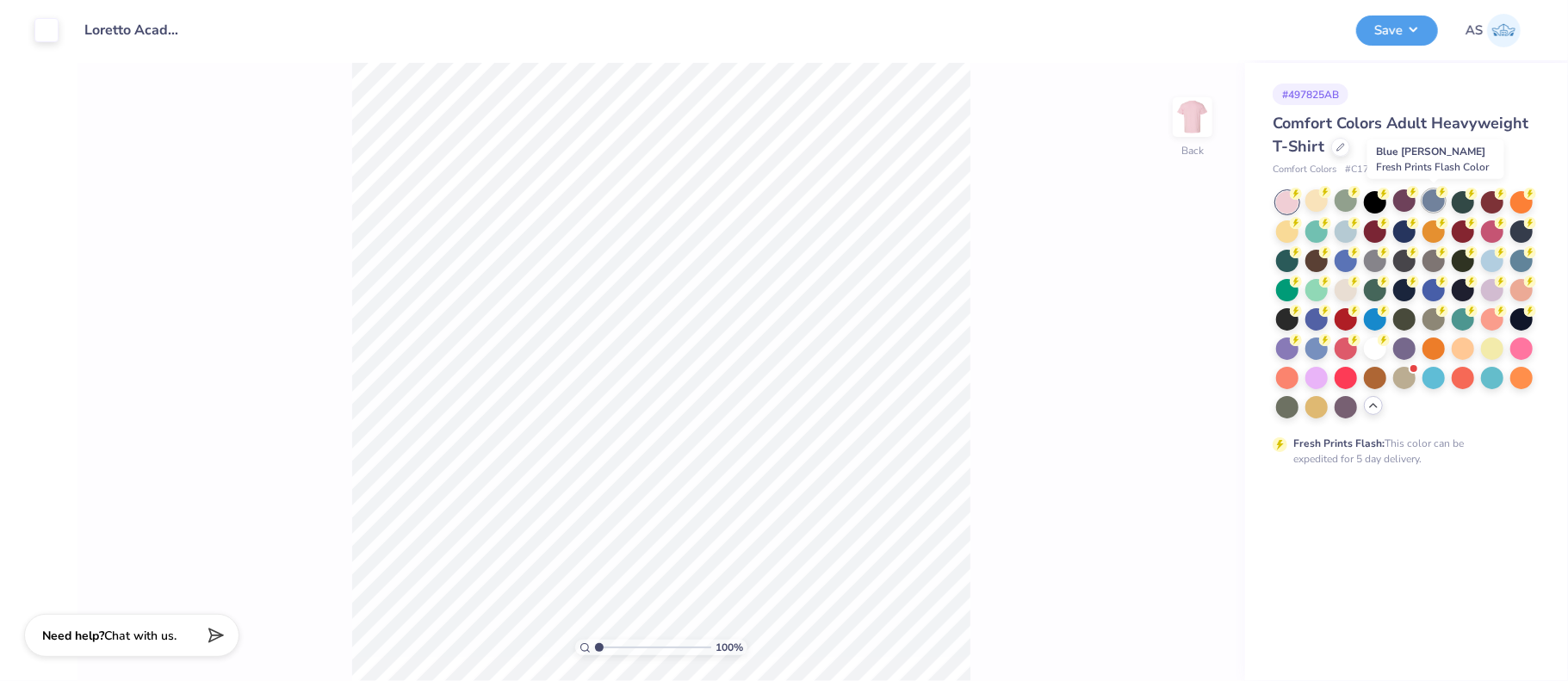
click at [1432, 203] on div at bounding box center [1433, 200] width 23 height 23
click at [1411, 23] on button "Save" at bounding box center [1397, 27] width 81 height 30
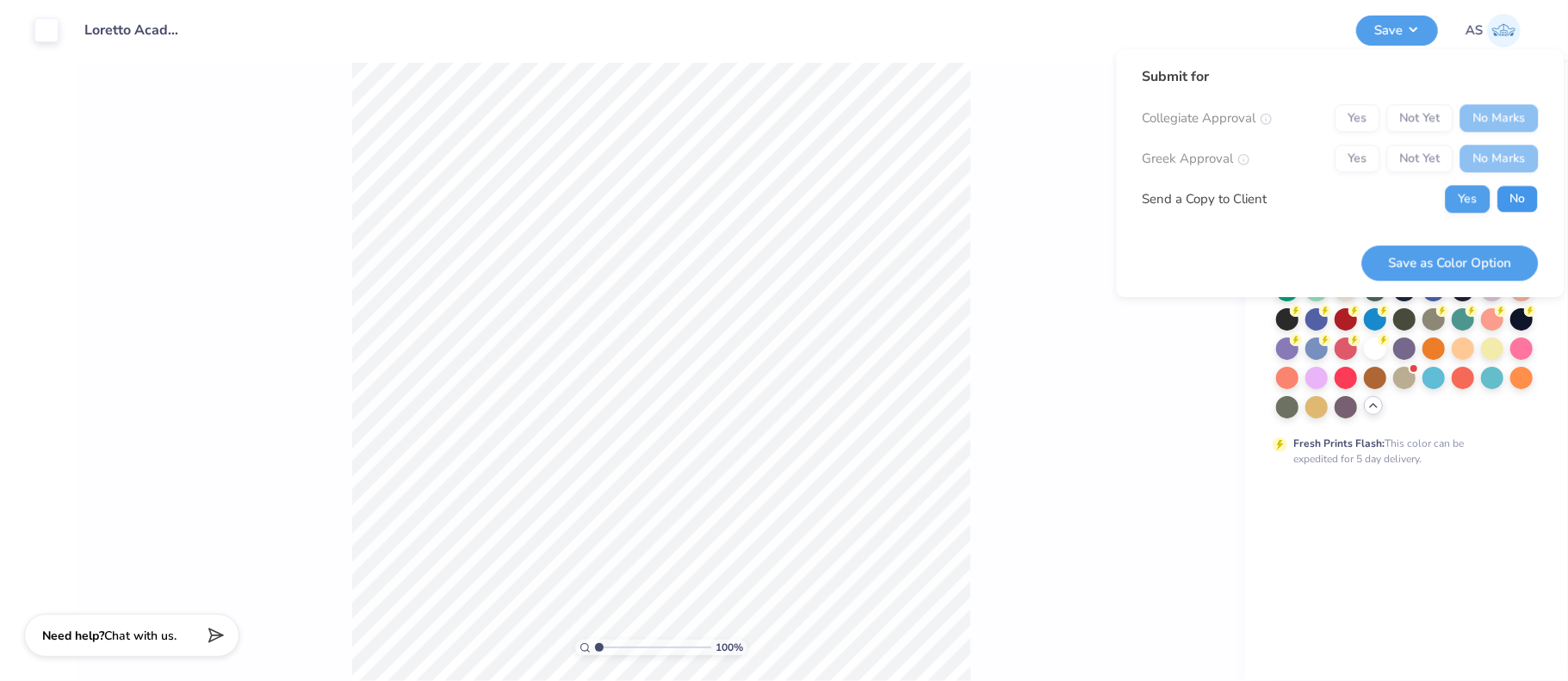
click at [1516, 204] on button "No" at bounding box center [1517, 199] width 42 height 27
click at [1488, 264] on button "Save as Color Option" at bounding box center [1449, 262] width 176 height 35
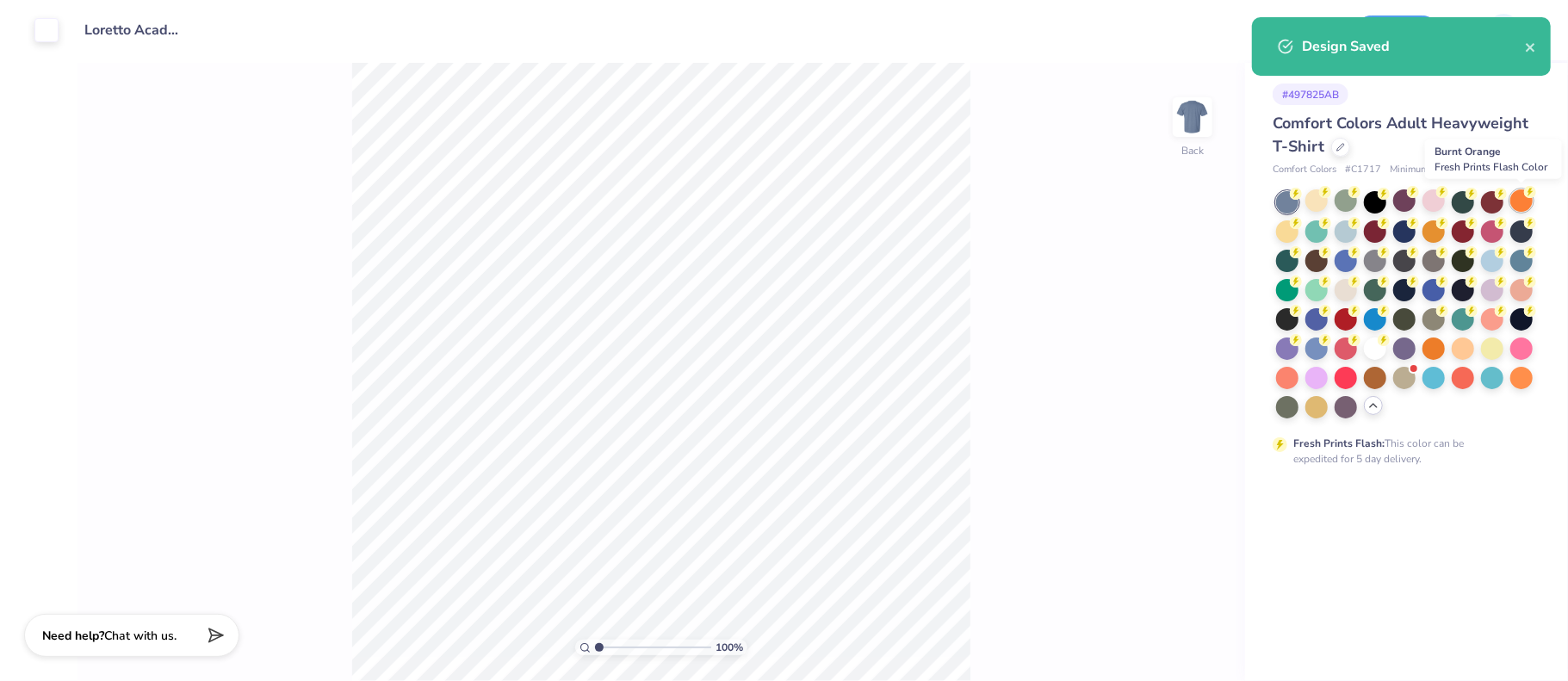
click at [1518, 204] on div at bounding box center [1521, 200] width 23 height 23
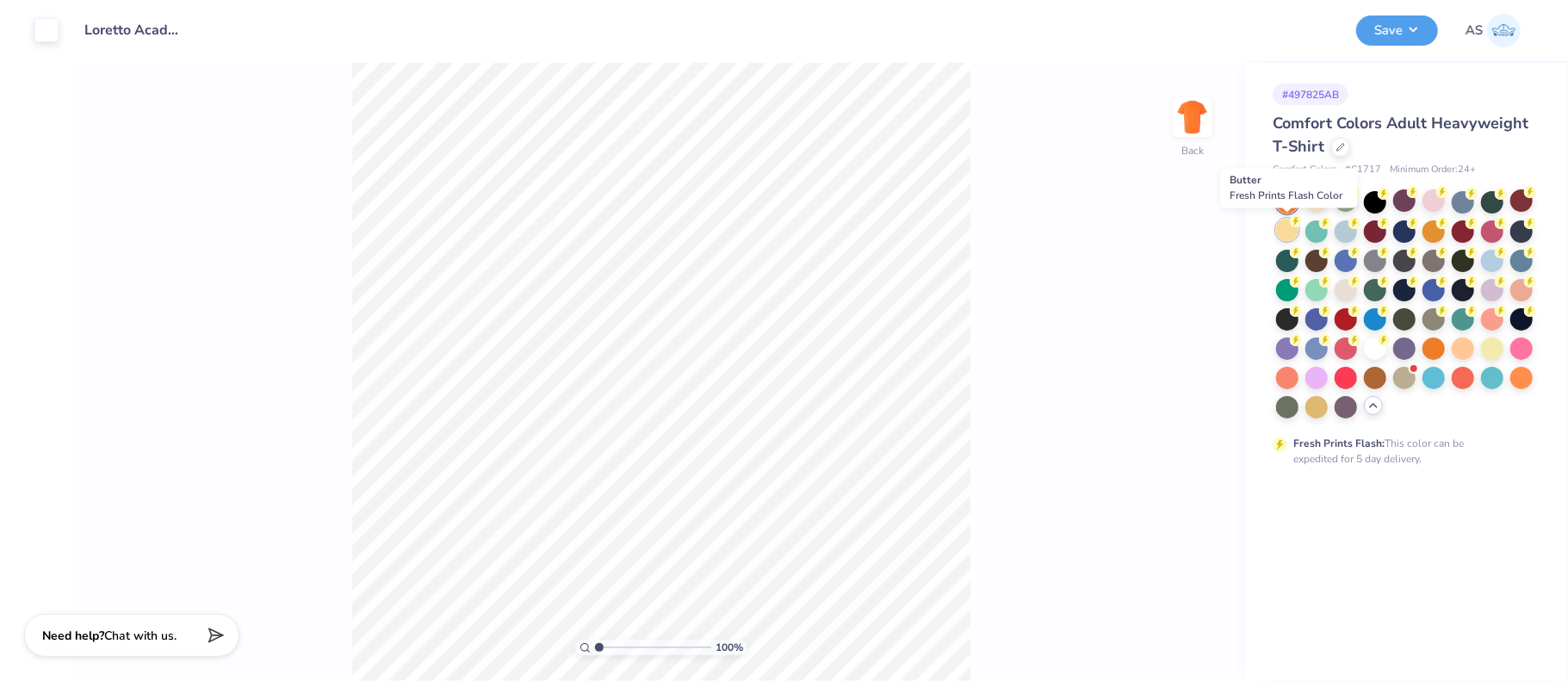
click at [1291, 231] on div at bounding box center [1287, 230] width 23 height 23
click at [1308, 204] on div at bounding box center [1316, 200] width 23 height 23
click at [1350, 231] on div at bounding box center [1346, 230] width 23 height 23
click at [1413, 33] on button "Save" at bounding box center [1397, 27] width 81 height 30
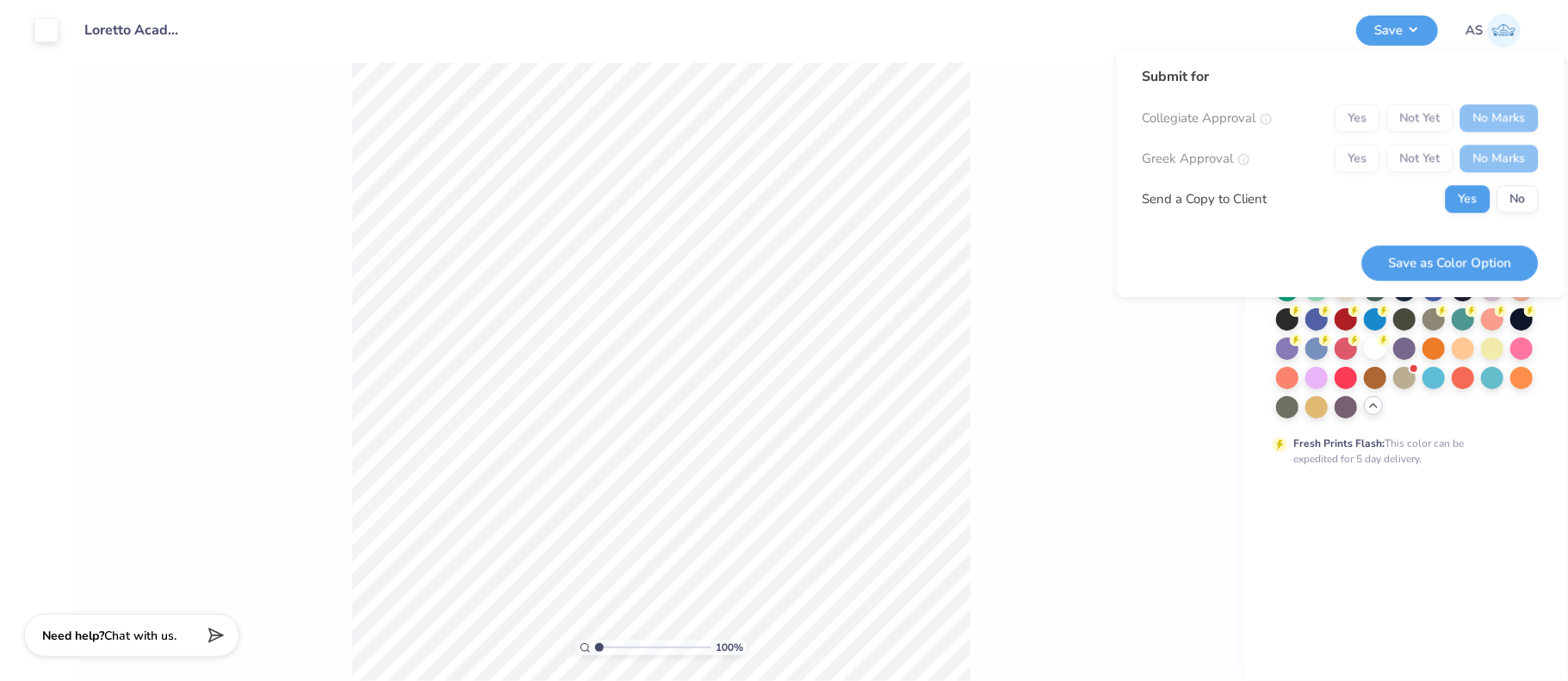
click at [1434, 407] on div at bounding box center [1404, 304] width 258 height 227
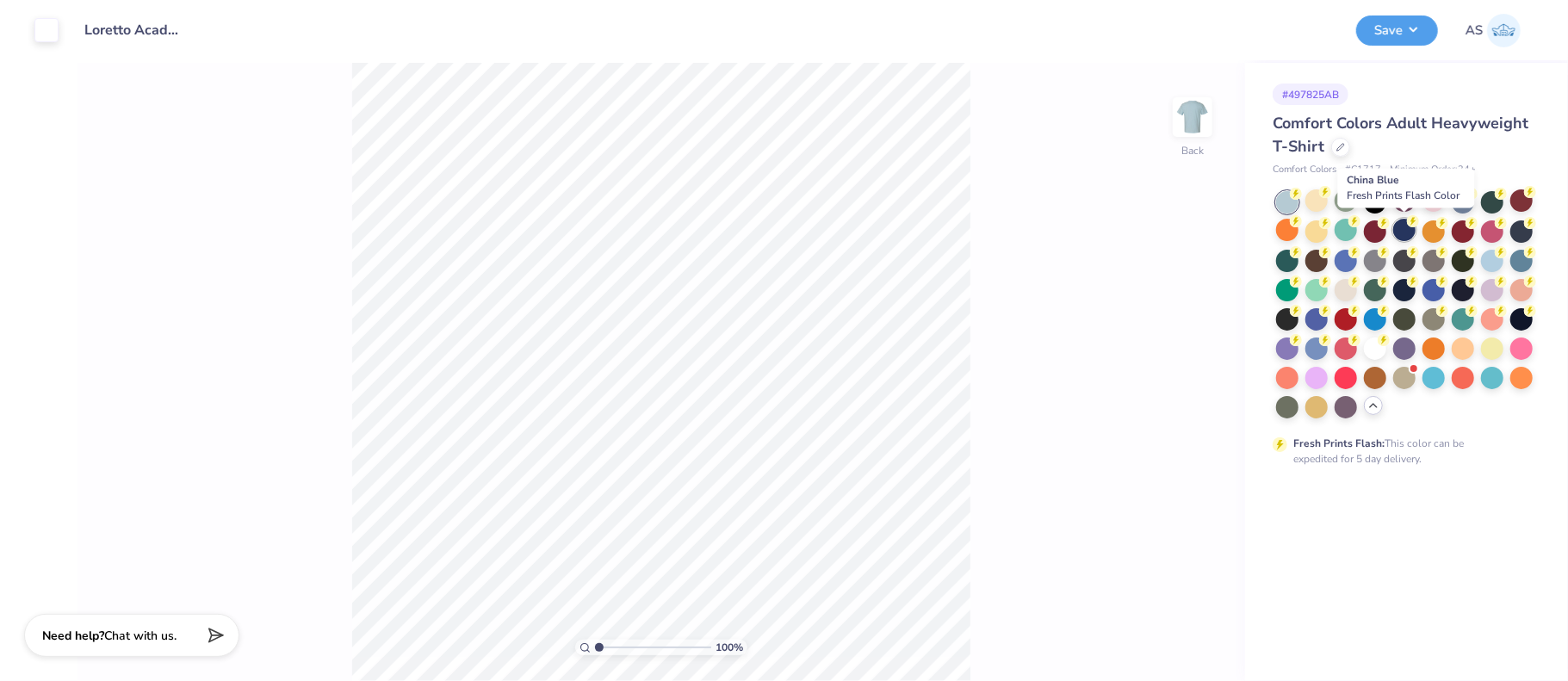
click at [1407, 229] on div at bounding box center [1404, 230] width 23 height 23
click at [1525, 230] on div at bounding box center [1521, 230] width 23 height 23
click at [1378, 262] on div at bounding box center [1374, 259] width 23 height 23
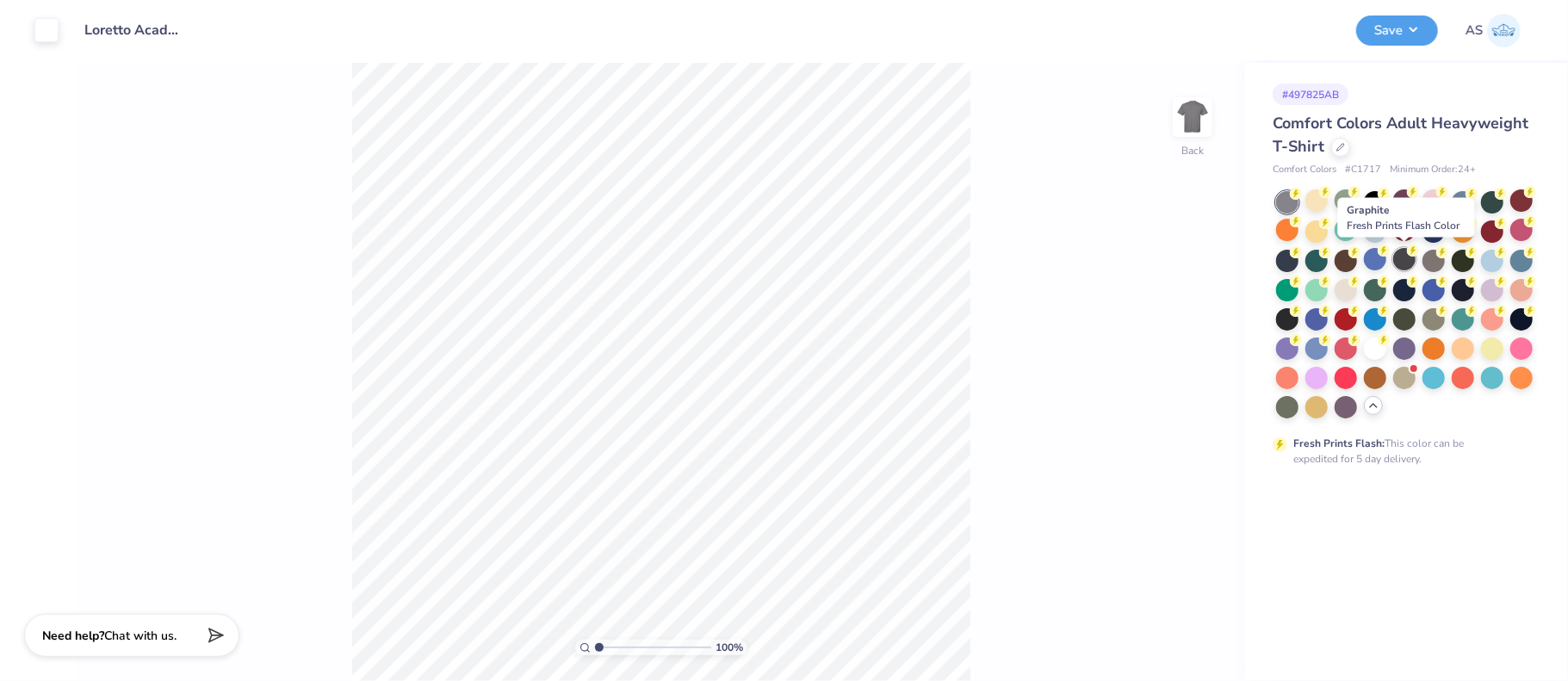
click at [1402, 260] on div at bounding box center [1404, 259] width 23 height 23
click at [1488, 261] on div at bounding box center [1492, 259] width 23 height 23
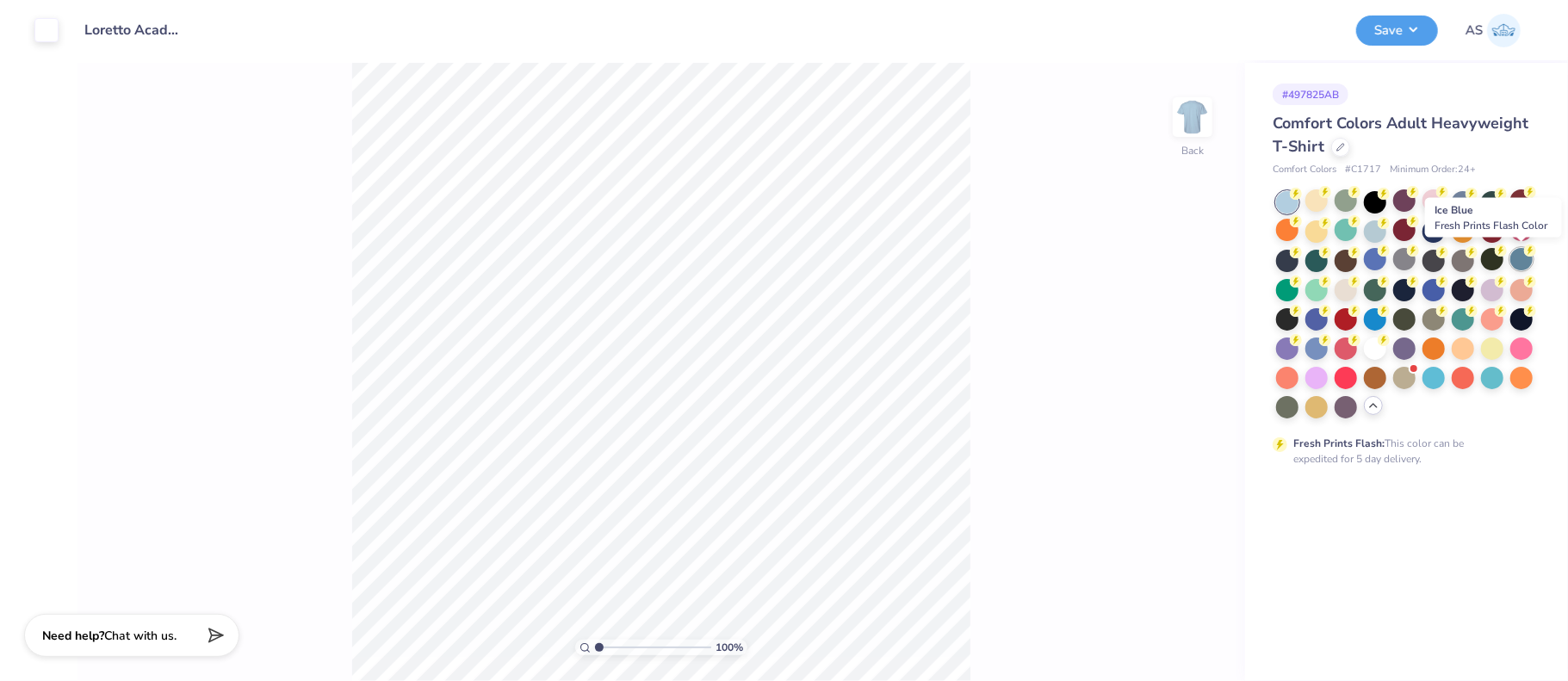
click at [1523, 261] on div at bounding box center [1521, 259] width 23 height 23
click at [1491, 293] on div at bounding box center [1492, 288] width 23 height 23
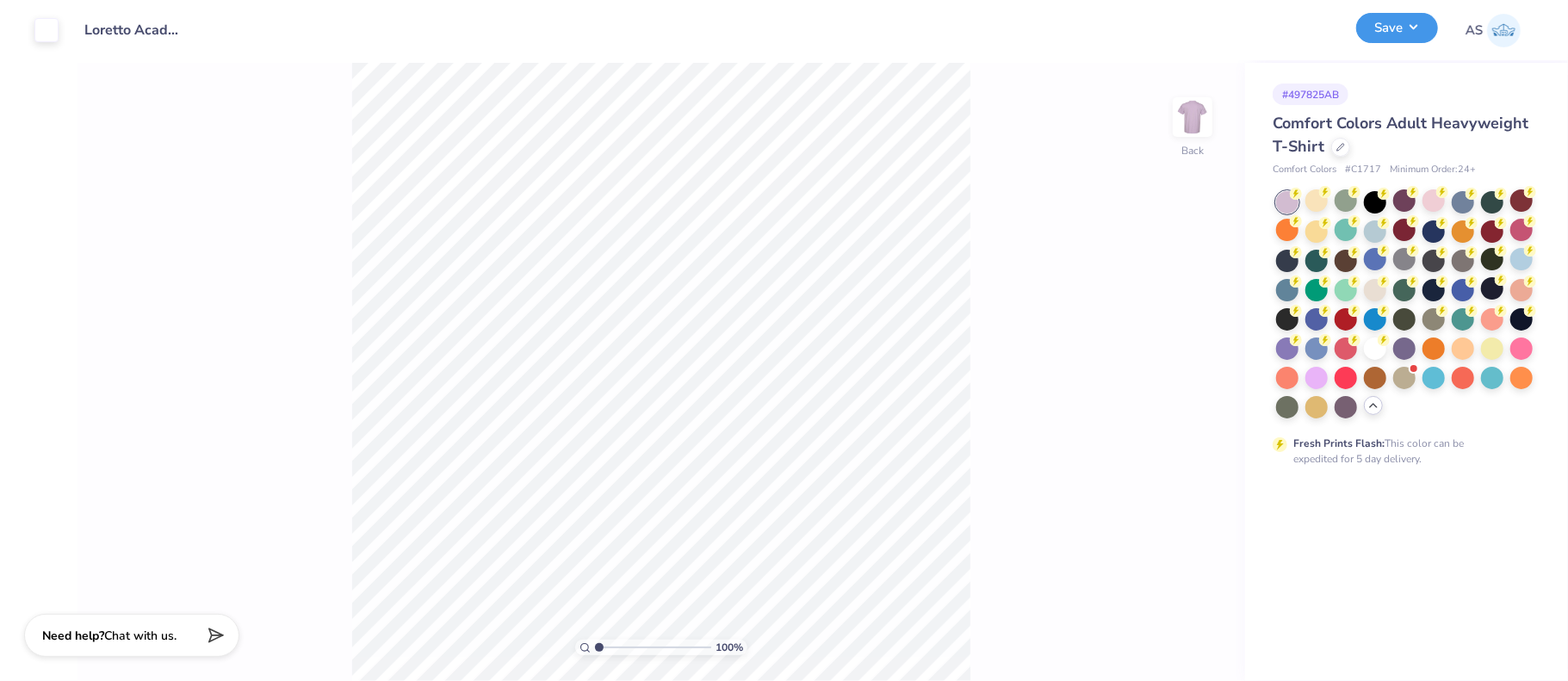
click at [1409, 32] on button "Save" at bounding box center [1397, 27] width 81 height 30
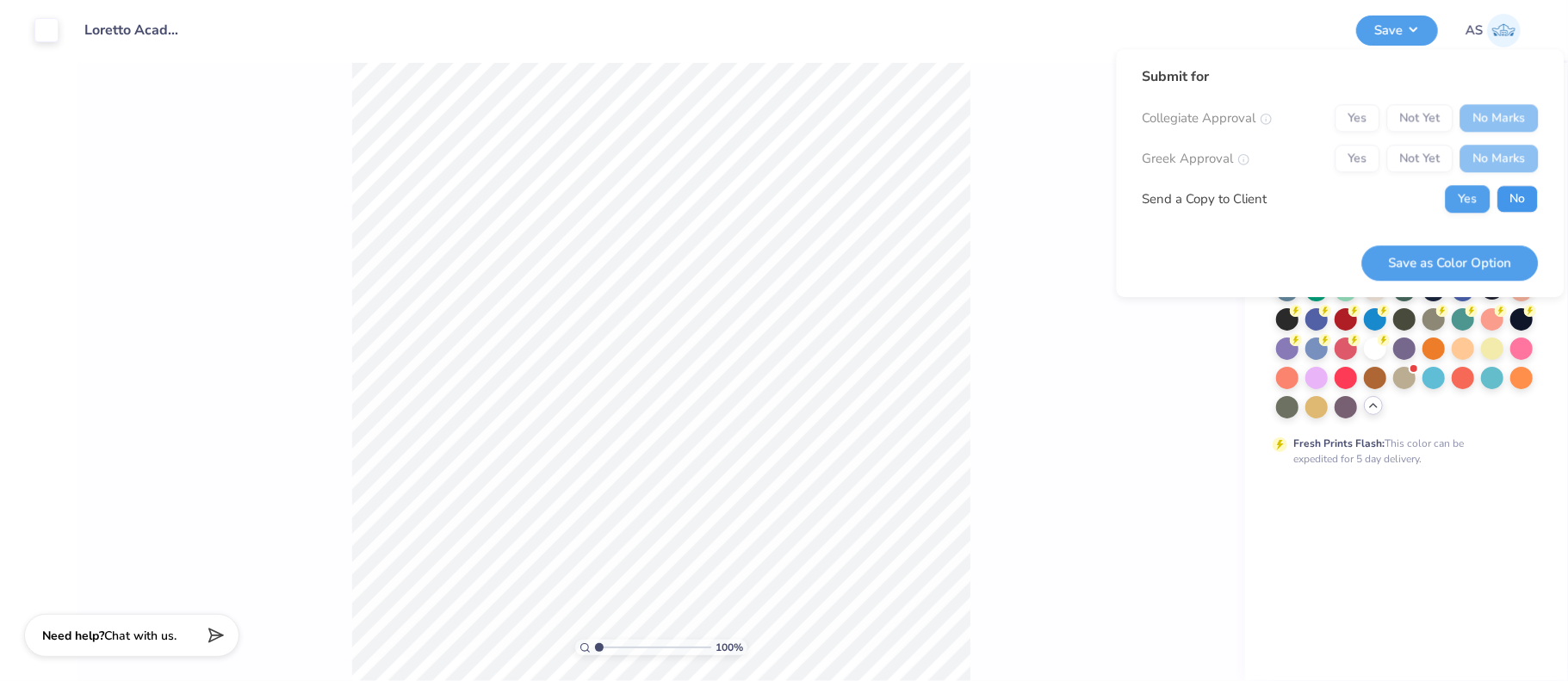
click at [1518, 199] on button "No" at bounding box center [1517, 199] width 42 height 27
click at [1464, 266] on button "Save as Color Option" at bounding box center [1449, 262] width 176 height 35
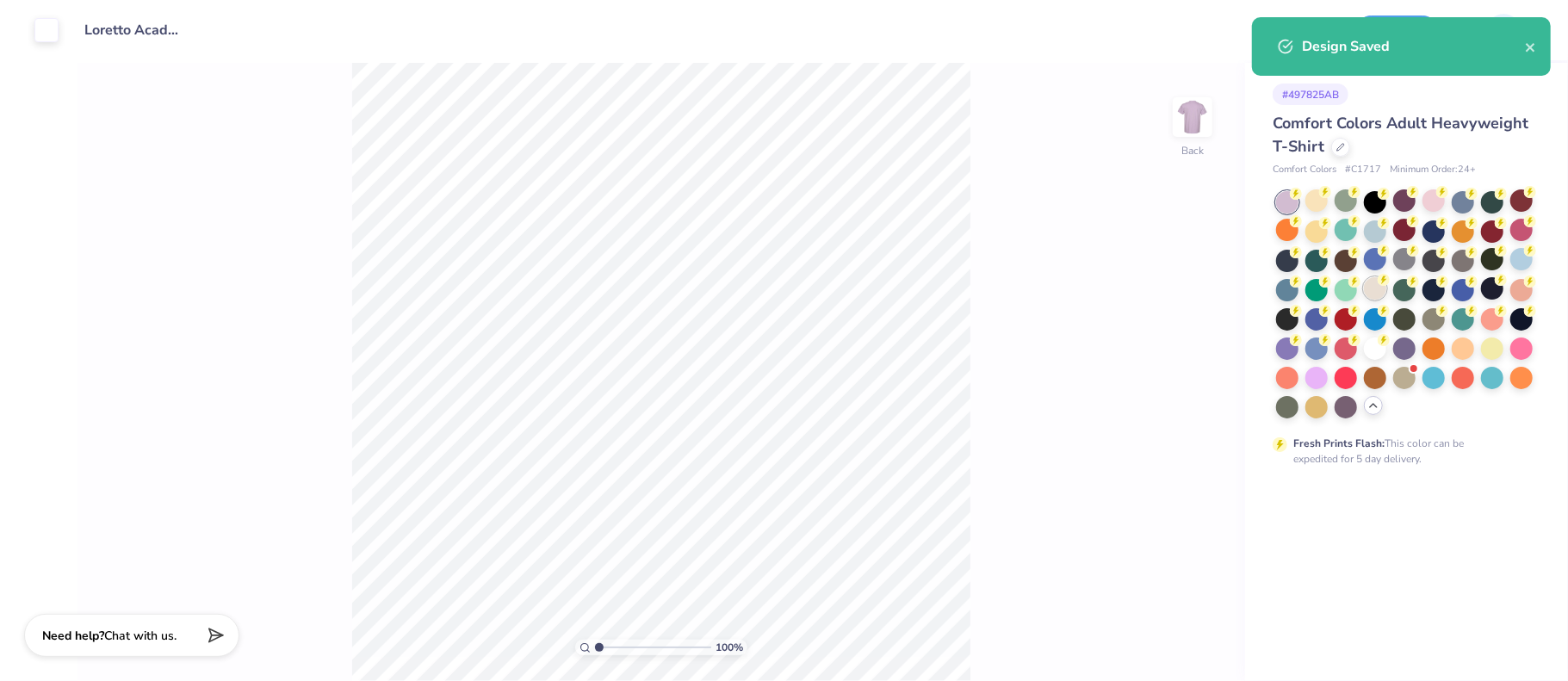
click at [1372, 295] on div at bounding box center [1374, 288] width 23 height 23
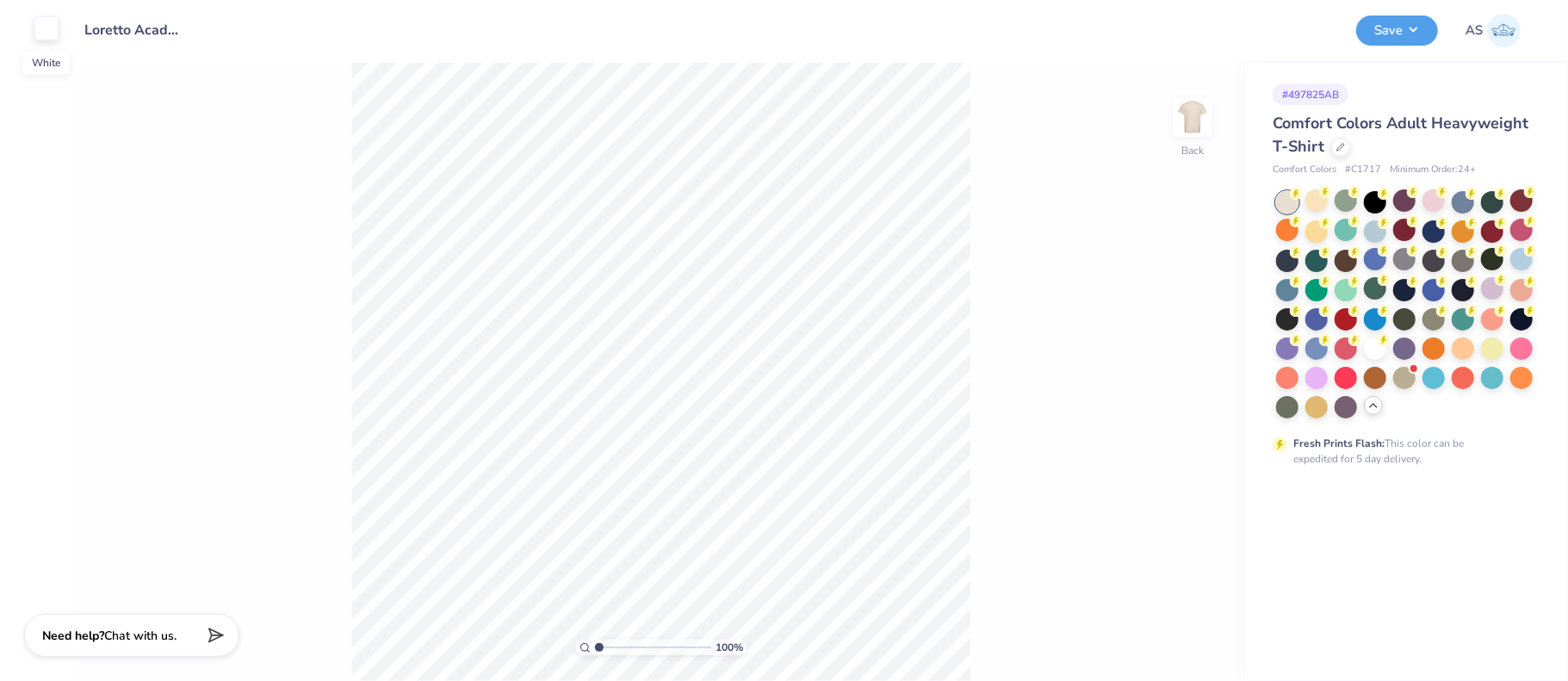
click at [48, 33] on div at bounding box center [46, 28] width 24 height 24
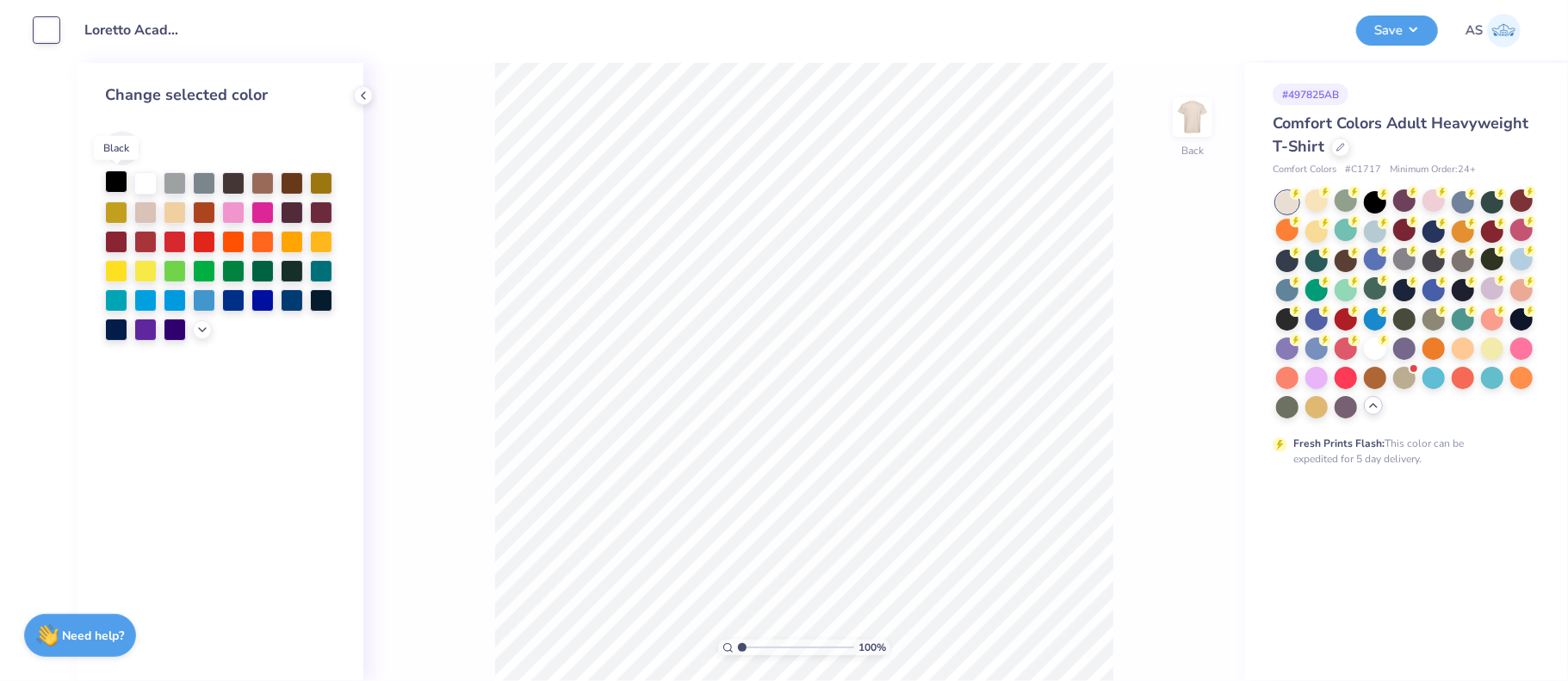
click at [121, 180] on div at bounding box center [116, 182] width 23 height 23
click at [137, 187] on div at bounding box center [146, 182] width 23 height 23
click at [1375, 320] on div at bounding box center [1374, 317] width 23 height 23
click at [367, 99] on icon at bounding box center [363, 95] width 14 height 14
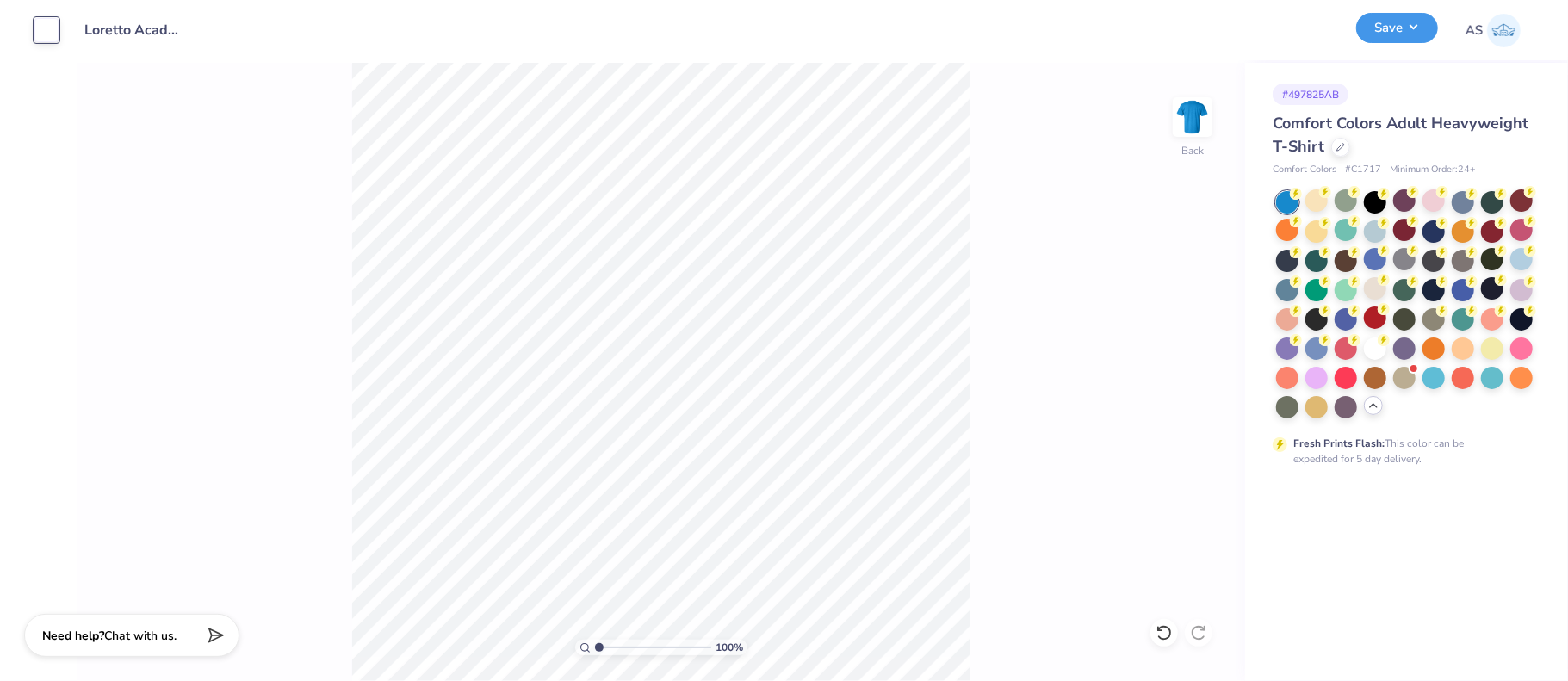
click at [1412, 27] on button "Save" at bounding box center [1397, 27] width 81 height 30
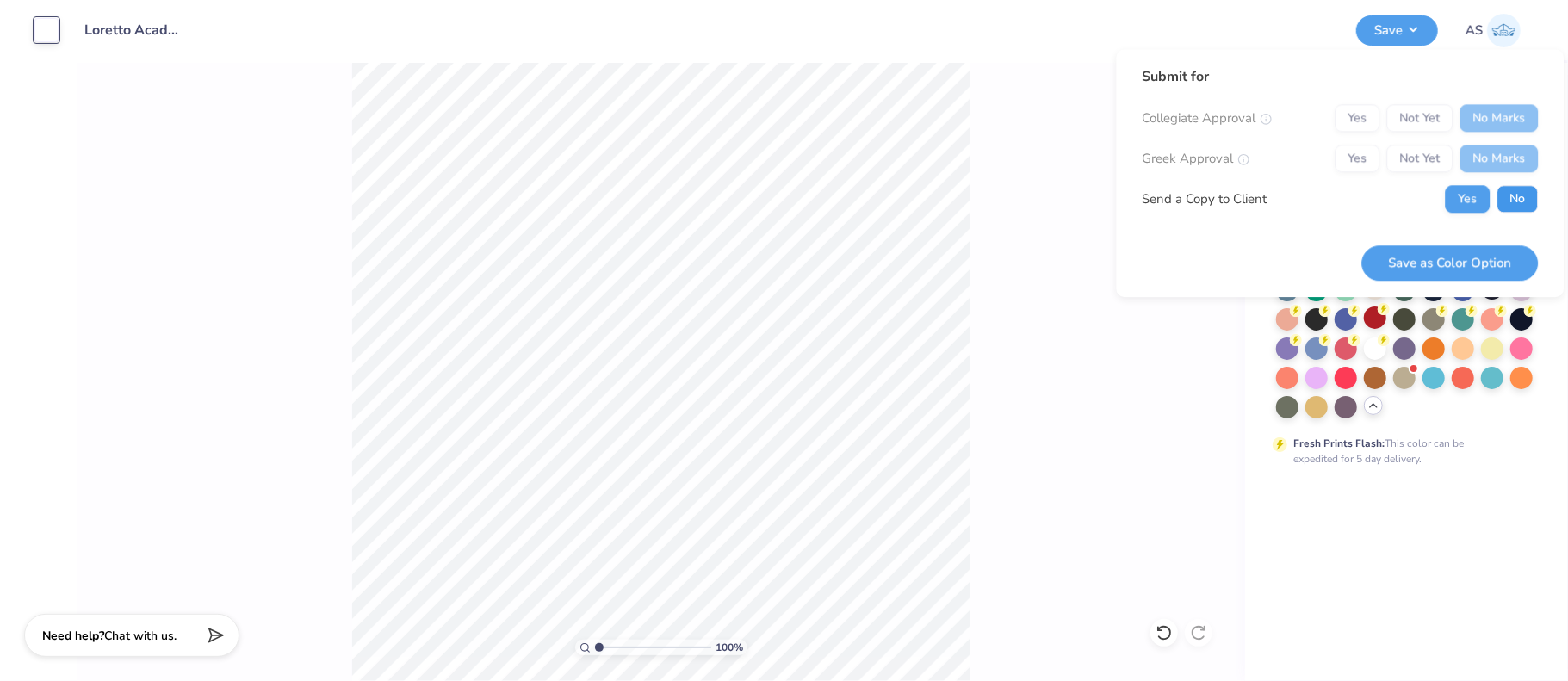
click at [1516, 192] on button "No" at bounding box center [1517, 199] width 42 height 27
click at [1473, 262] on button "Save as Color Option" at bounding box center [1449, 262] width 176 height 35
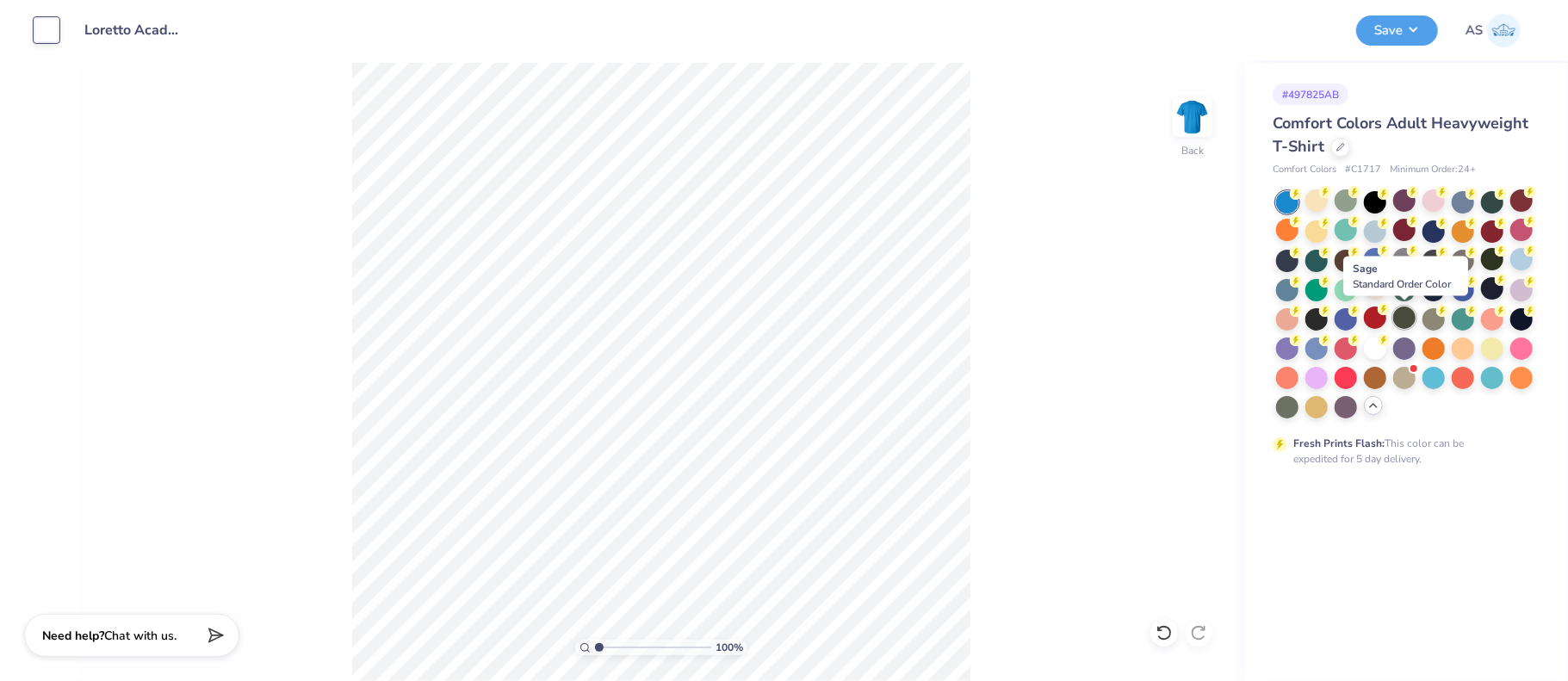
click at [1400, 320] on div at bounding box center [1404, 317] width 23 height 23
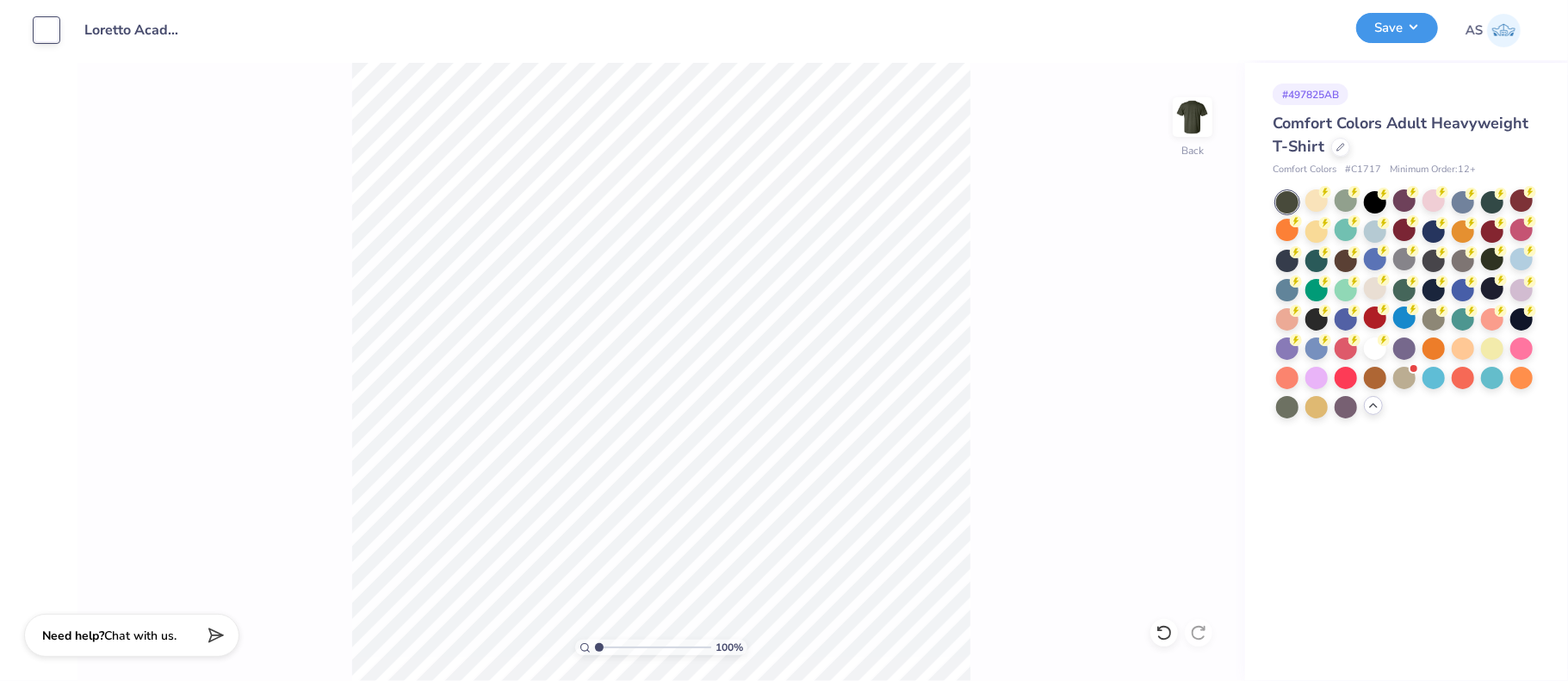
click at [1411, 29] on button "Save" at bounding box center [1397, 27] width 81 height 30
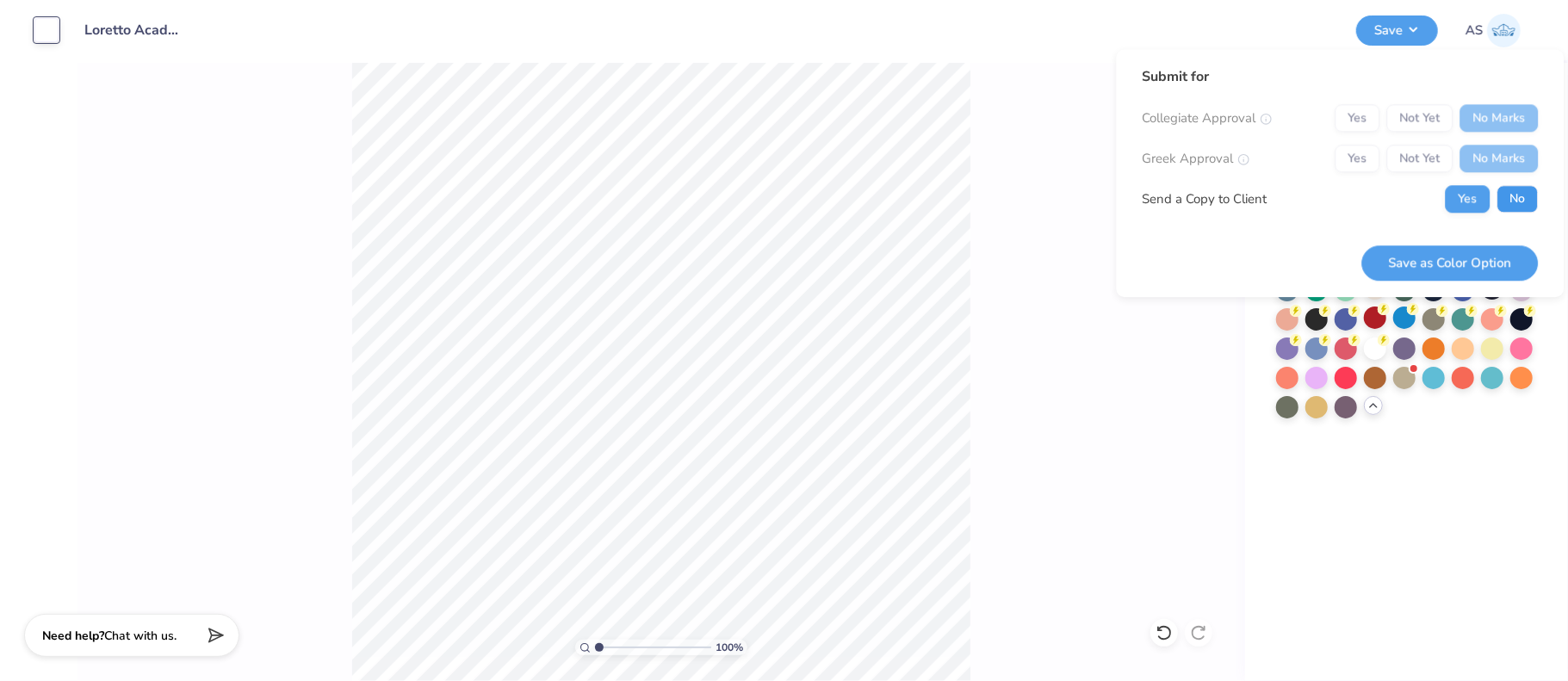
click at [1506, 205] on button "No" at bounding box center [1517, 199] width 42 height 27
click at [1471, 256] on button "Save as Color Option" at bounding box center [1449, 262] width 176 height 35
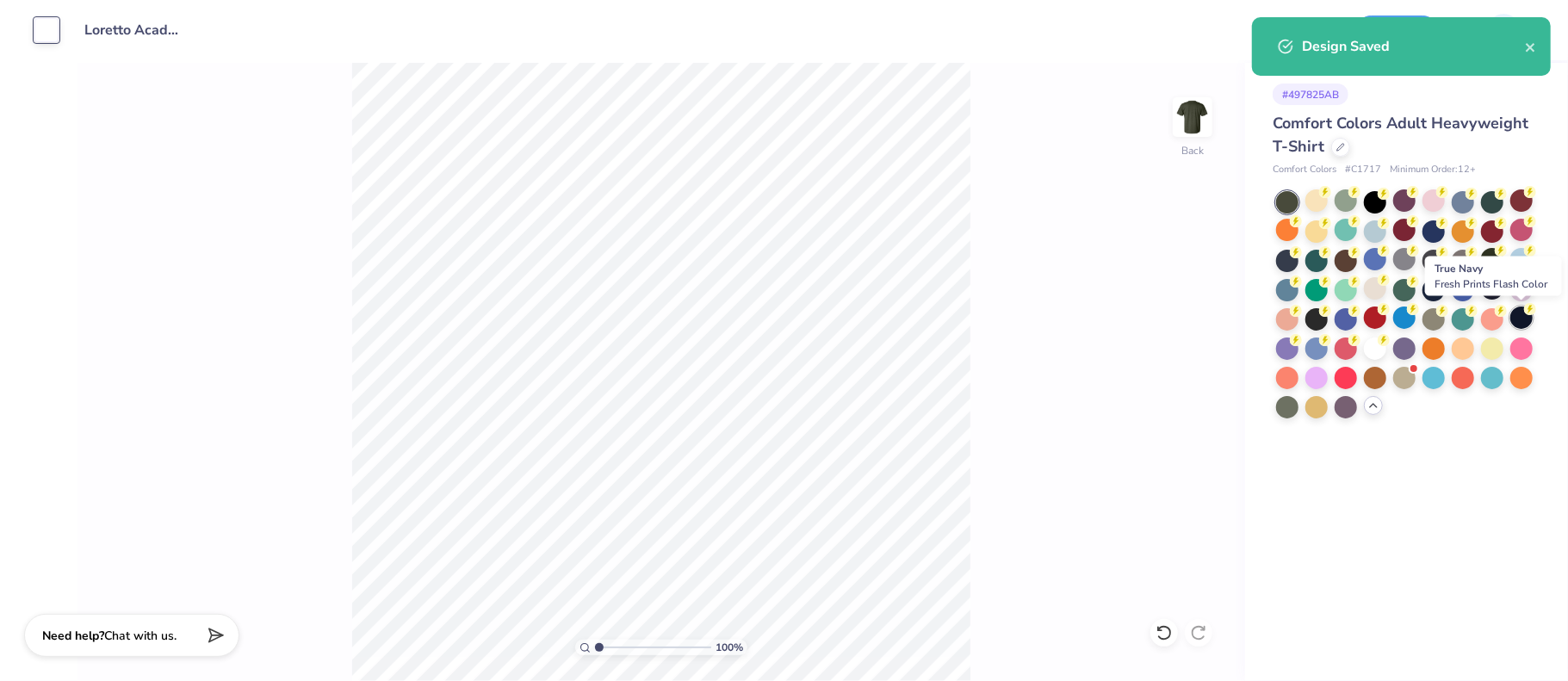
click at [1520, 322] on div at bounding box center [1521, 317] width 23 height 23
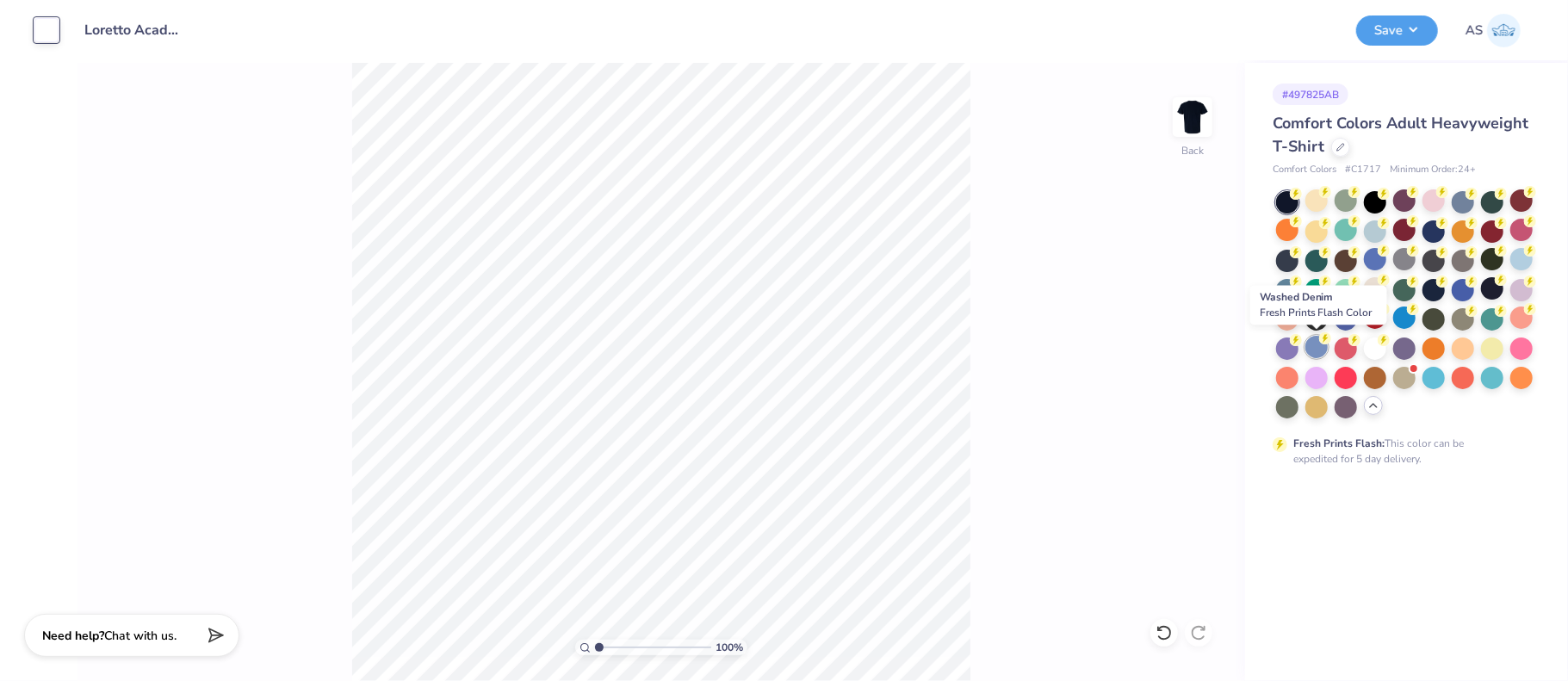
click at [1320, 352] on div at bounding box center [1316, 346] width 23 height 23
click at [1438, 383] on div at bounding box center [1433, 376] width 23 height 23
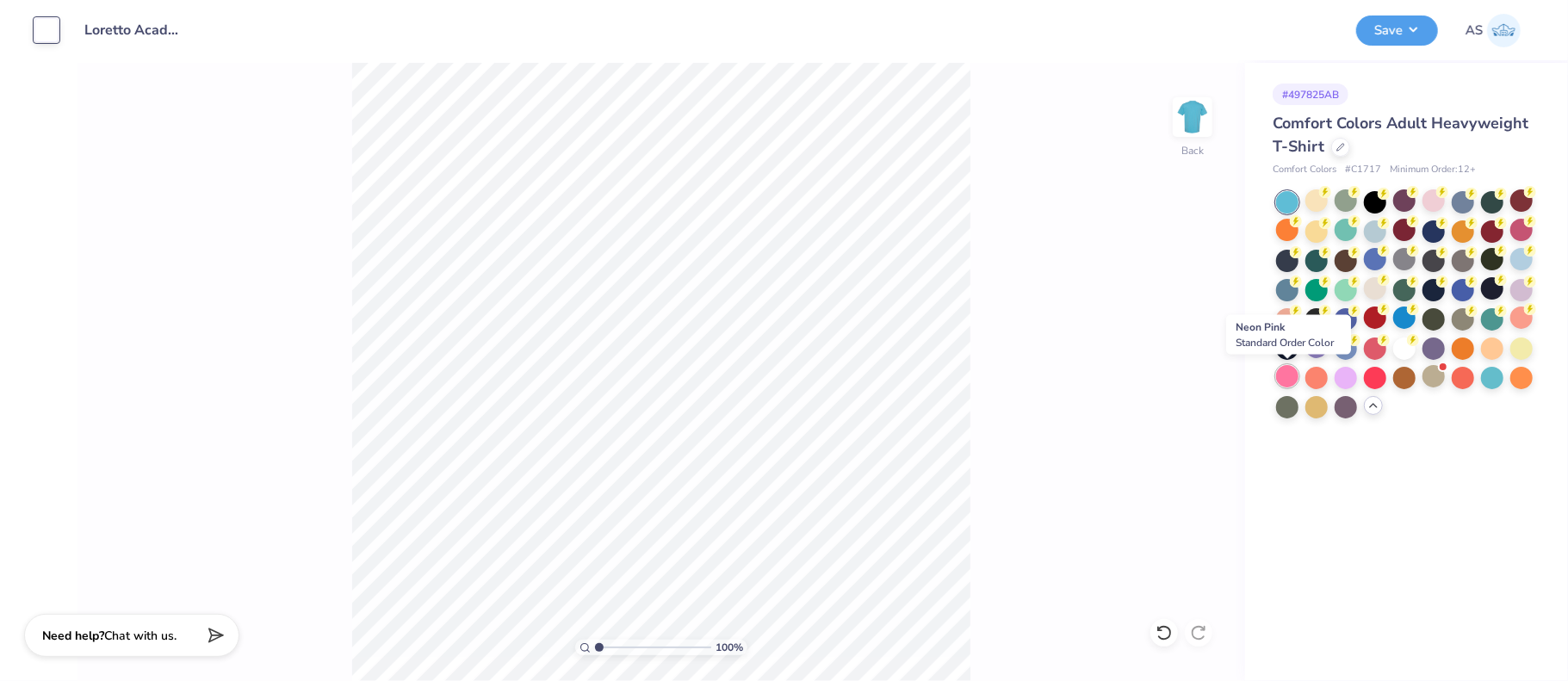
click at [1286, 385] on div at bounding box center [1287, 376] width 23 height 23
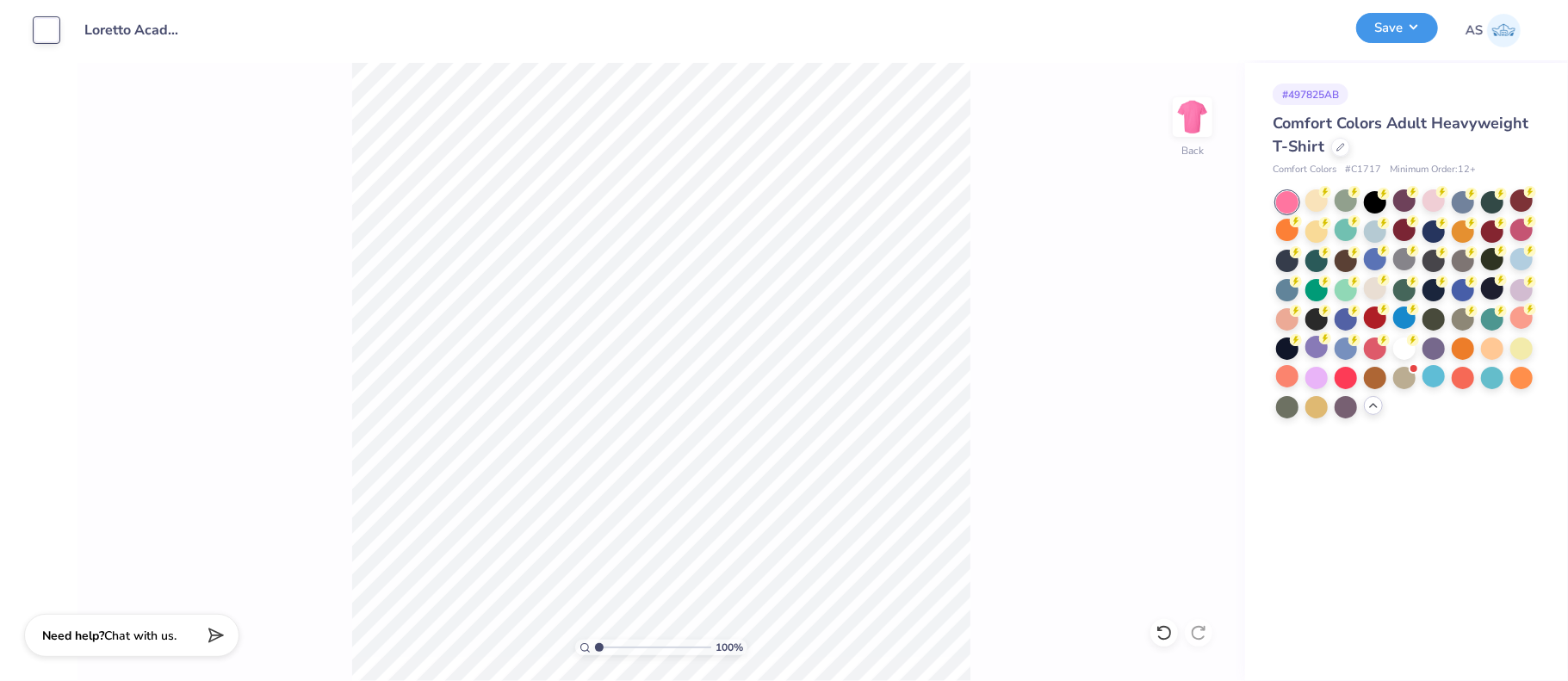
click at [1412, 30] on button "Save" at bounding box center [1397, 27] width 81 height 30
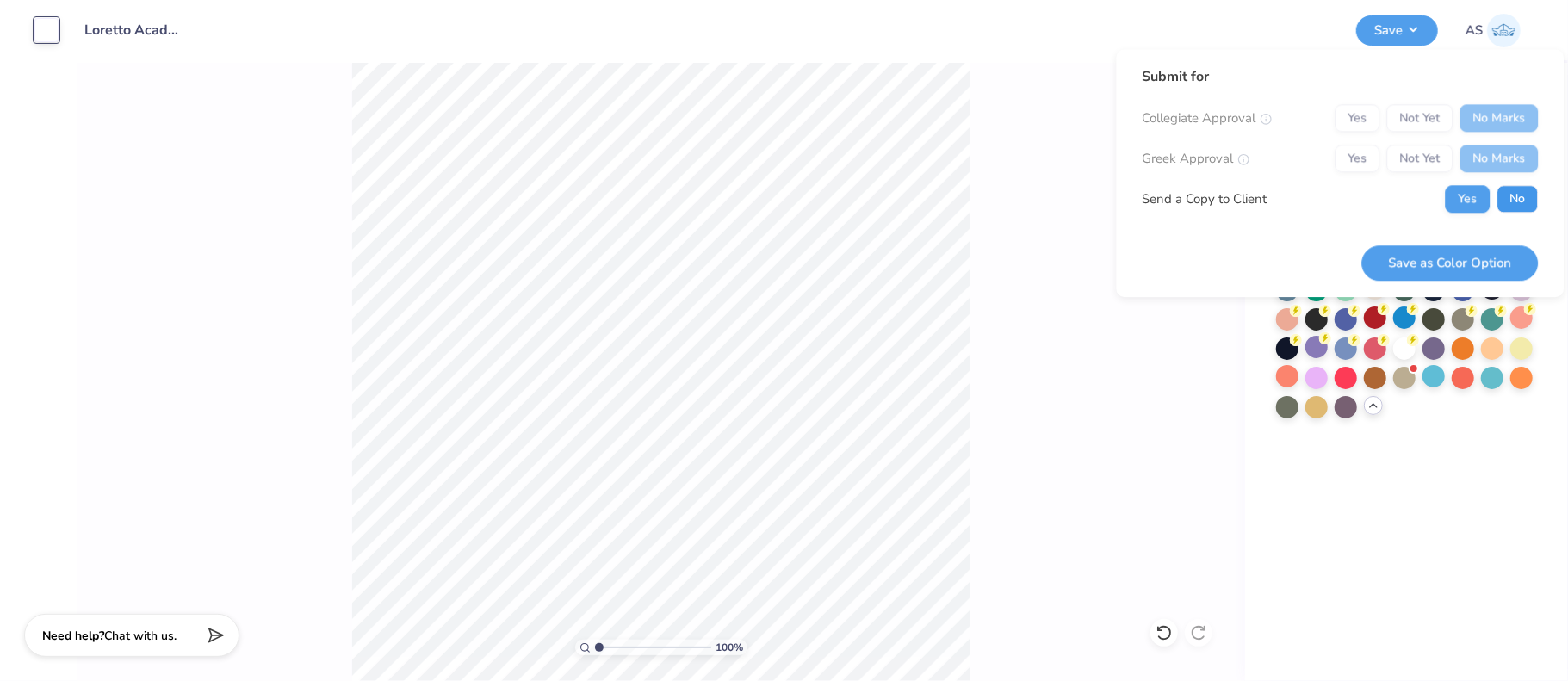
click at [1513, 194] on button "No" at bounding box center [1517, 199] width 42 height 27
click at [1489, 275] on button "Save as Color Option" at bounding box center [1449, 262] width 176 height 35
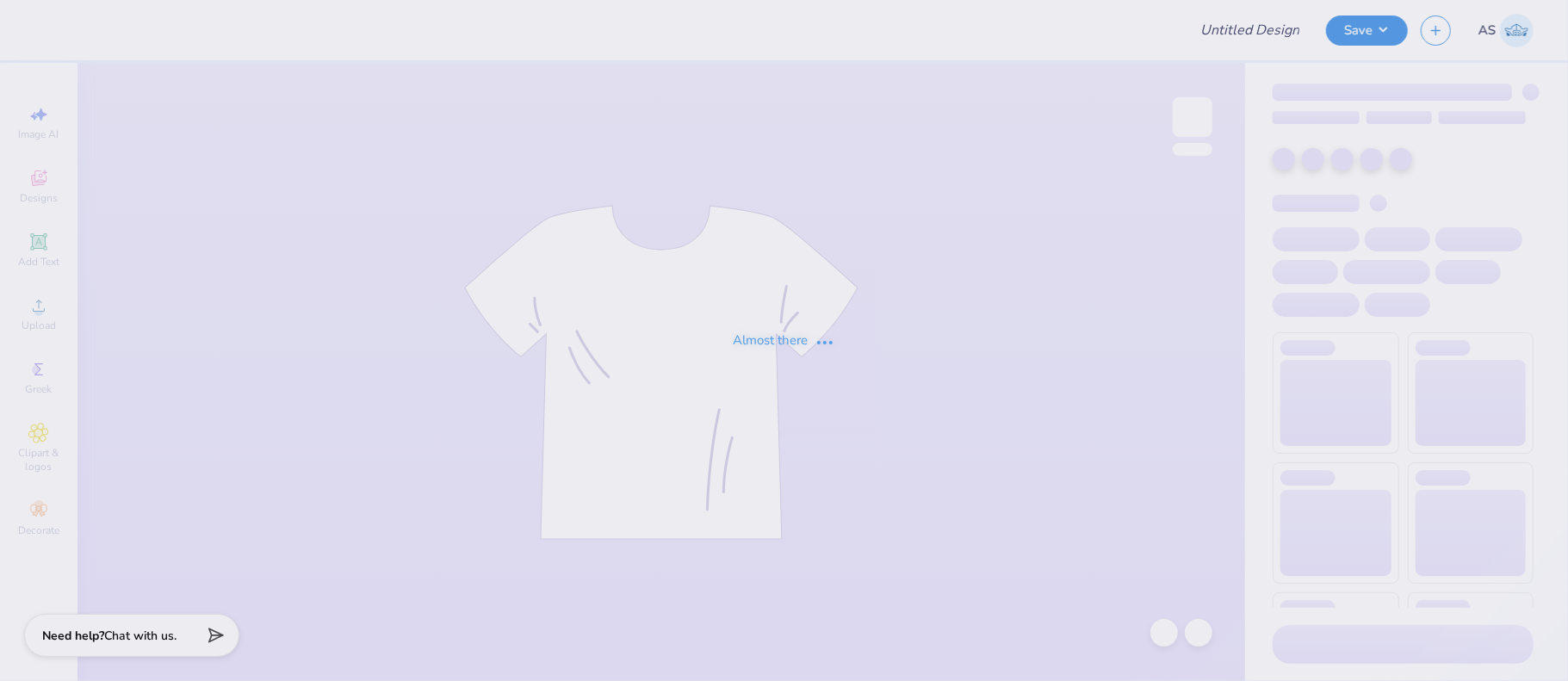
type input "Loretto Academy Merch 2025!"
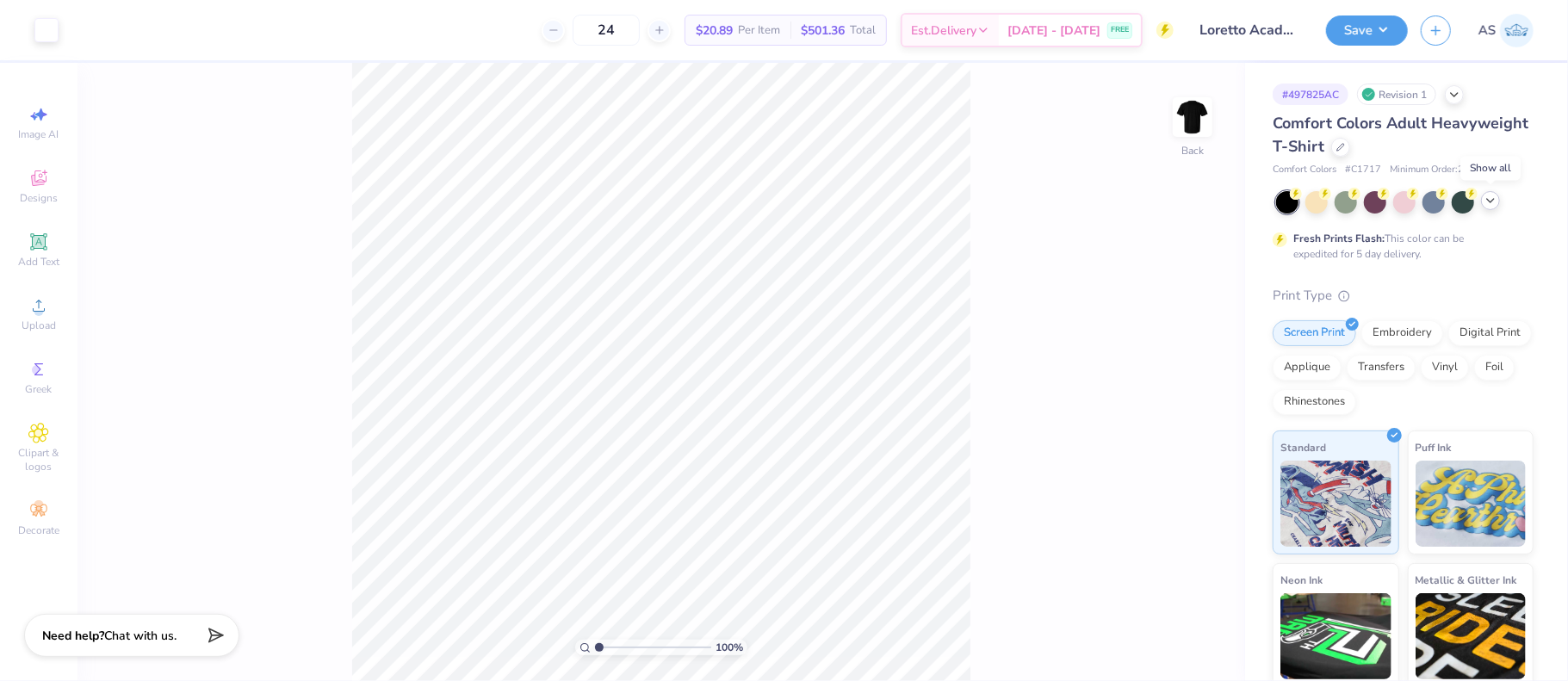
click at [1491, 199] on icon at bounding box center [1490, 200] width 14 height 14
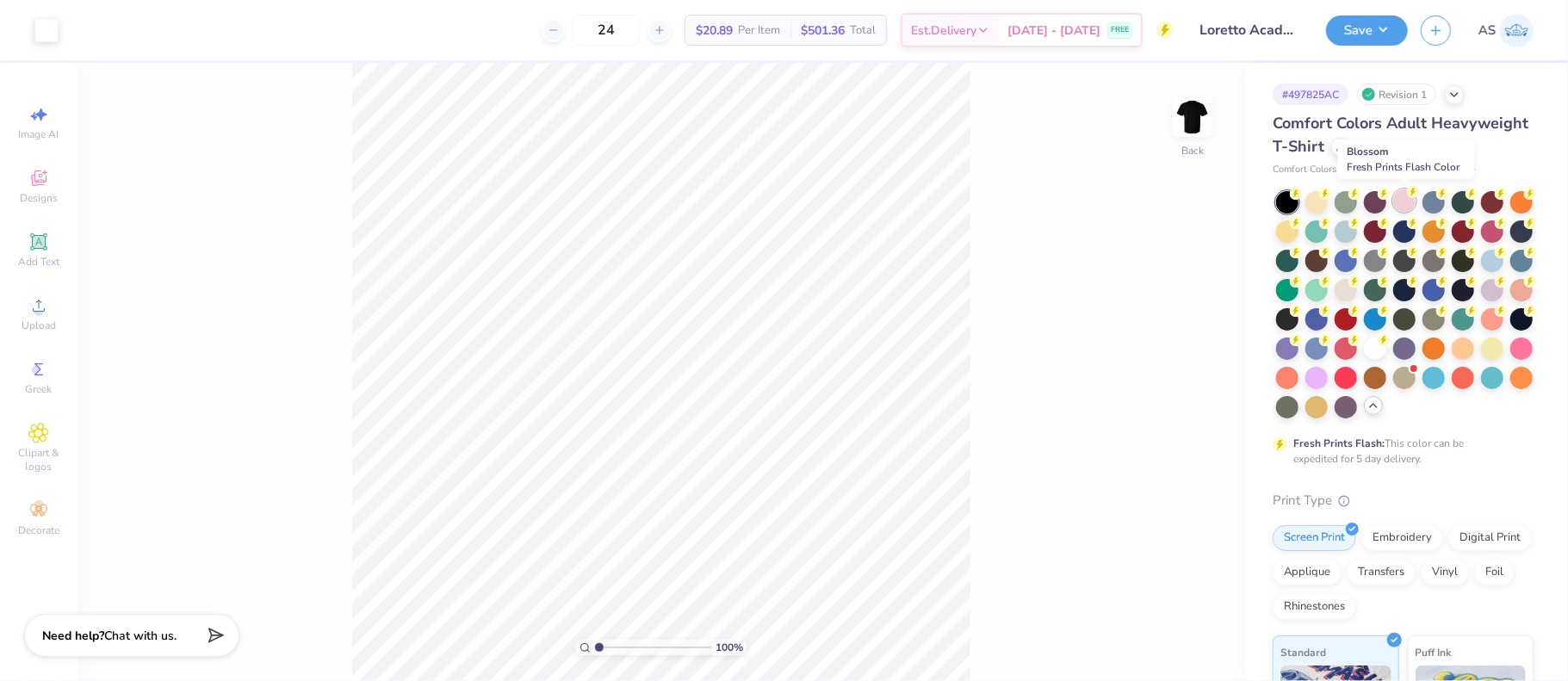
click at [1404, 206] on div at bounding box center [1404, 200] width 23 height 23
click at [1316, 207] on div at bounding box center [1316, 200] width 23 height 23
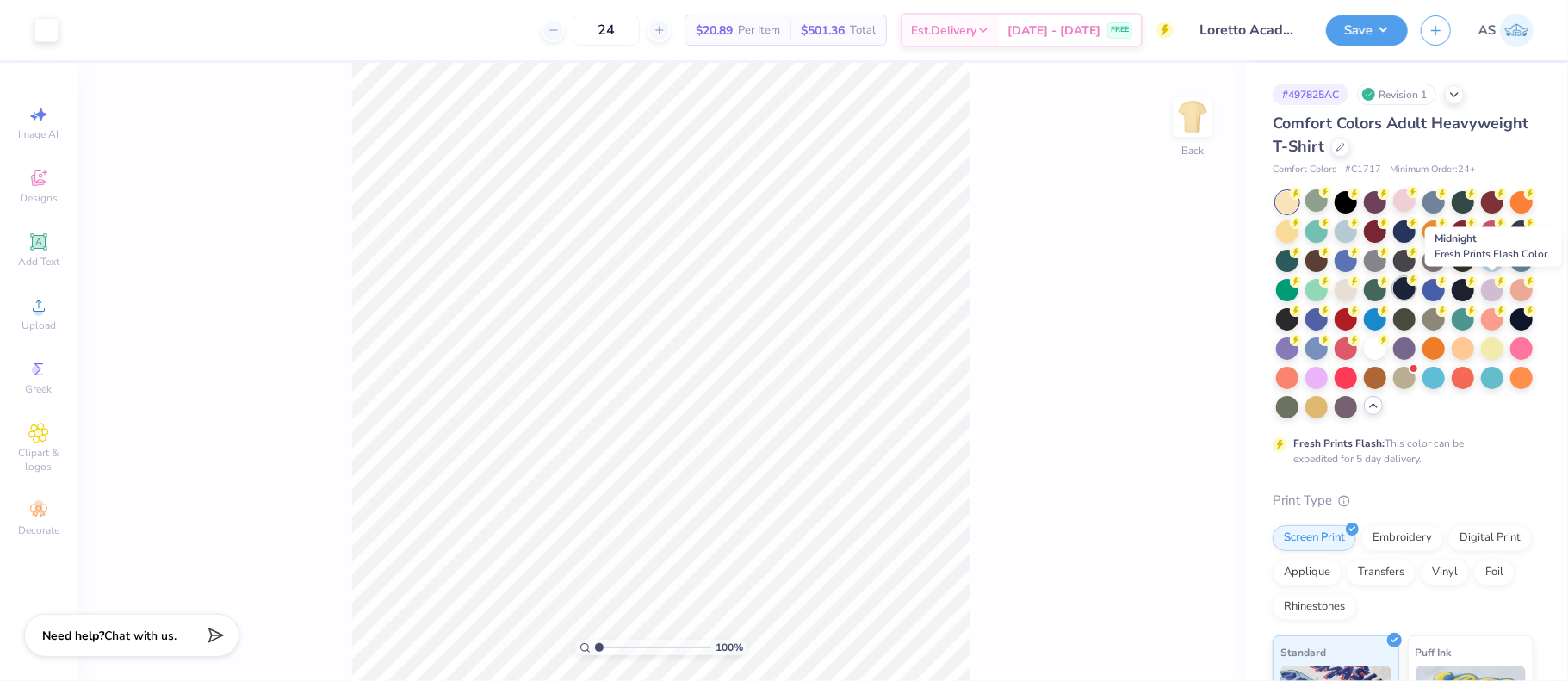
click at [1415, 281] on div at bounding box center [1404, 288] width 23 height 23
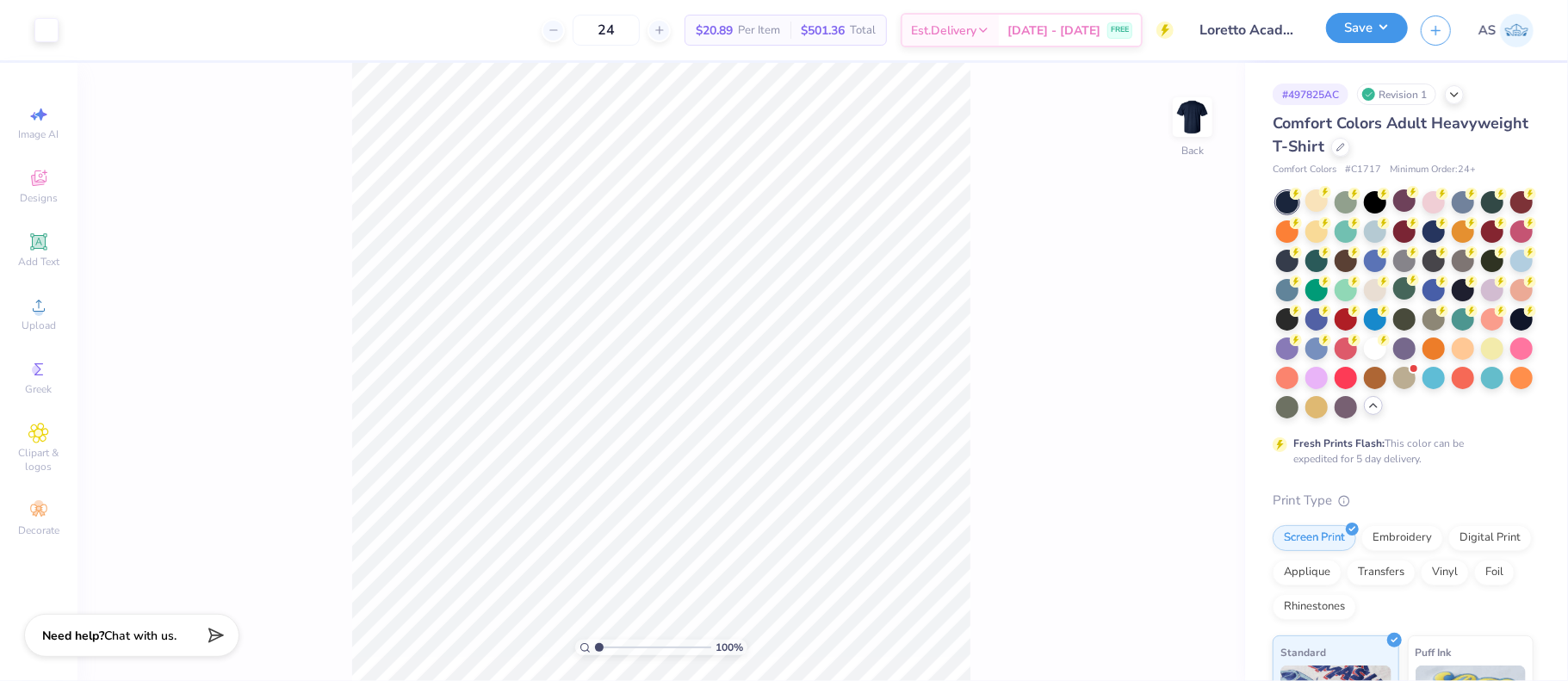
click at [1382, 35] on button "Save" at bounding box center [1366, 27] width 81 height 30
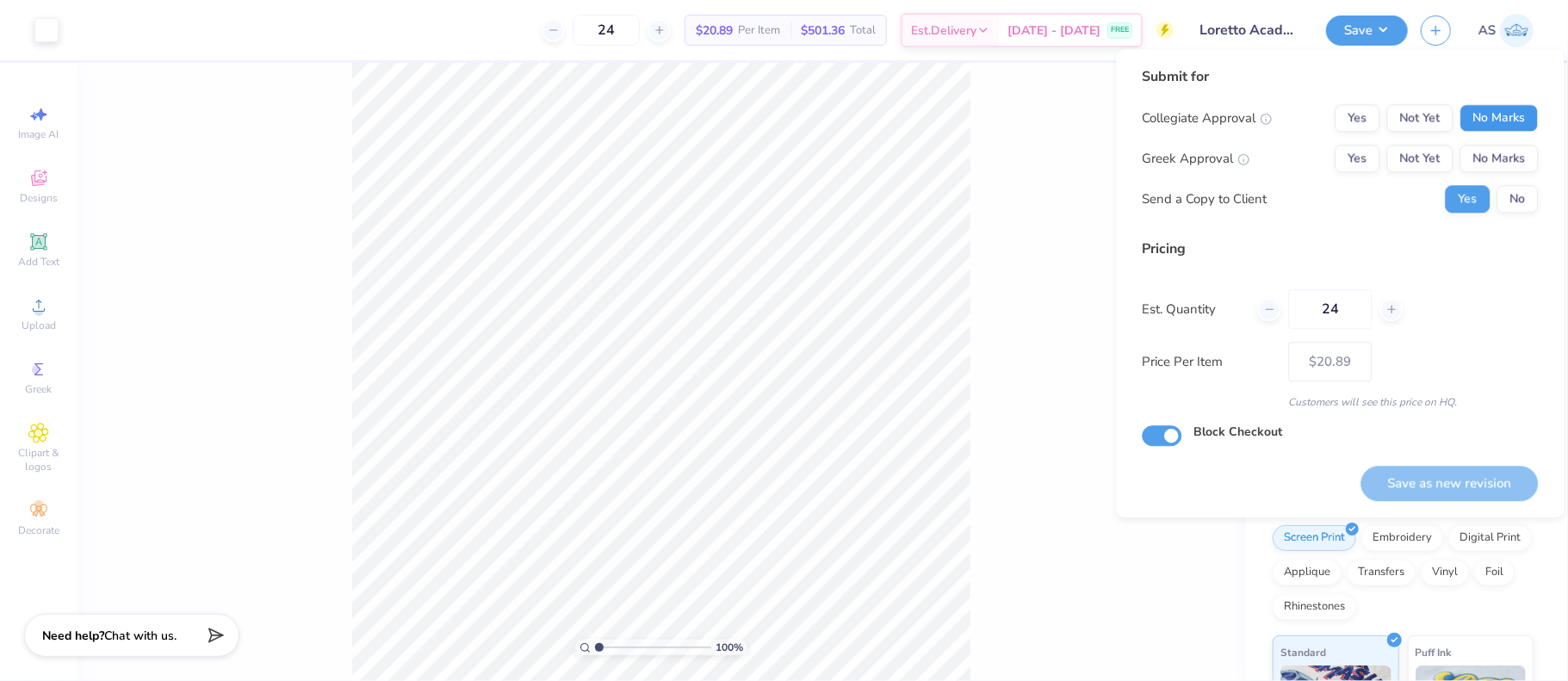
click at [1489, 116] on button "No Marks" at bounding box center [1498, 118] width 79 height 27
click at [1499, 166] on button "No Marks" at bounding box center [1498, 158] width 79 height 27
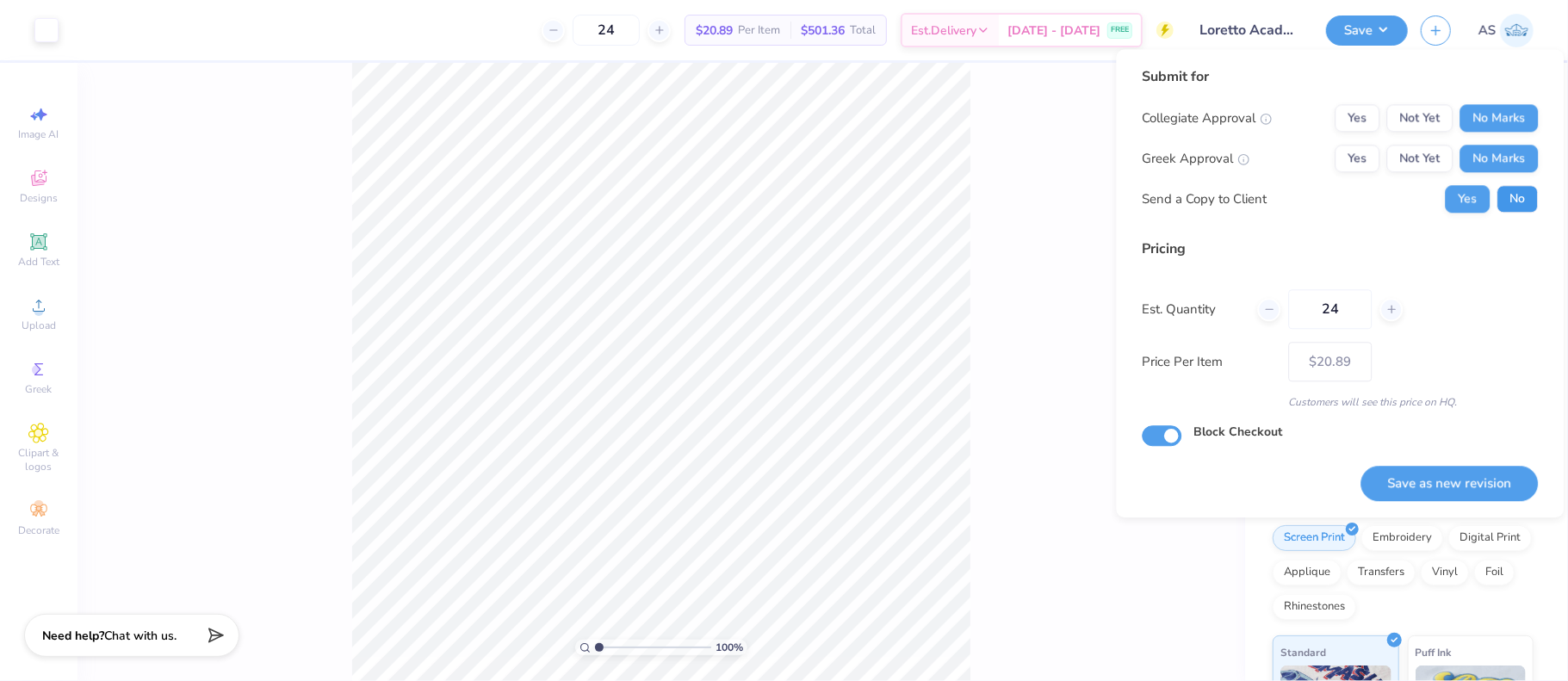
click at [1519, 201] on button "No" at bounding box center [1517, 199] width 42 height 27
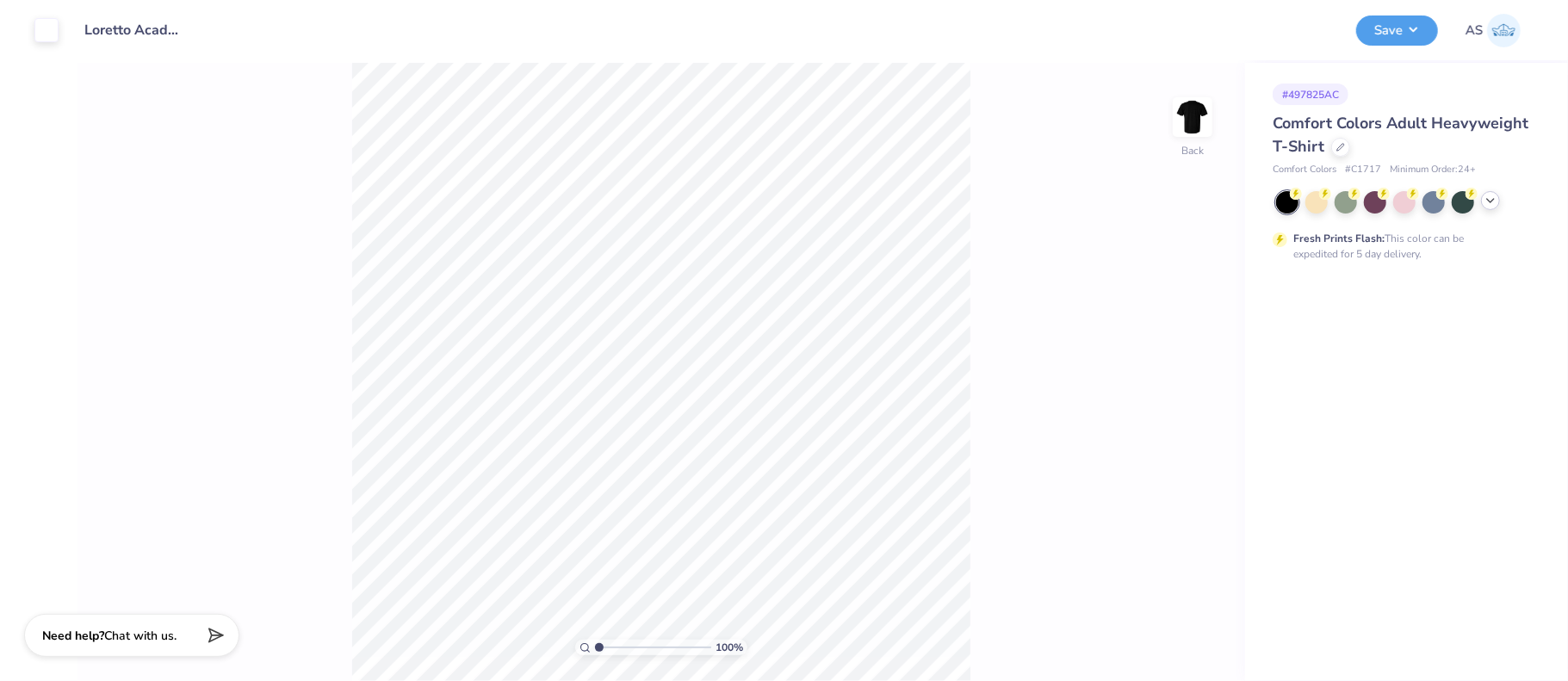
click at [1495, 203] on icon at bounding box center [1490, 200] width 14 height 14
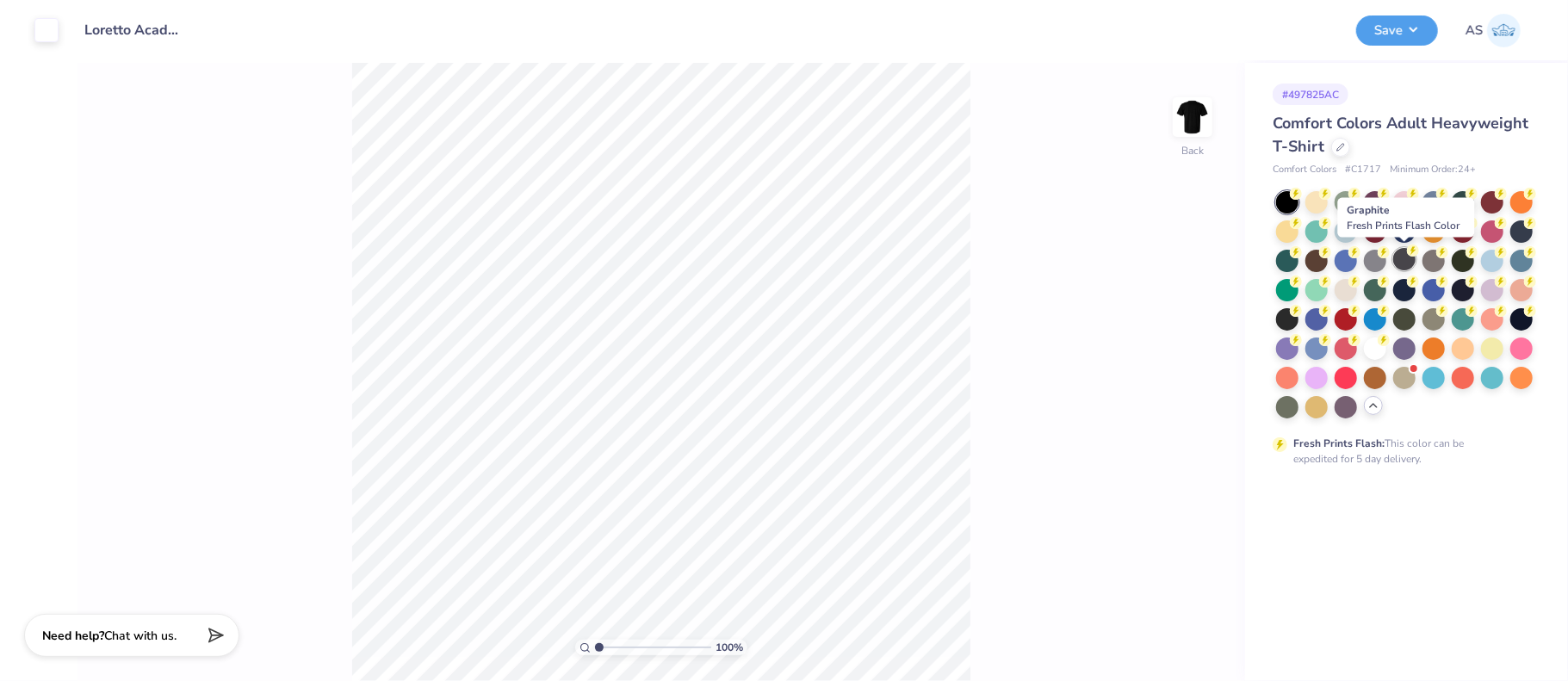
click at [1409, 261] on div at bounding box center [1404, 259] width 23 height 23
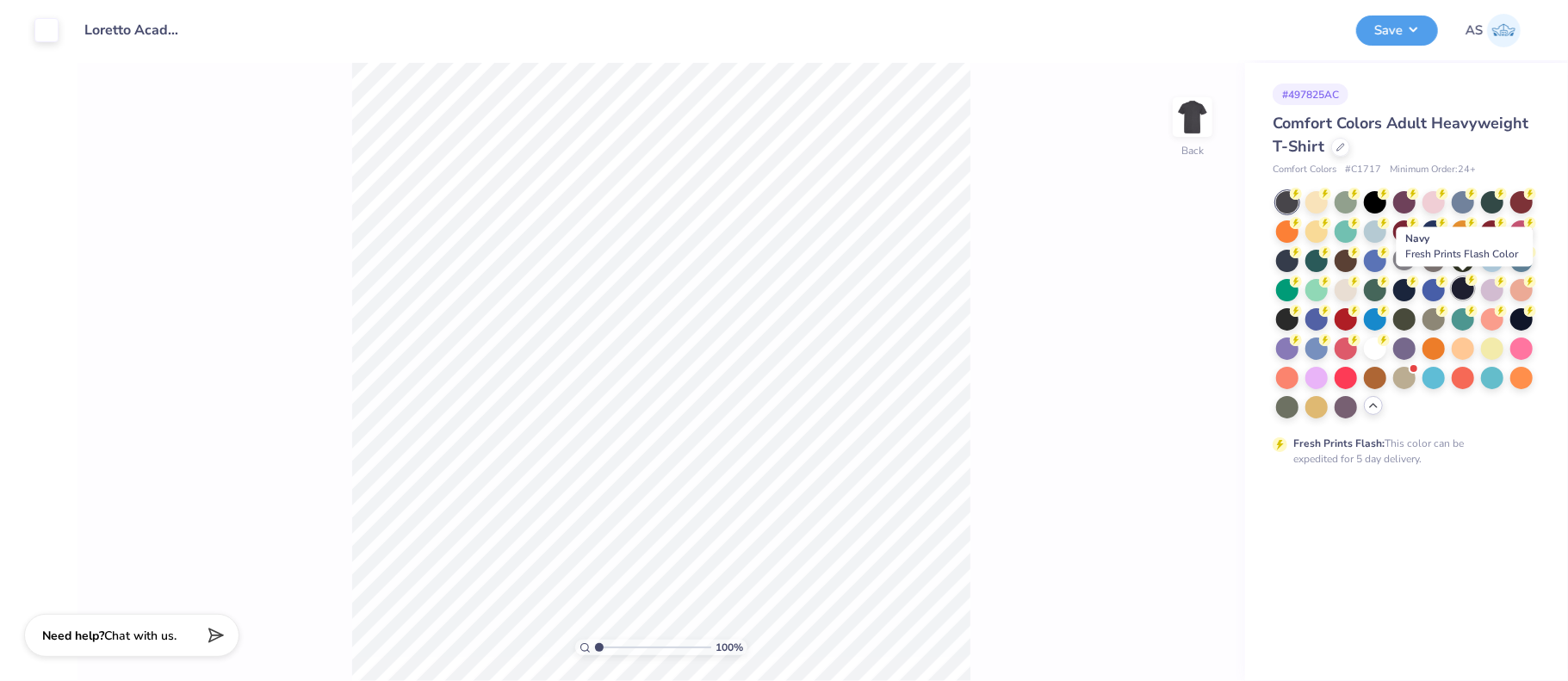
click at [1464, 288] on div at bounding box center [1462, 288] width 23 height 23
click at [1430, 290] on div at bounding box center [1433, 288] width 23 height 23
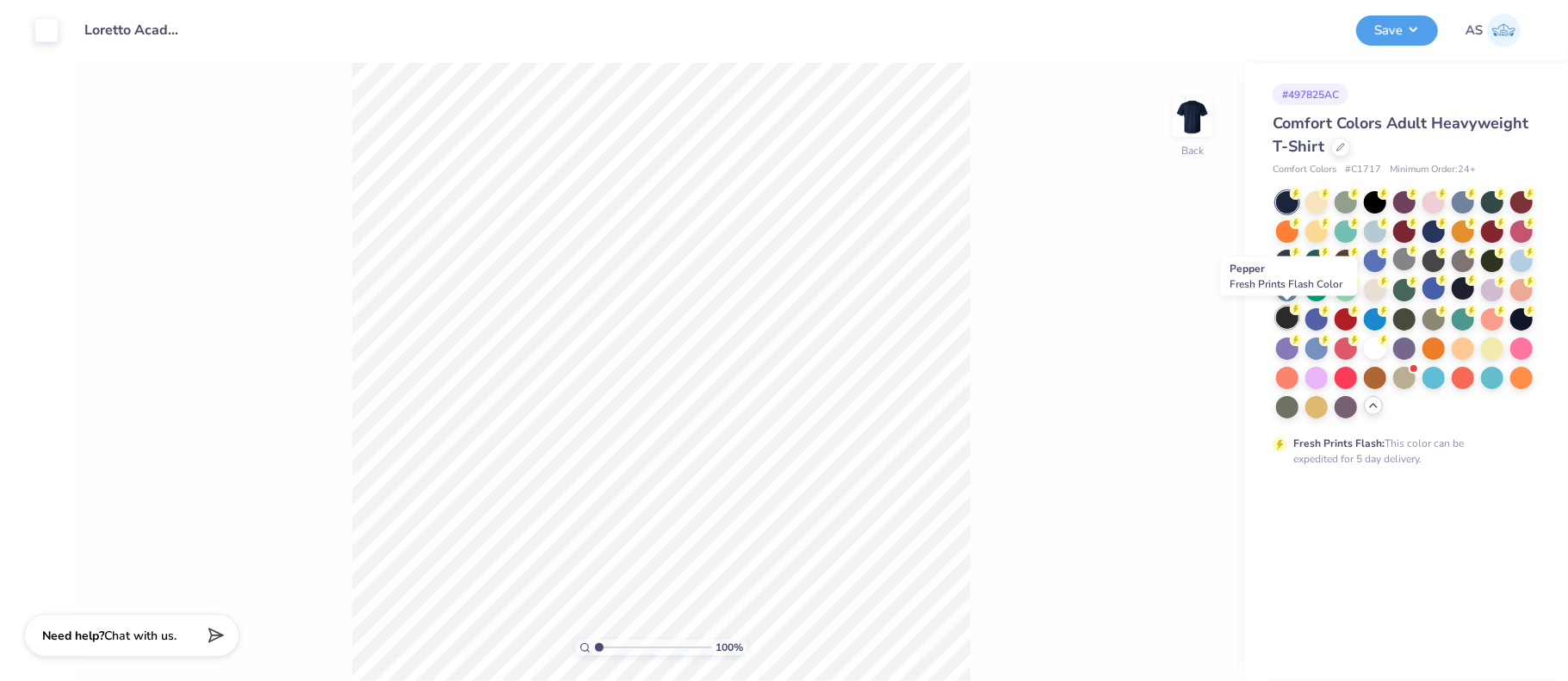
click at [1284, 320] on div at bounding box center [1287, 317] width 23 height 23
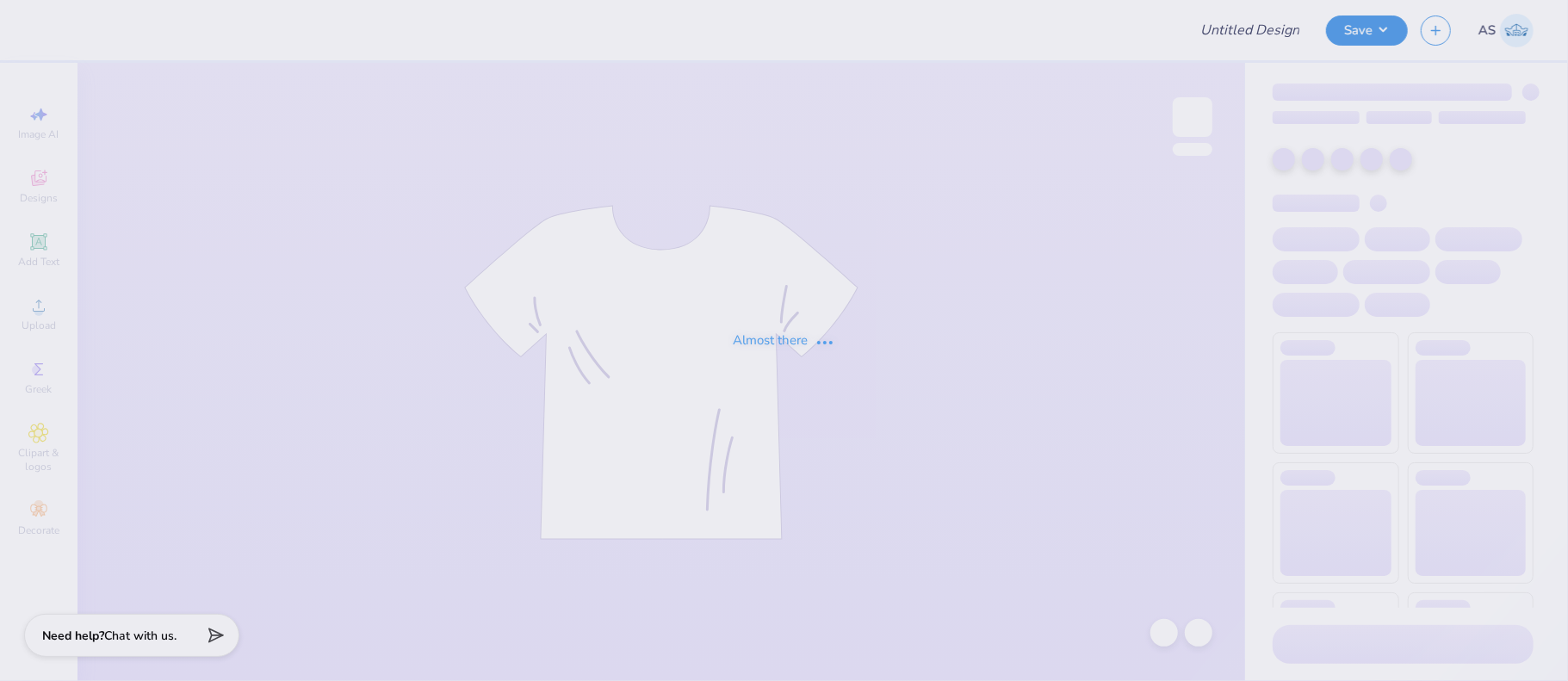
type input "Loretto Academy Merch 2025!"
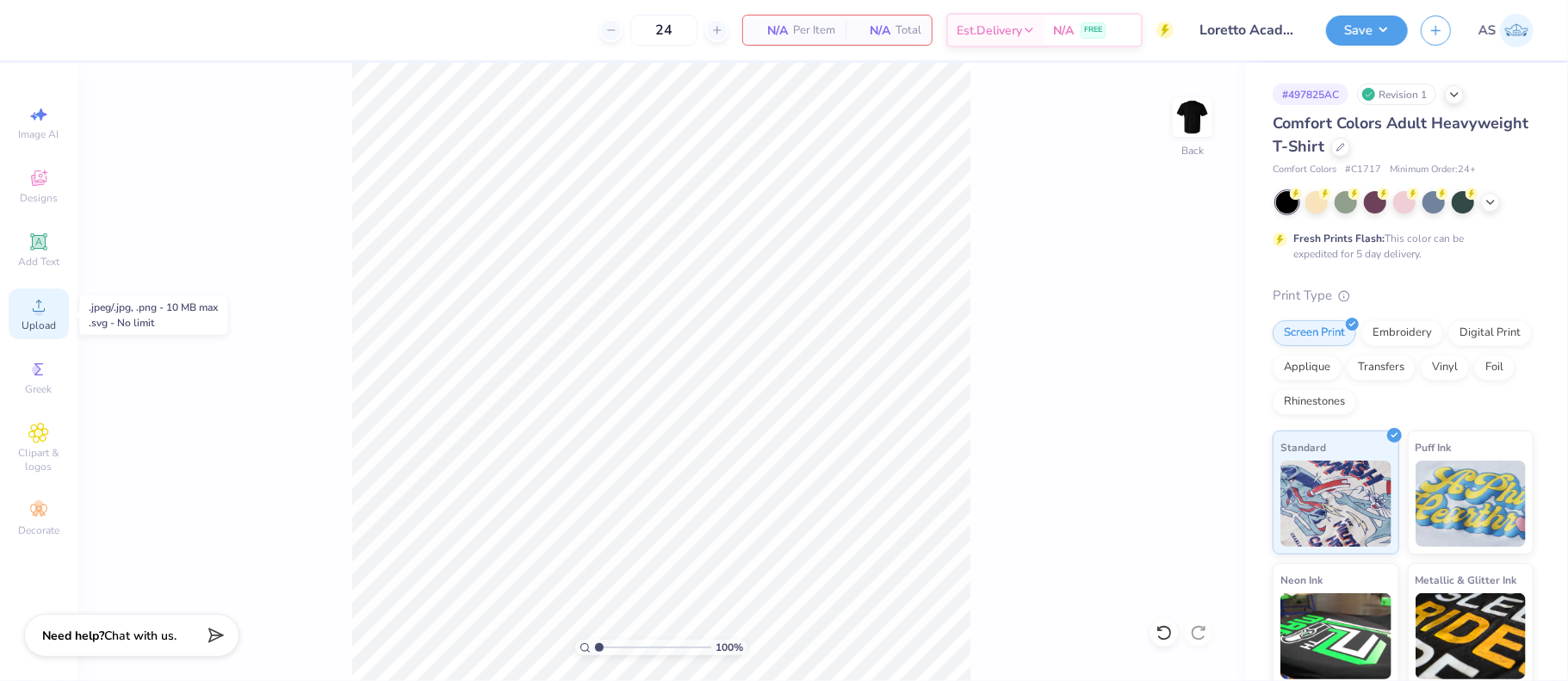
click at [51, 310] on div "Upload" at bounding box center [39, 314] width 61 height 51
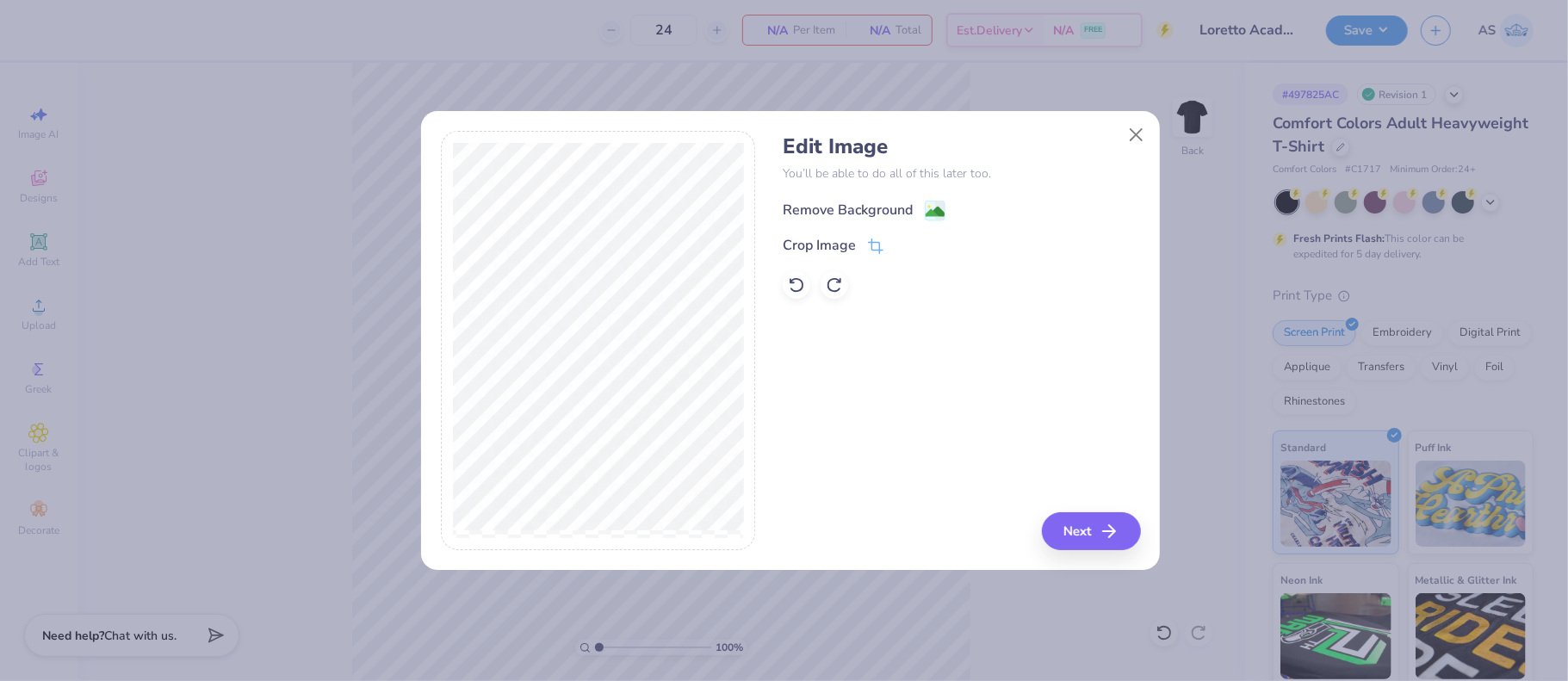
click at [825, 212] on div "Remove Background" at bounding box center [847, 210] width 130 height 21
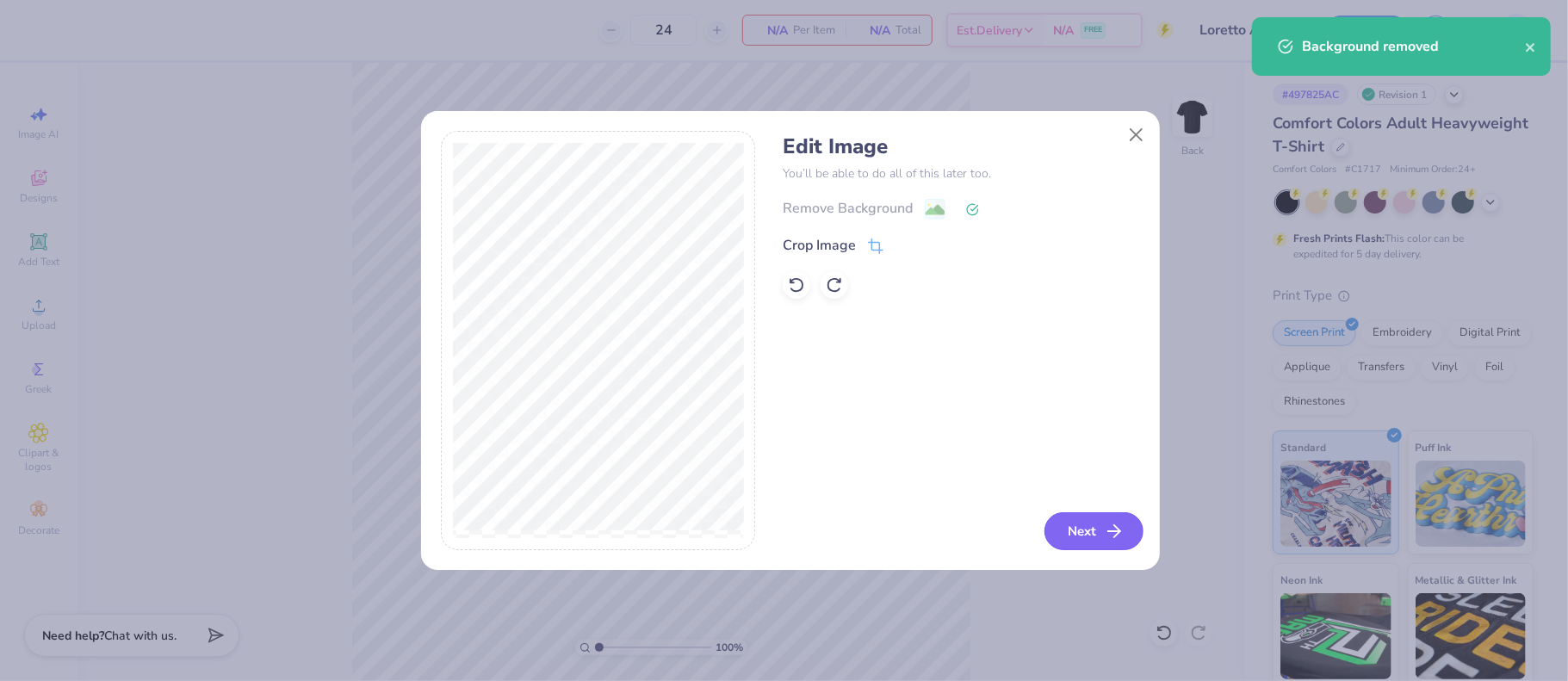
click at [1098, 525] on button "Next" at bounding box center [1093, 532] width 99 height 38
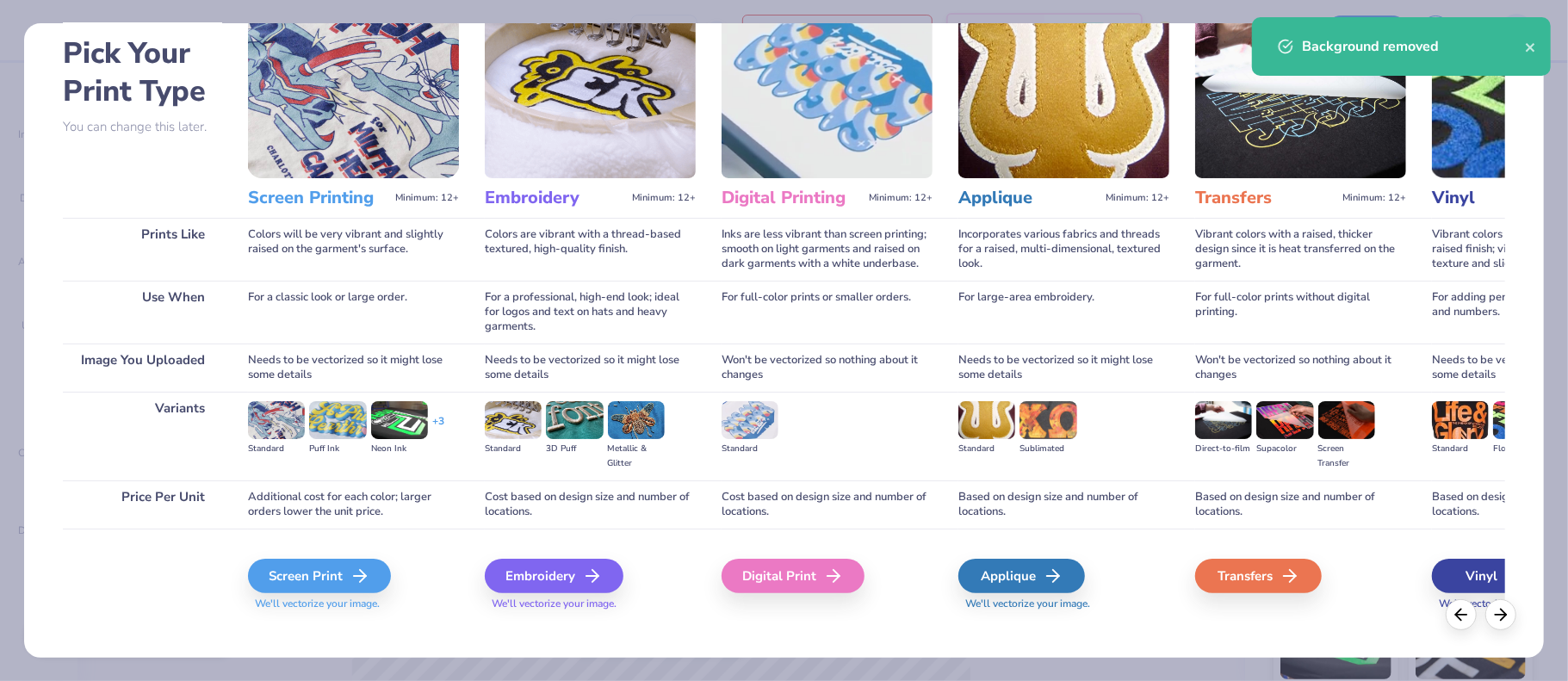
scroll to position [91, 0]
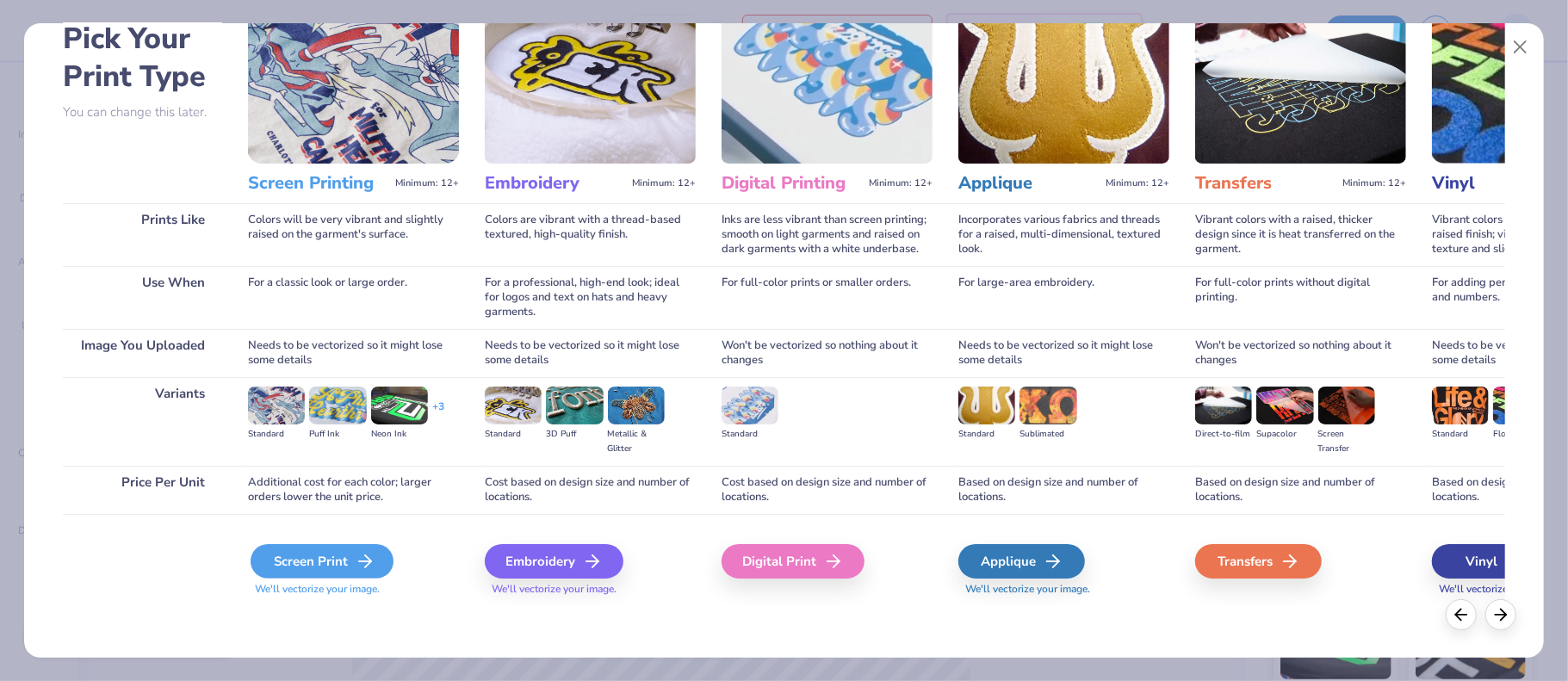
click at [326, 569] on div "Screen Print" at bounding box center [322, 562] width 143 height 34
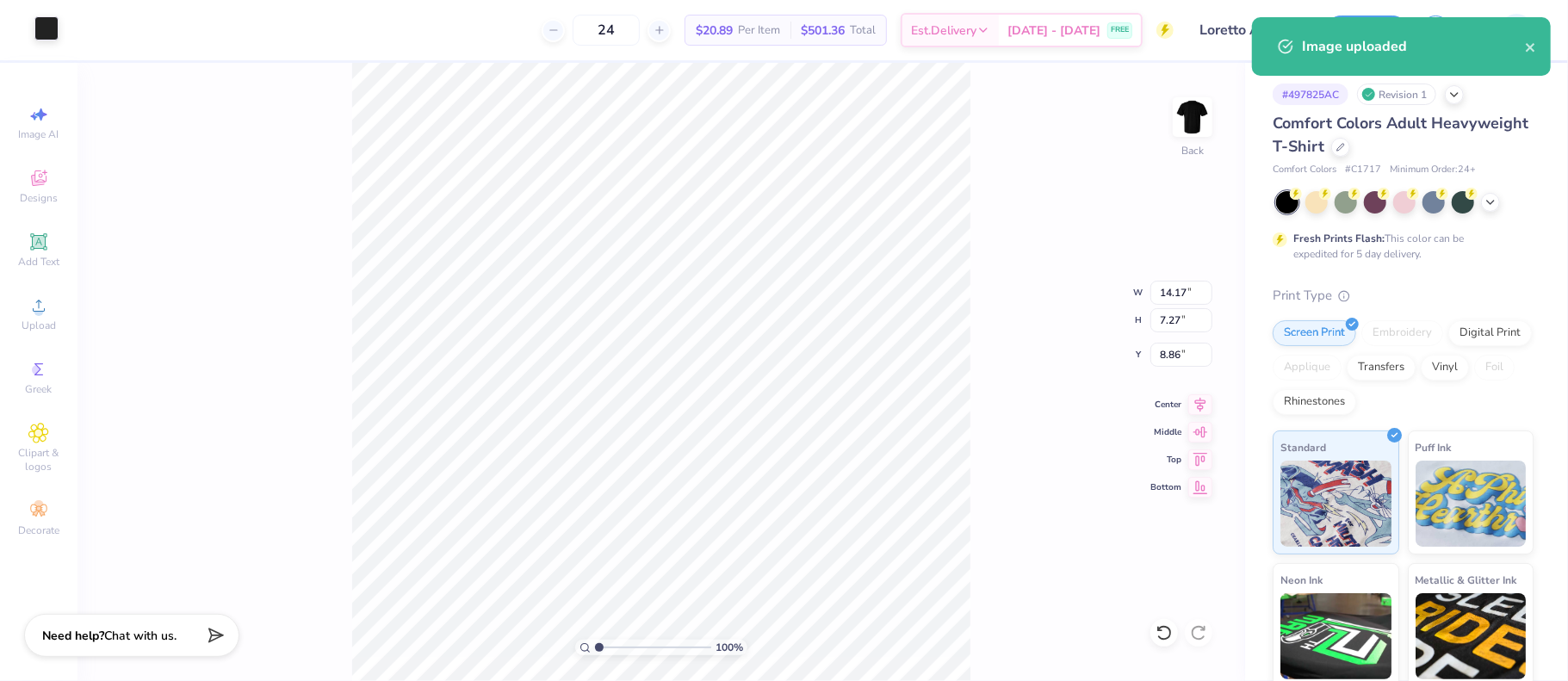
click at [43, 24] on div at bounding box center [46, 28] width 24 height 24
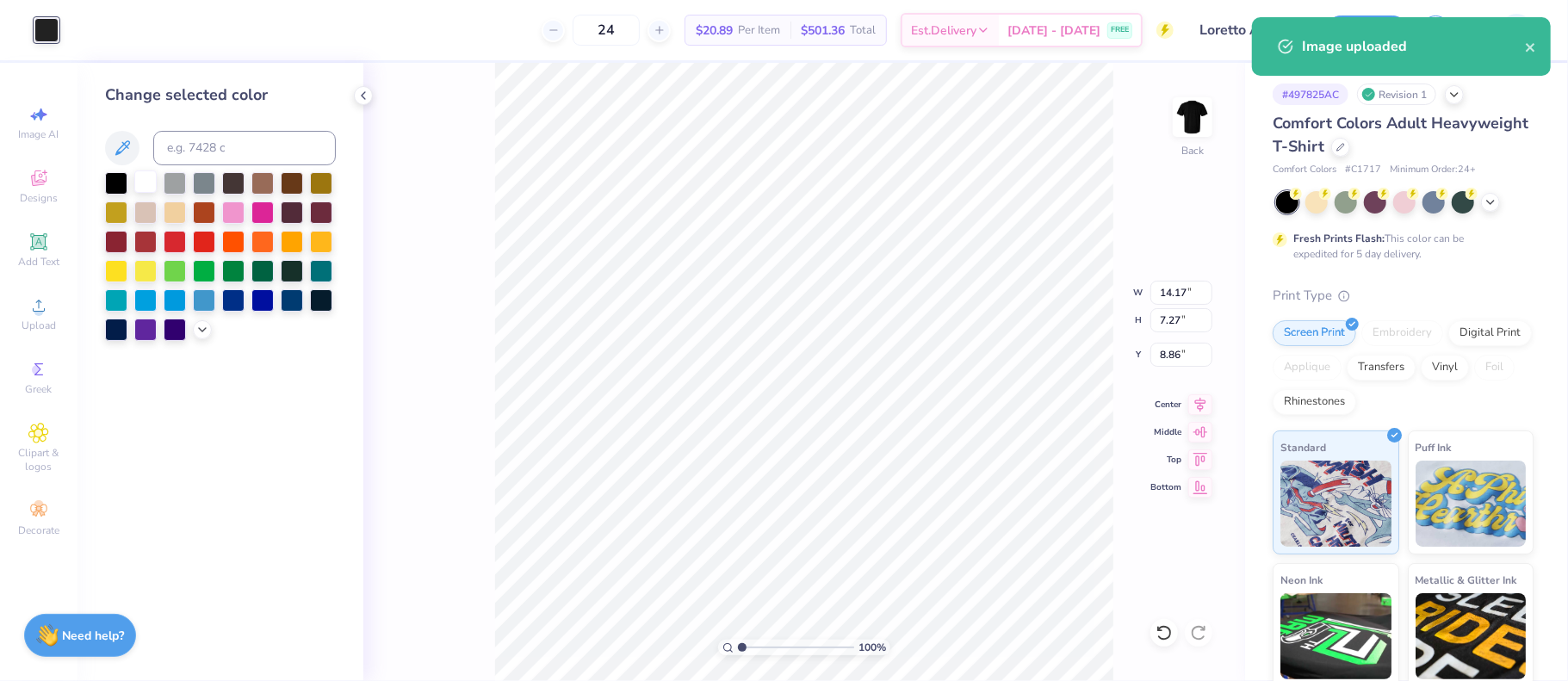
click at [140, 185] on div at bounding box center [146, 182] width 23 height 23
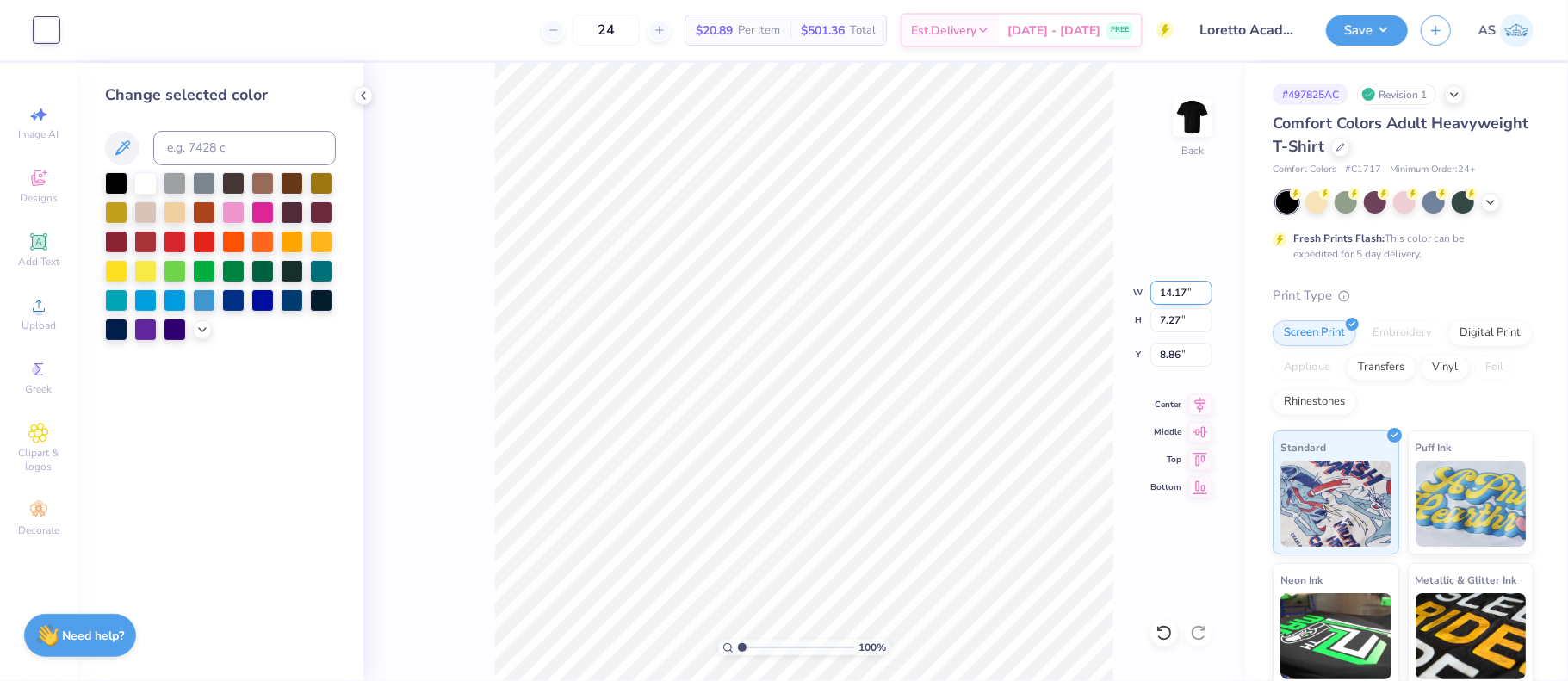
drag, startPoint x: 1185, startPoint y: 291, endPoint x: 1161, endPoint y: 294, distance: 24.2
click at [1161, 294] on input "14.17" at bounding box center [1181, 292] width 62 height 24
type input "4.00"
type input "2.05"
type input "3.00"
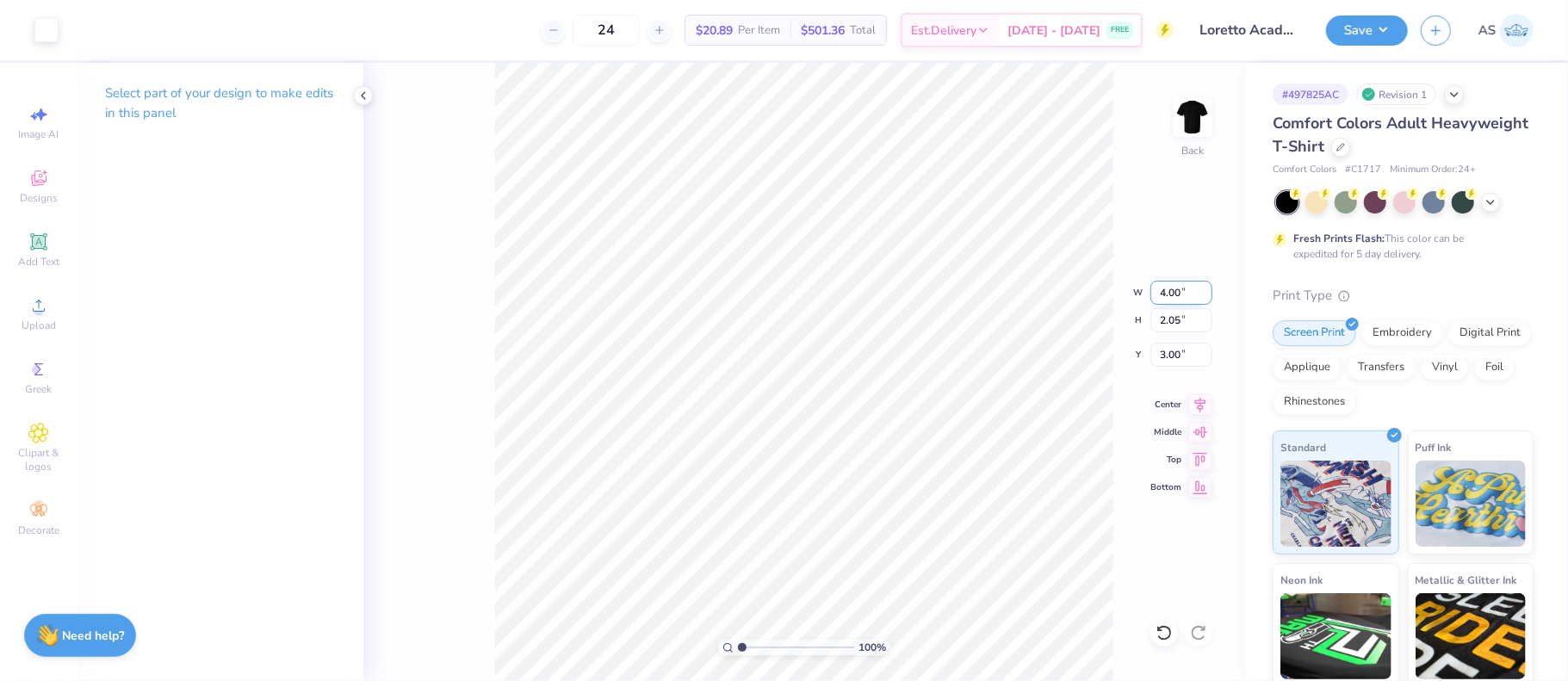
click at [1162, 285] on input "4.00" at bounding box center [1181, 292] width 62 height 24
type input "10.00"
type input "5.13"
type input "1.46"
click at [1167, 288] on input "10.00" at bounding box center [1181, 292] width 62 height 24
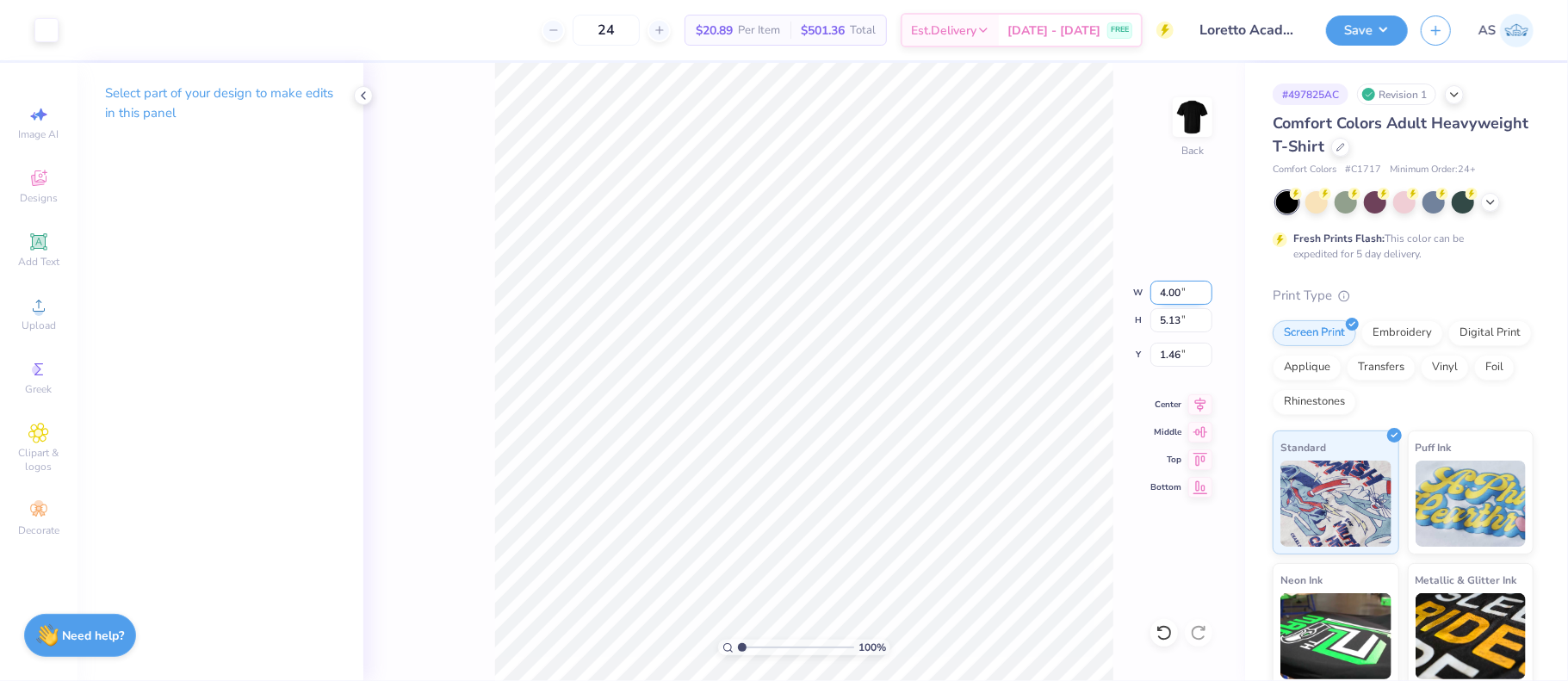
type input "4.00"
type input "2.05"
type input "3.00"
click at [1164, 289] on input "4.00" at bounding box center [1181, 292] width 62 height 24
type input "3.00"
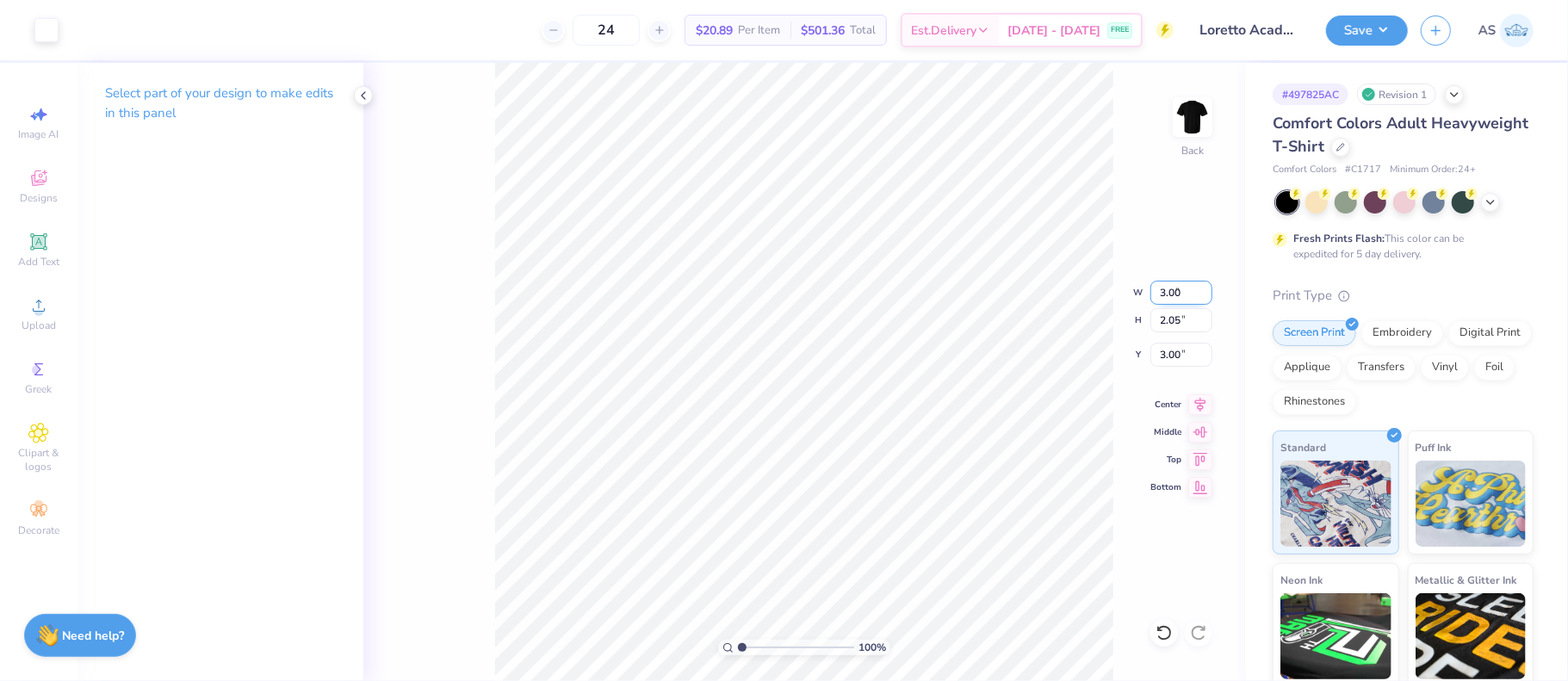
type input "1.54"
type input "3.26"
type input "3.00"
click at [1493, 205] on icon at bounding box center [1490, 200] width 14 height 14
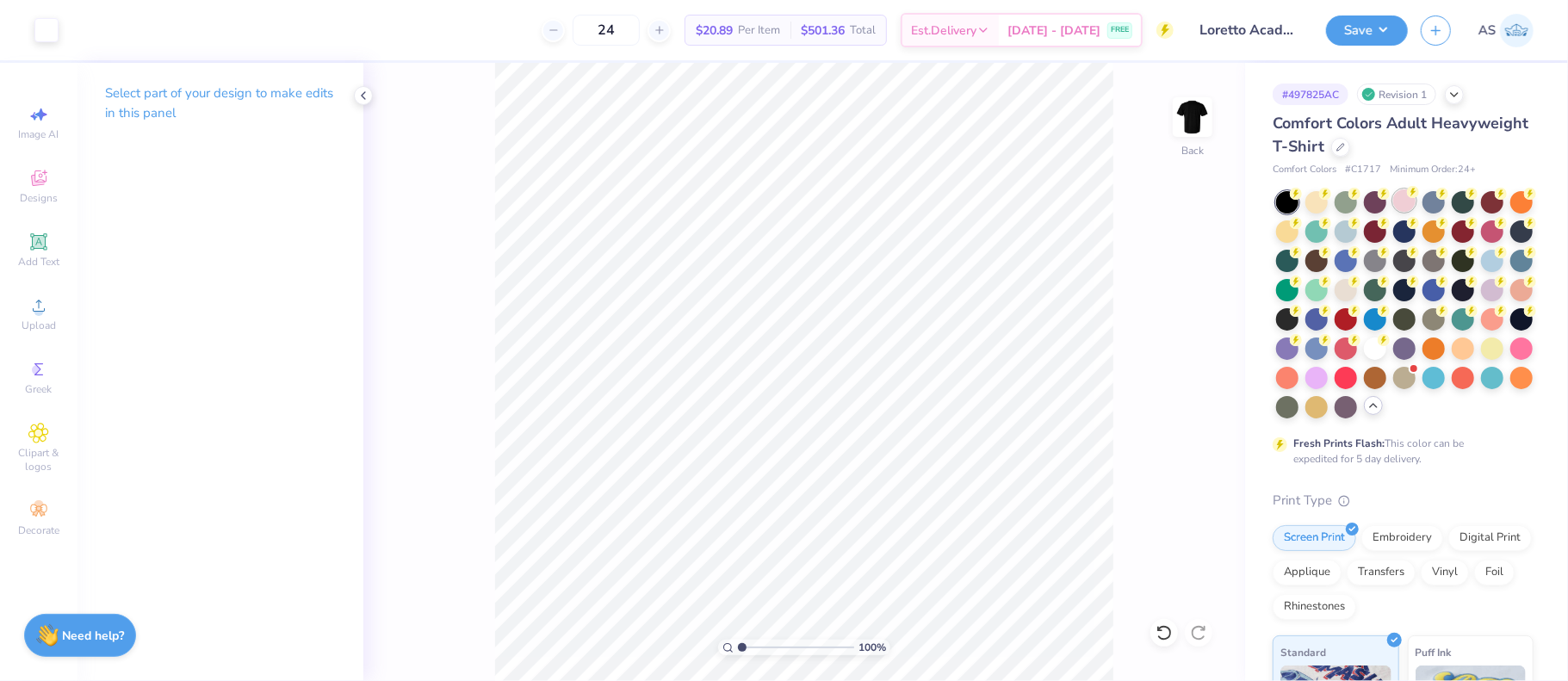
click at [1398, 199] on div at bounding box center [1404, 200] width 23 height 23
click at [1481, 270] on div at bounding box center [1492, 259] width 23 height 23
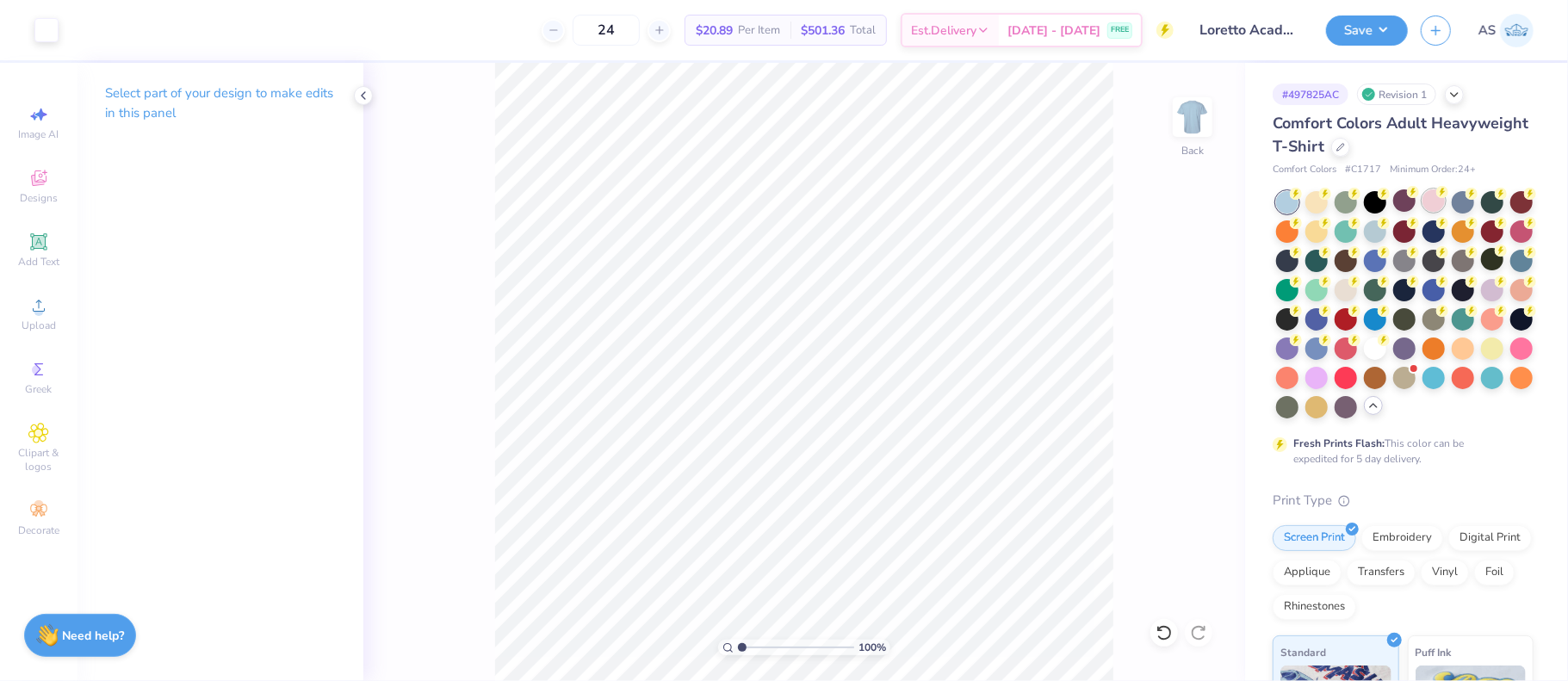
click at [1431, 206] on div at bounding box center [1433, 200] width 23 height 23
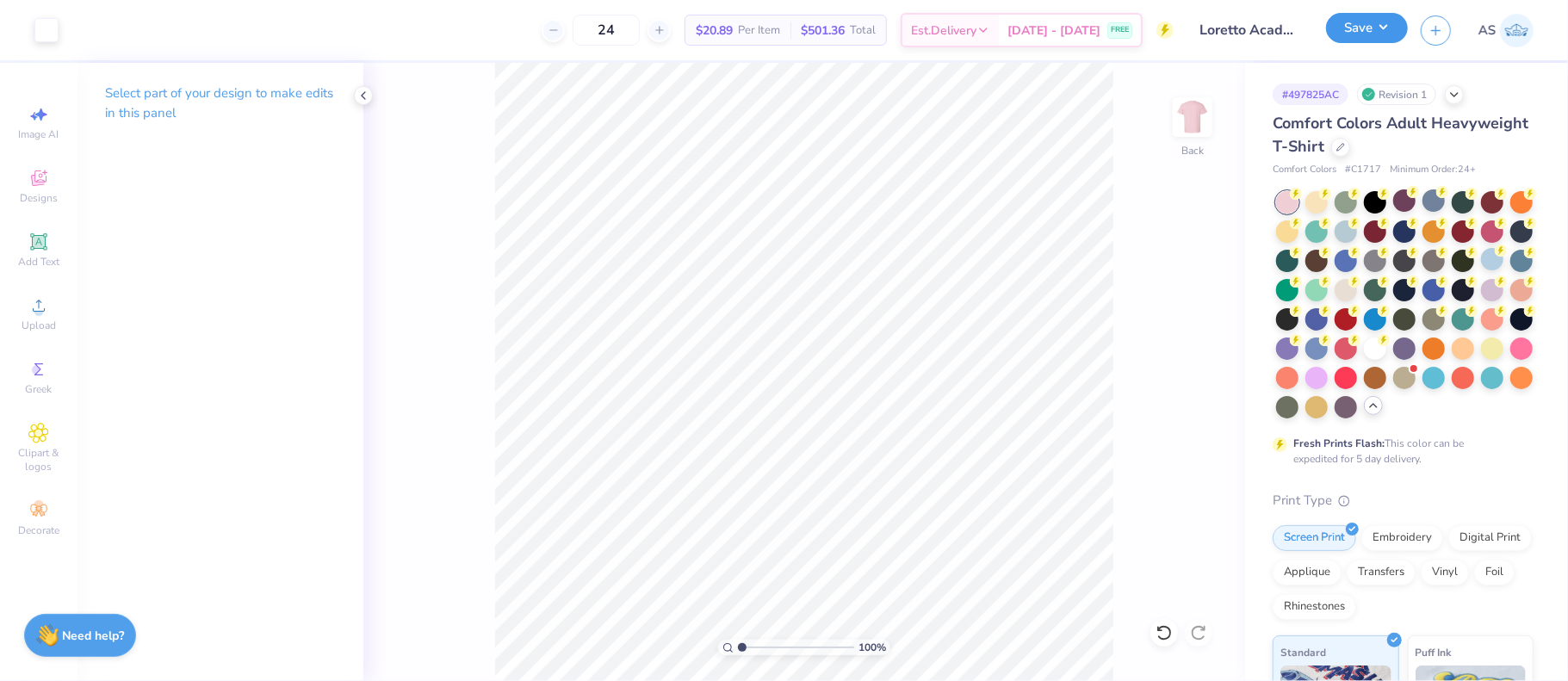
click at [1370, 34] on button "Save" at bounding box center [1366, 27] width 81 height 30
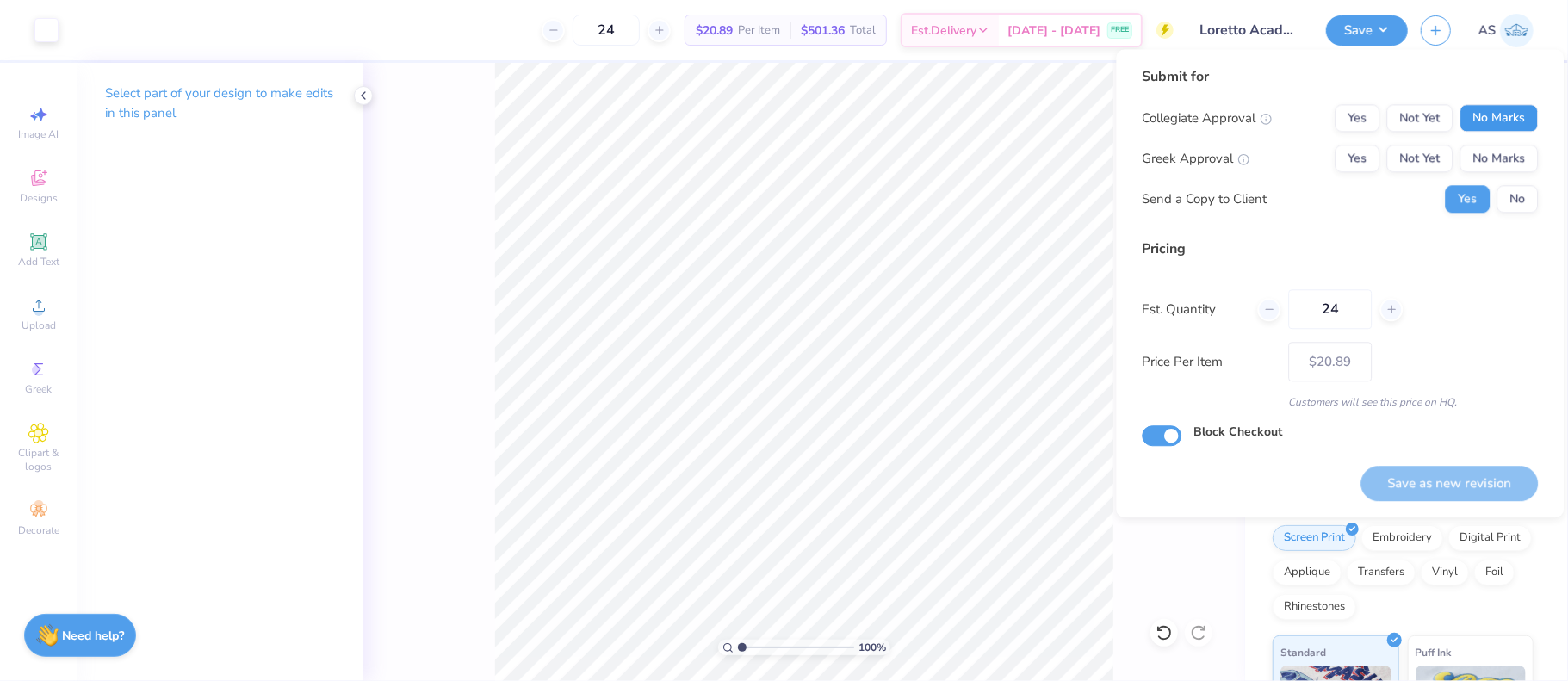
click at [1510, 116] on button "No Marks" at bounding box center [1498, 118] width 79 height 27
click at [1494, 159] on button "No Marks" at bounding box center [1498, 158] width 79 height 27
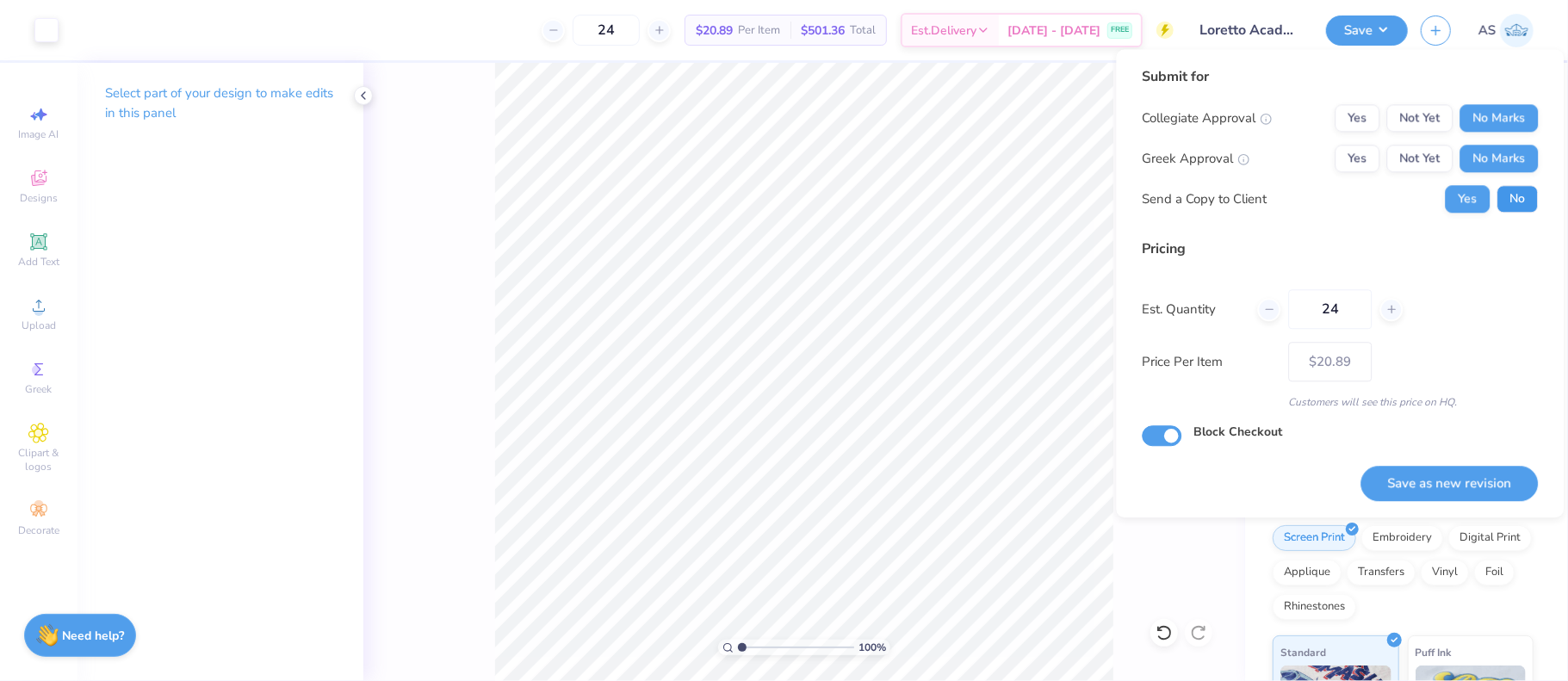
click at [1507, 207] on button "No" at bounding box center [1517, 199] width 42 height 27
click at [1444, 478] on button "Save as new revision" at bounding box center [1449, 483] width 177 height 35
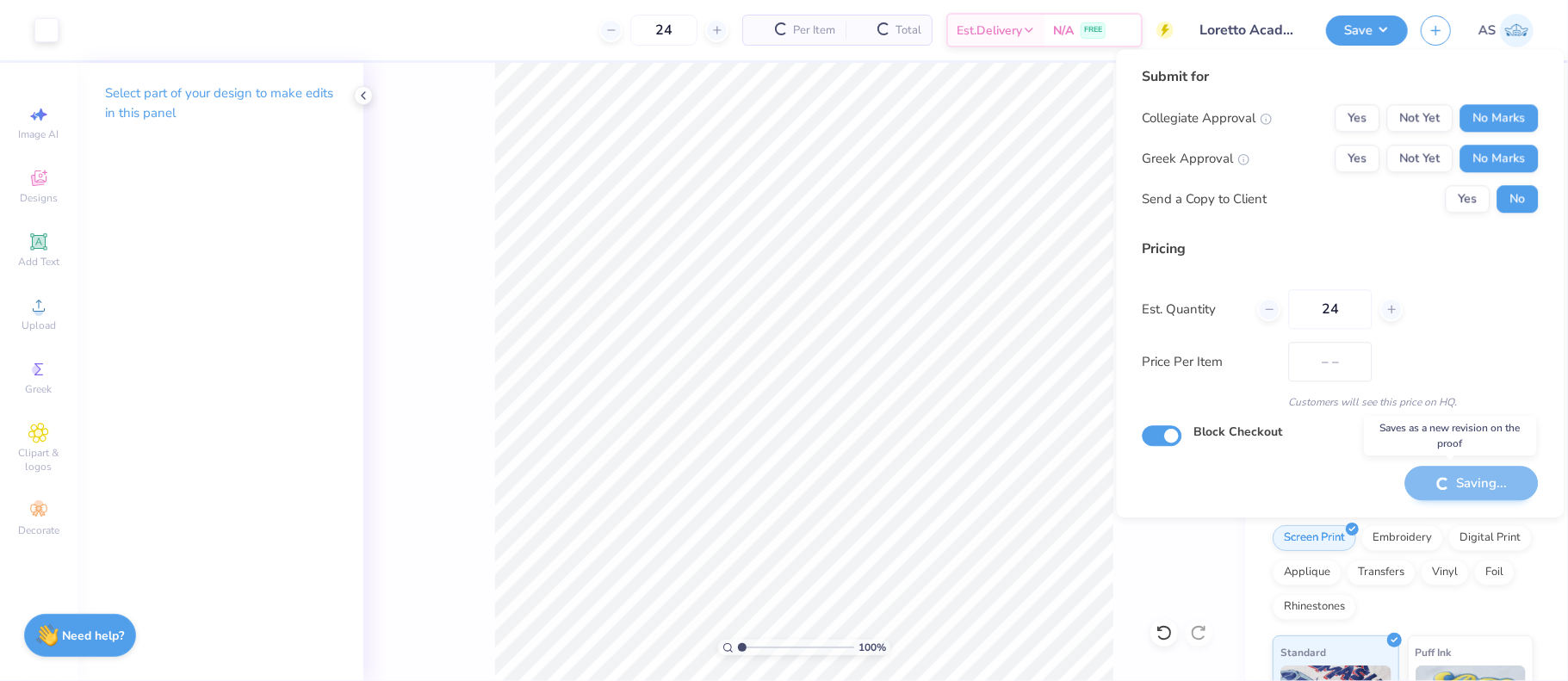
type input "$20.89"
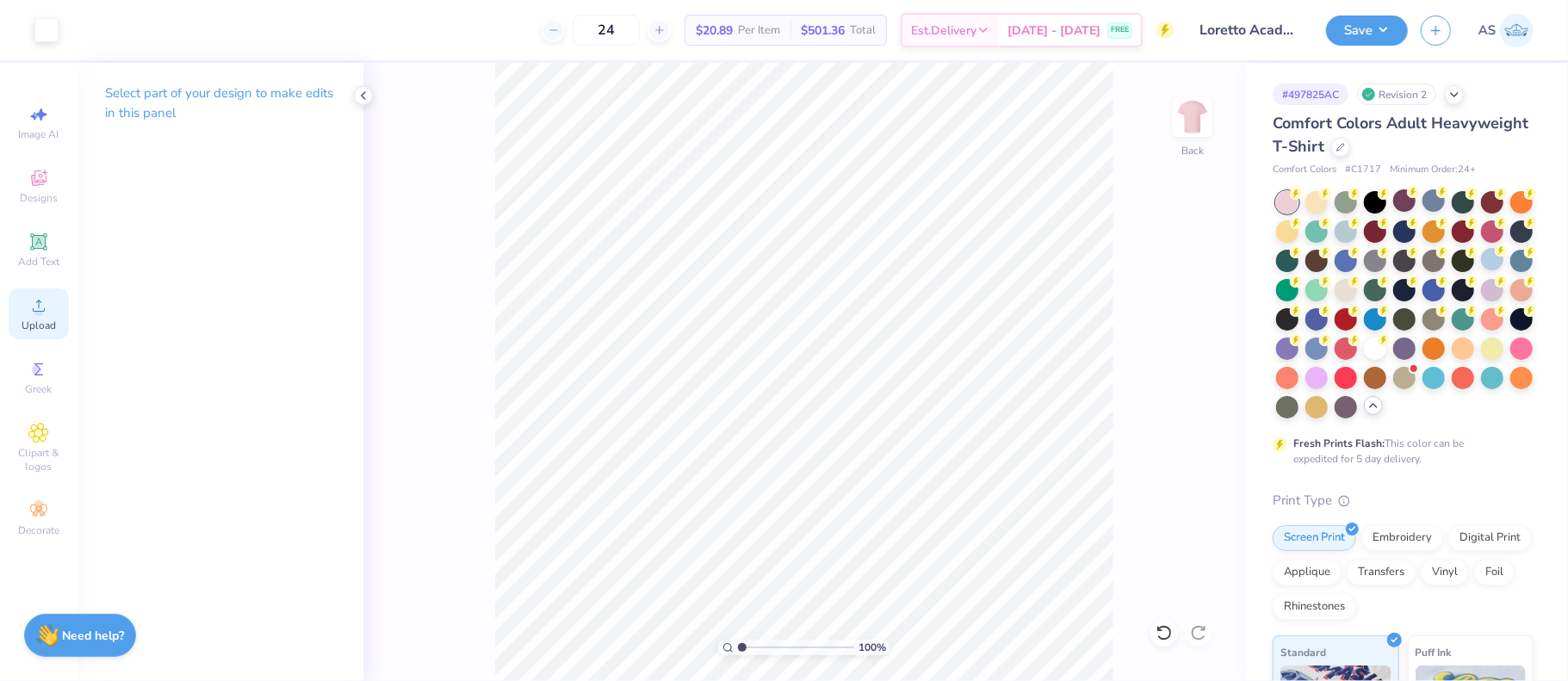
click at [43, 316] on icon at bounding box center [38, 306] width 21 height 21
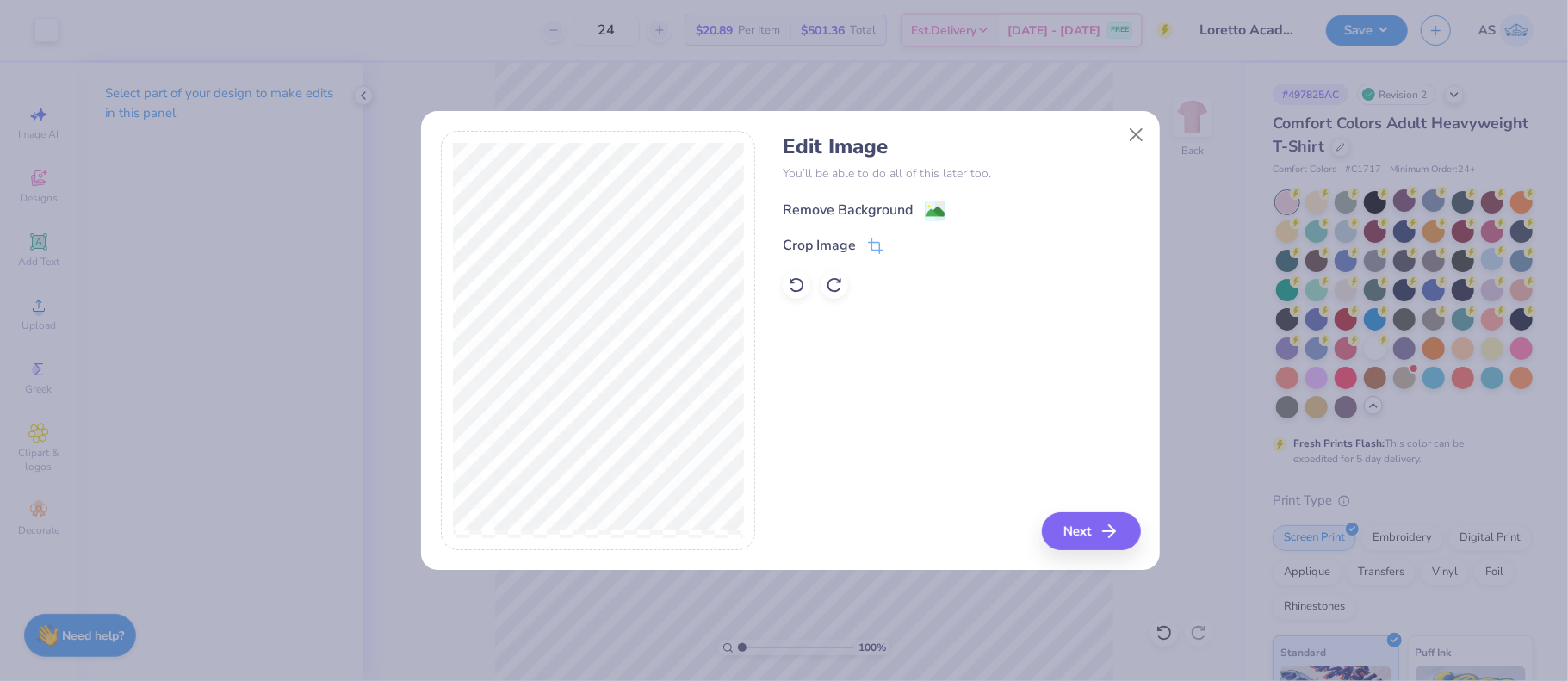
click at [836, 209] on div "Remove Background" at bounding box center [847, 210] width 130 height 21
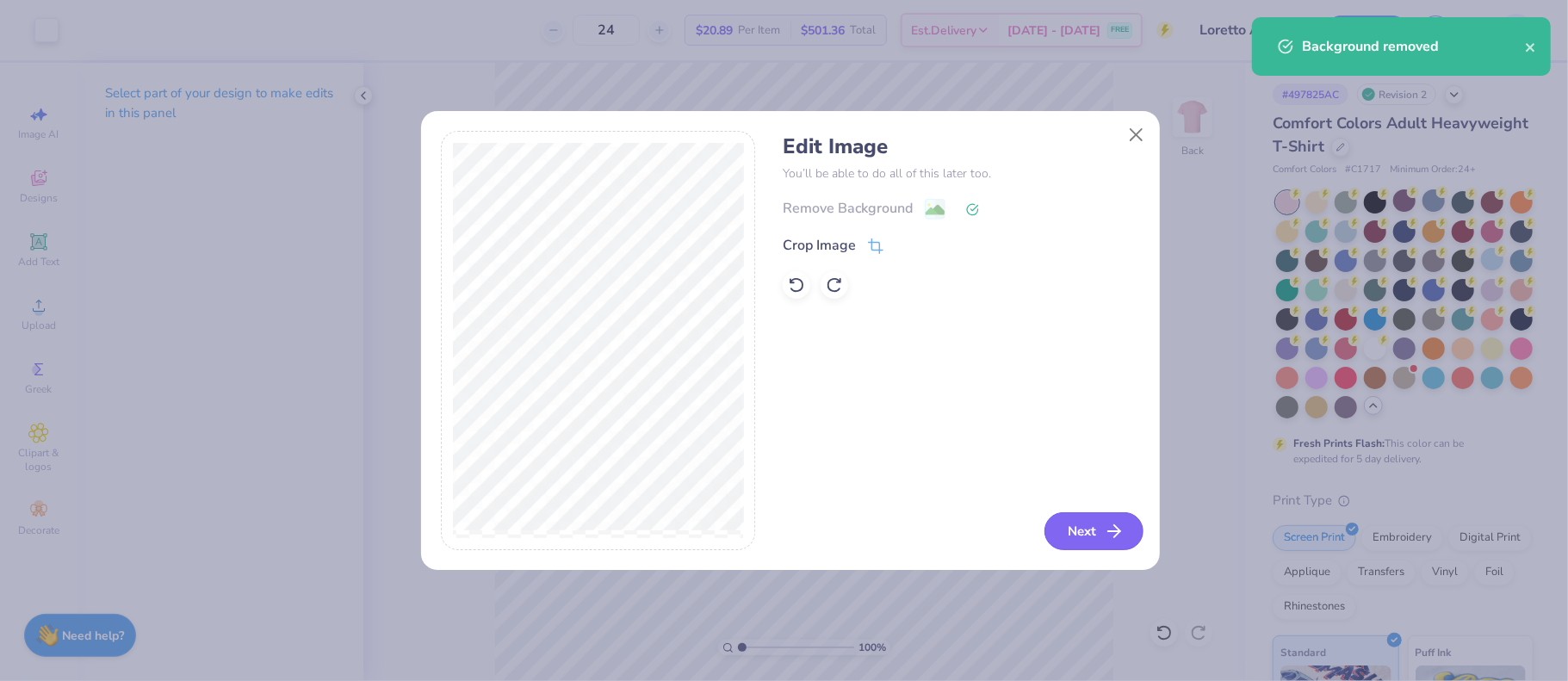
click at [1091, 544] on button "Next" at bounding box center [1093, 532] width 99 height 38
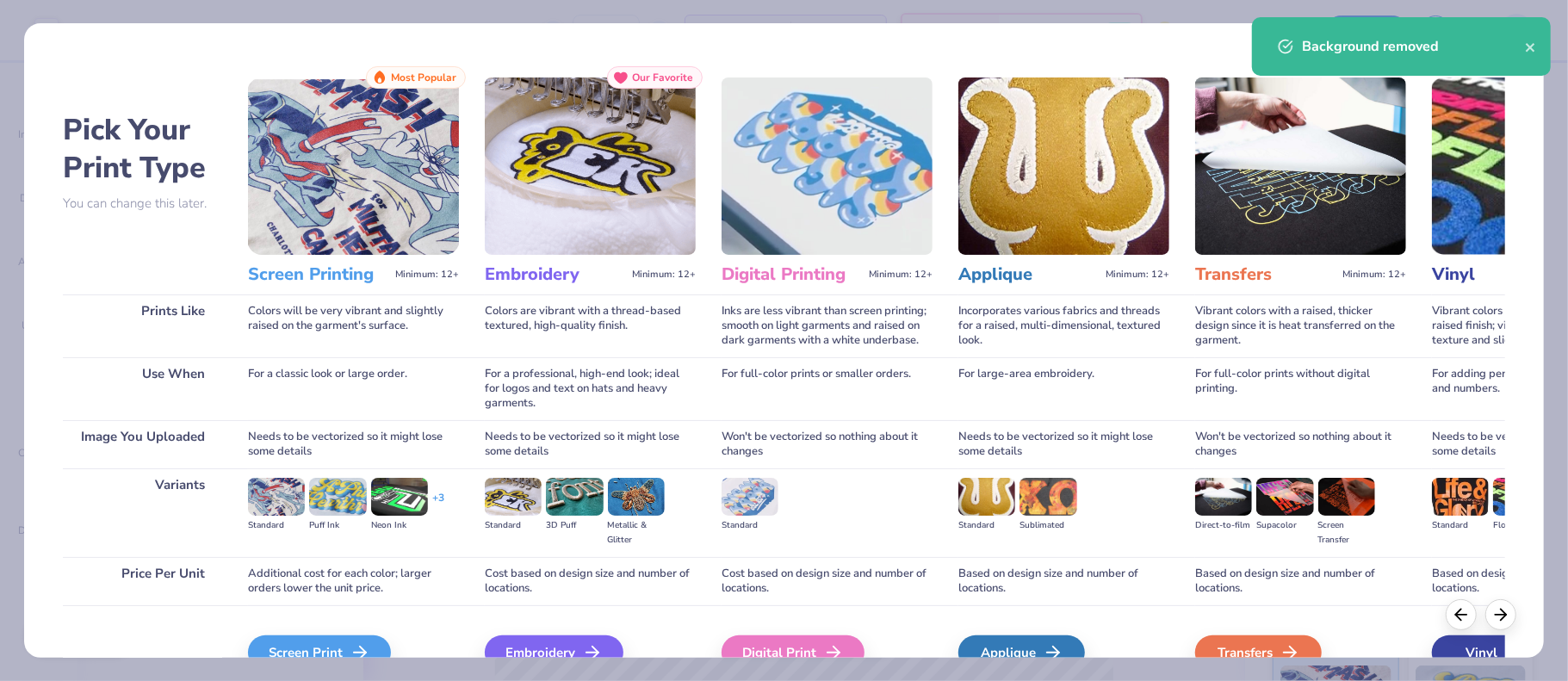
scroll to position [91, 0]
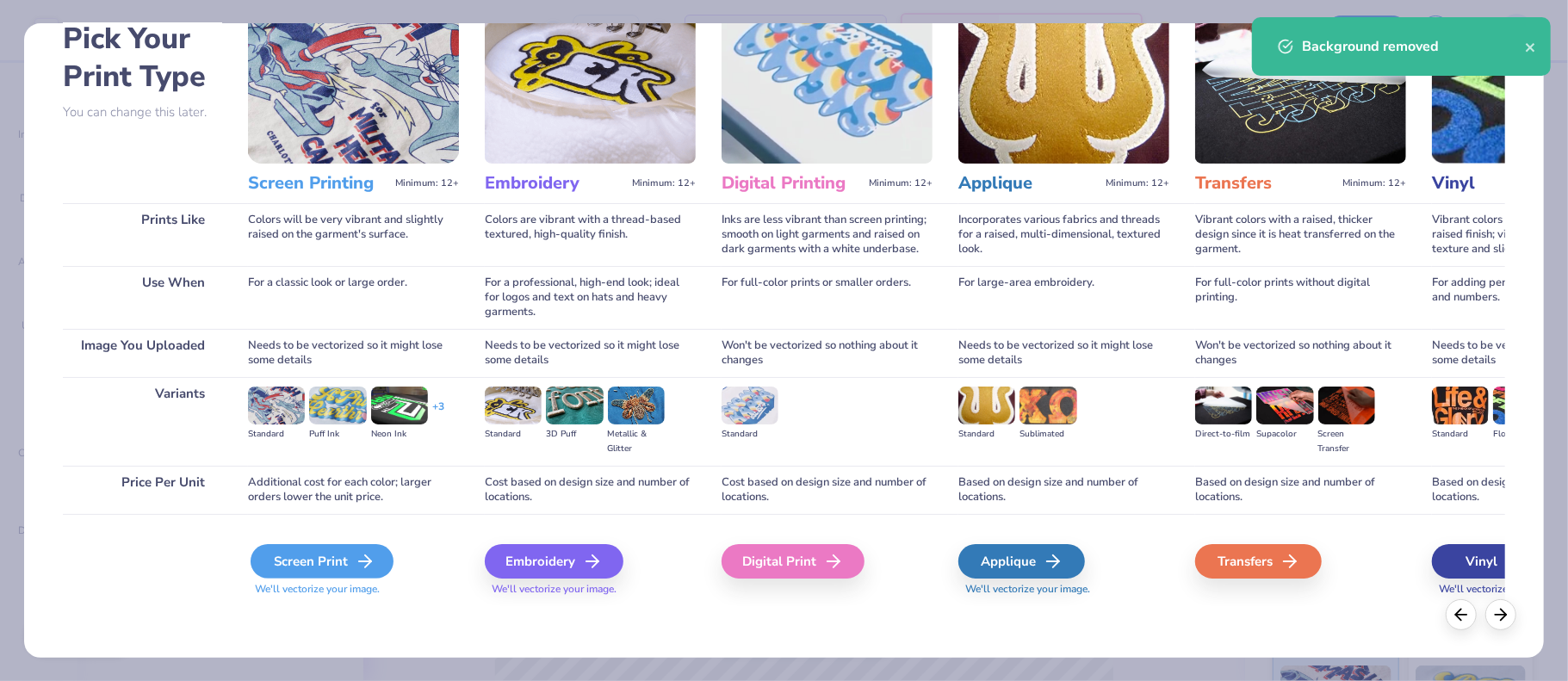
click at [347, 561] on div "Screen Print" at bounding box center [322, 562] width 143 height 34
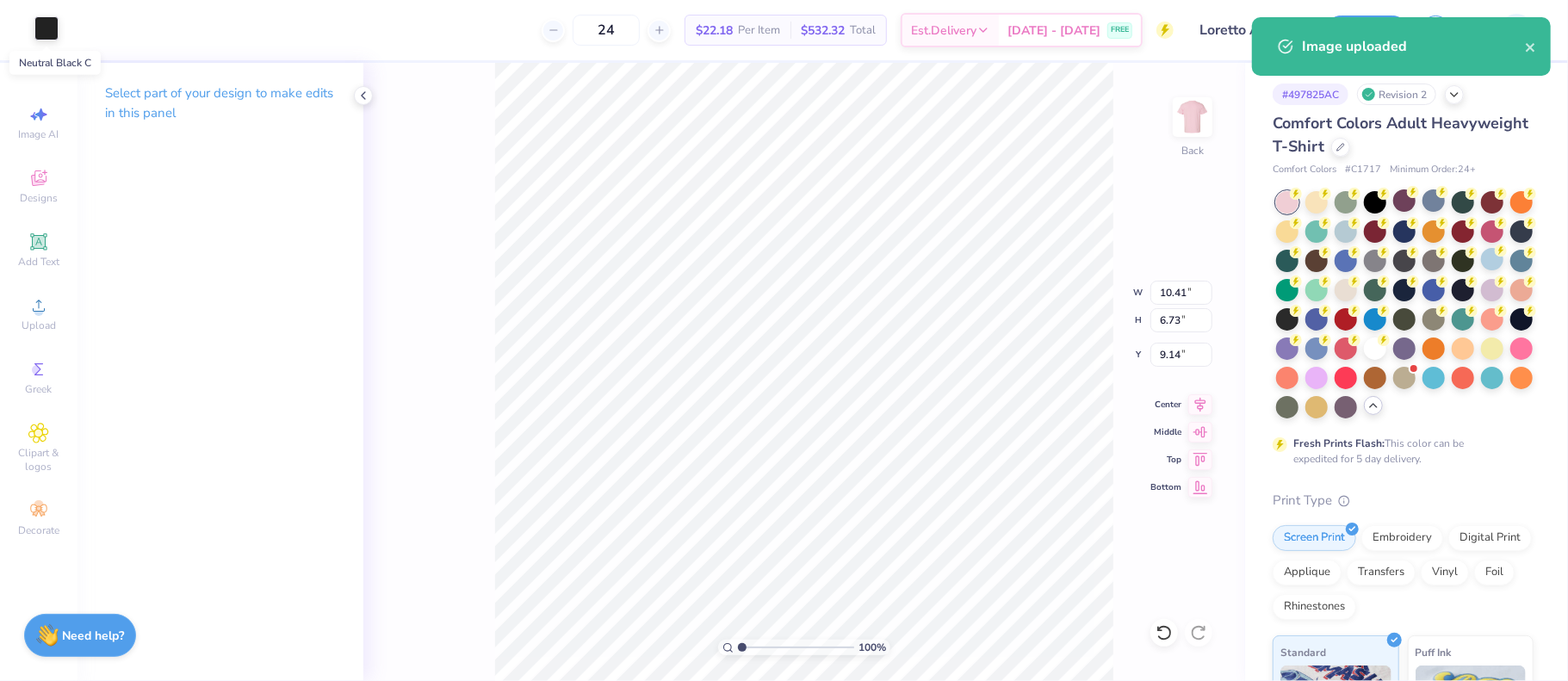
click at [43, 36] on div at bounding box center [46, 28] width 24 height 24
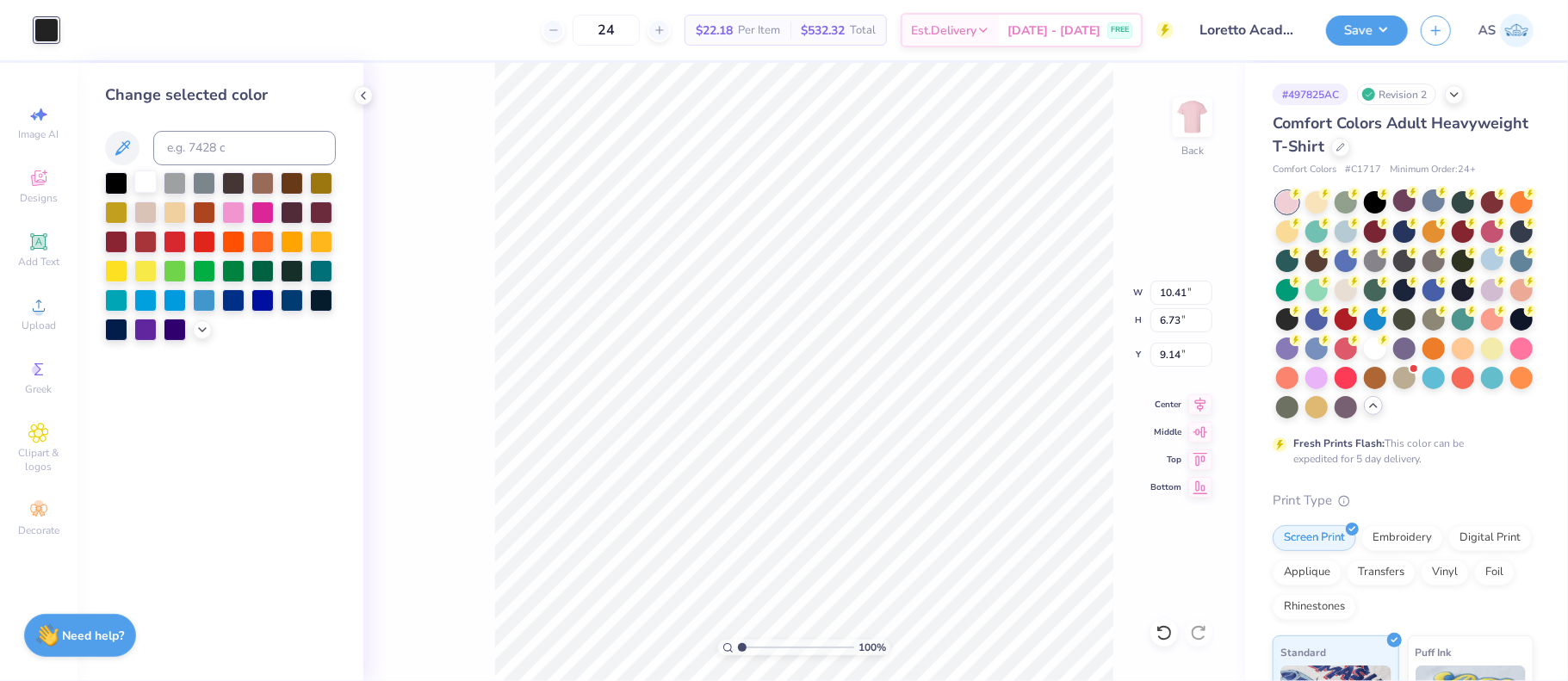
click at [146, 186] on div at bounding box center [146, 182] width 23 height 23
type input "3.00"
type input "1.54"
type input "3.00"
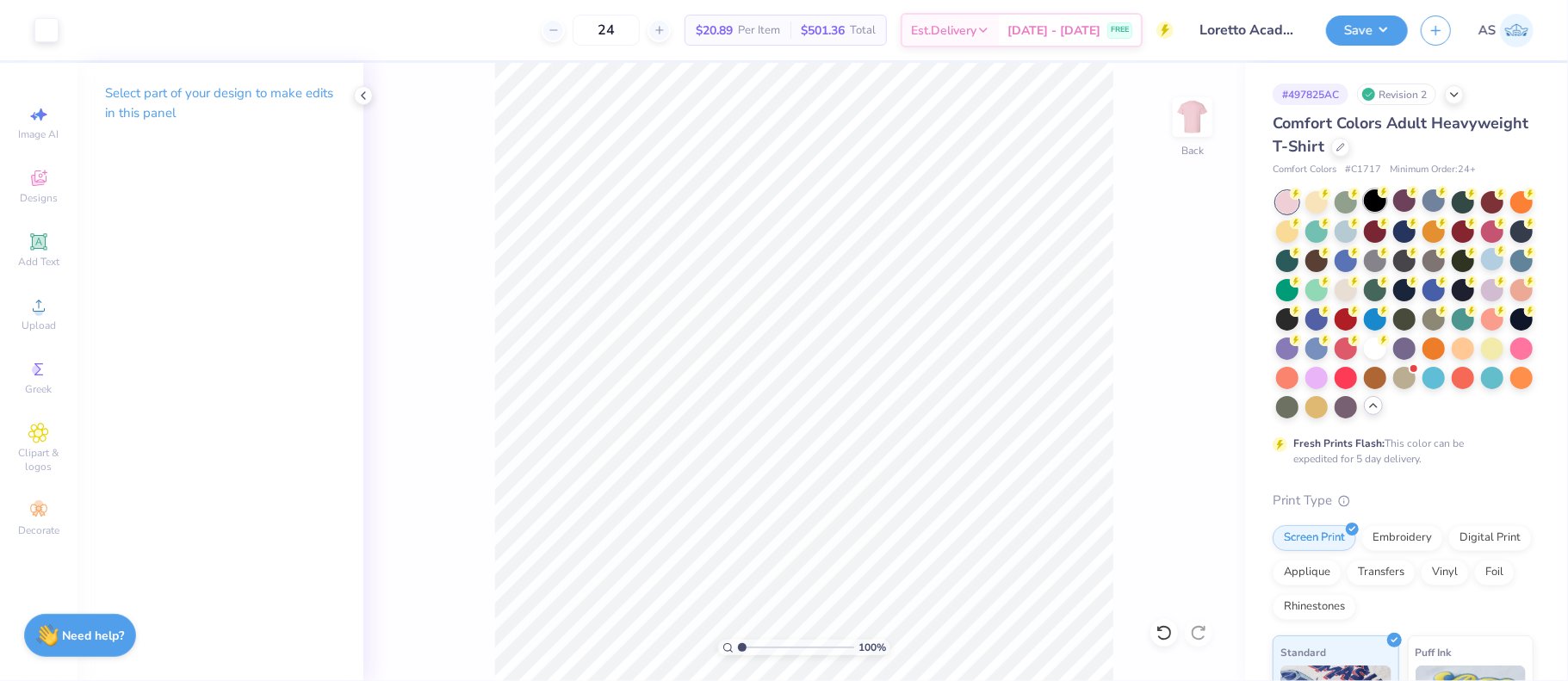
click at [1378, 204] on div at bounding box center [1374, 200] width 23 height 23
type input "3.00"
drag, startPoint x: 1160, startPoint y: 293, endPoint x: 1187, endPoint y: 289, distance: 27.3
click at [1187, 289] on input "10.41" at bounding box center [1181, 292] width 62 height 24
type input "8.00"
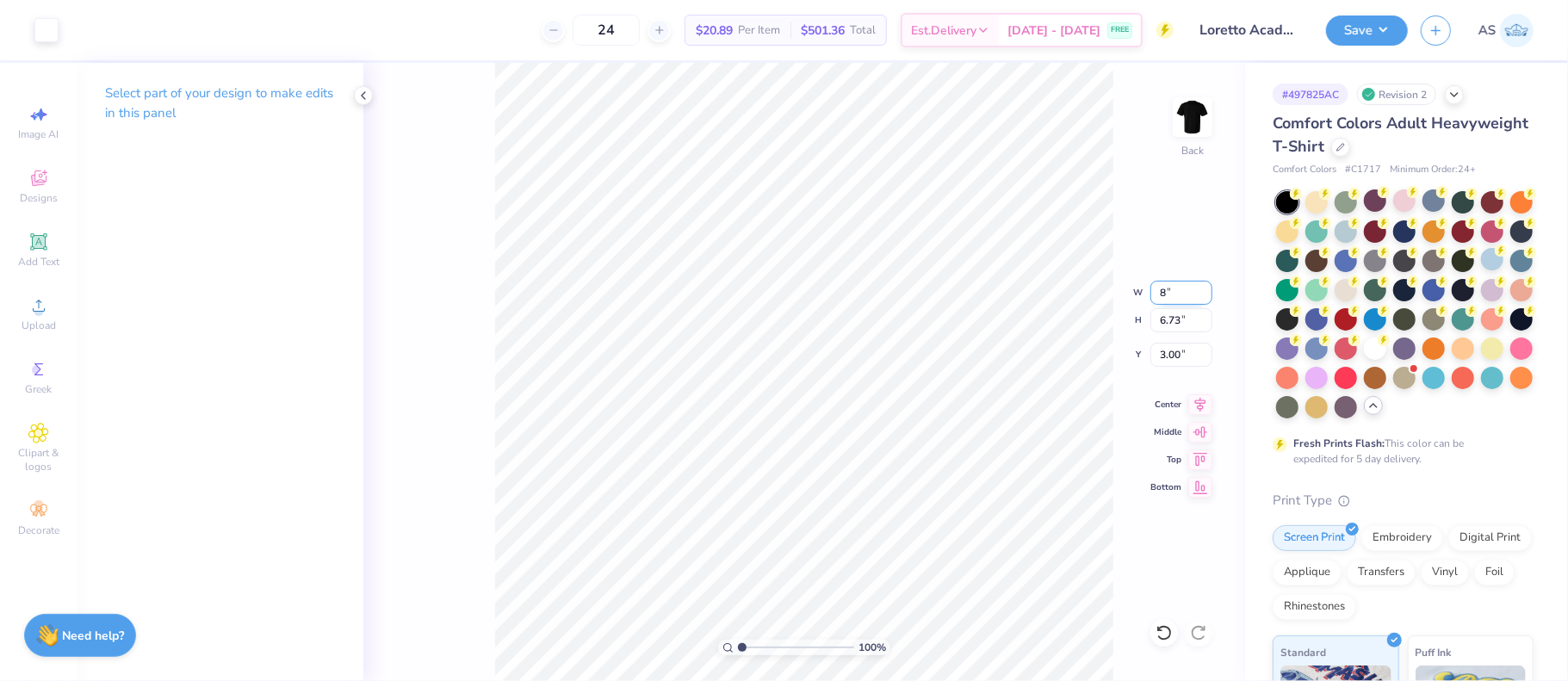
type input "5.17"
drag, startPoint x: 1181, startPoint y: 351, endPoint x: 1157, endPoint y: 351, distance: 24.0
click at [1157, 351] on input "3.78" at bounding box center [1181, 355] width 62 height 24
type input "3.00"
click at [1160, 288] on input "8.00" at bounding box center [1181, 292] width 62 height 24
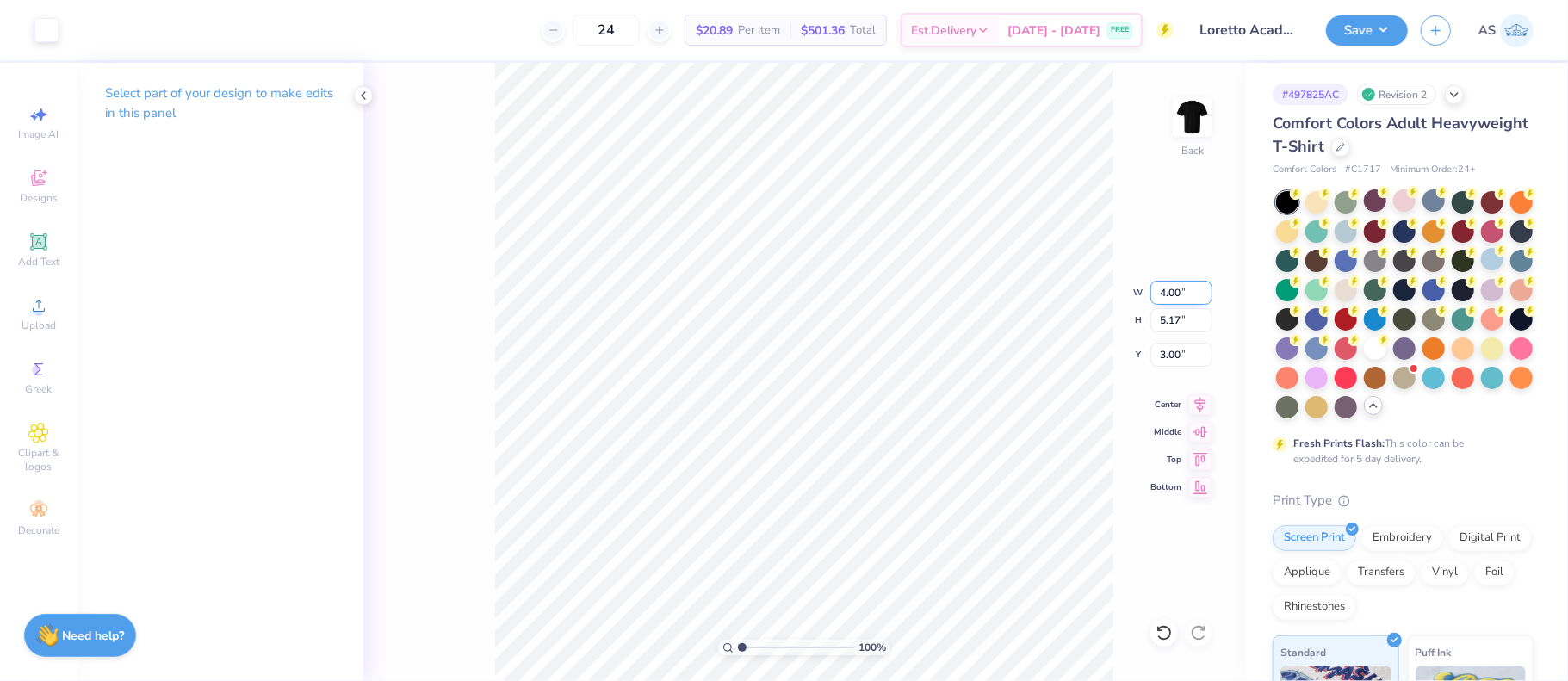
type input "4.00"
type input "2.59"
type input "3.00"
click at [1165, 293] on input "4.00" at bounding box center [1181, 292] width 62 height 24
type input "3.50"
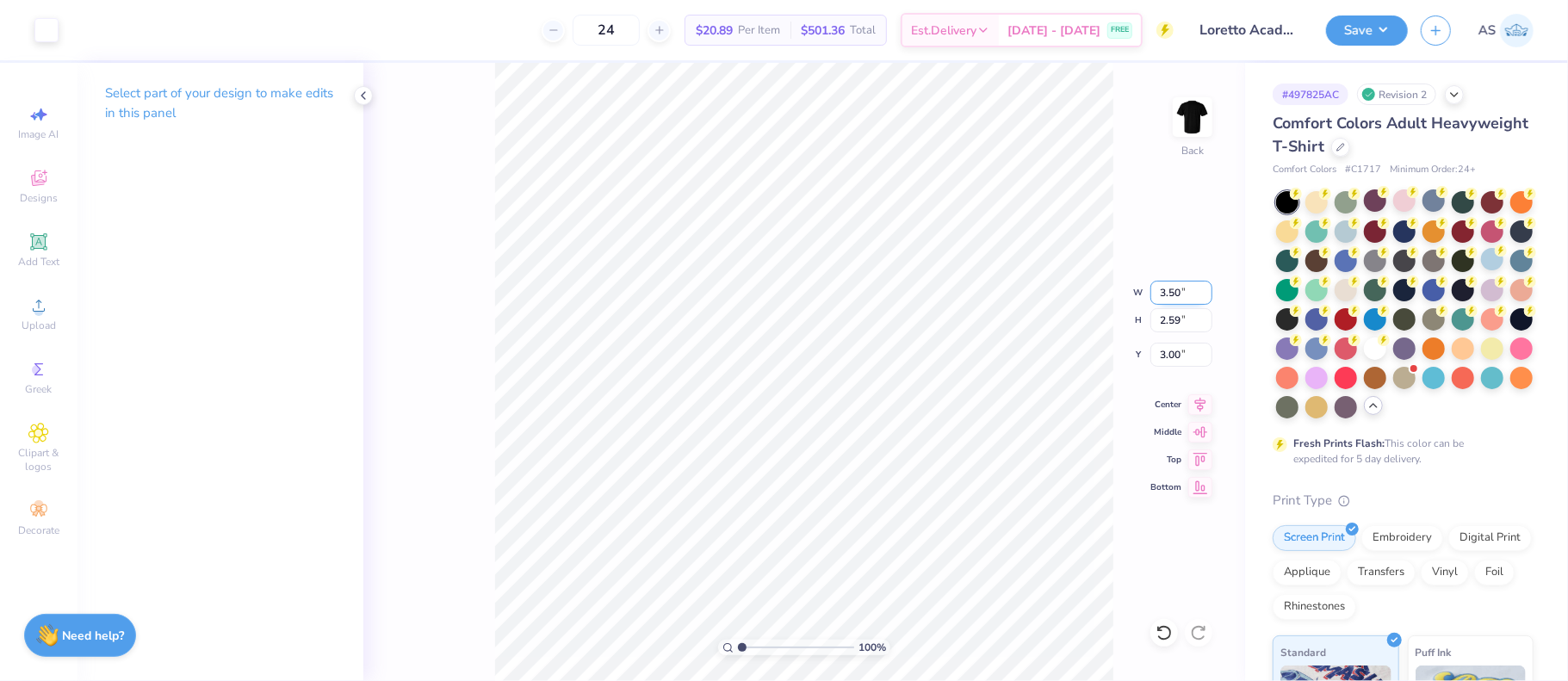
type input "2.26"
type input "3.16"
click at [1178, 354] on input "3.16" at bounding box center [1181, 355] width 62 height 24
type input "3.00"
click at [1412, 205] on div at bounding box center [1404, 200] width 23 height 23
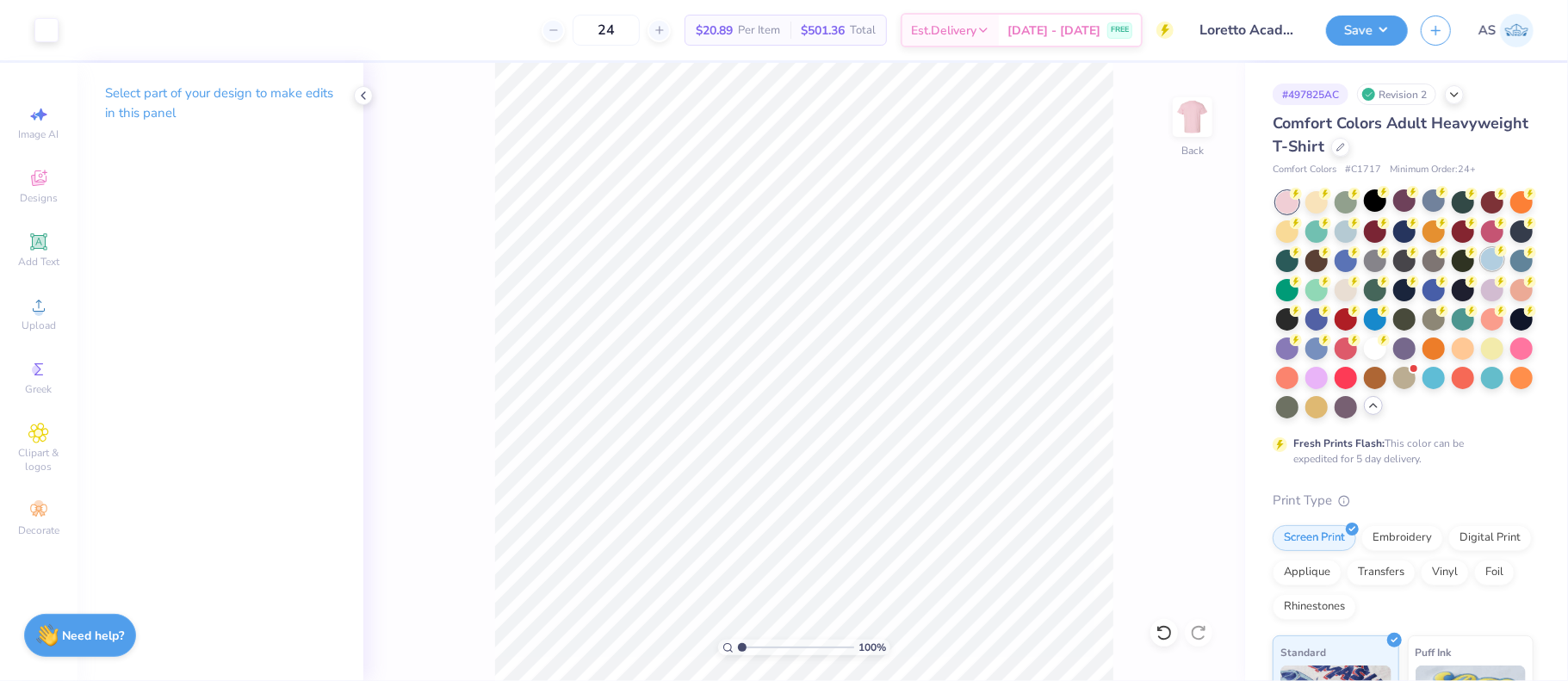
click at [1299, 198] on icon at bounding box center [1296, 194] width 6 height 9
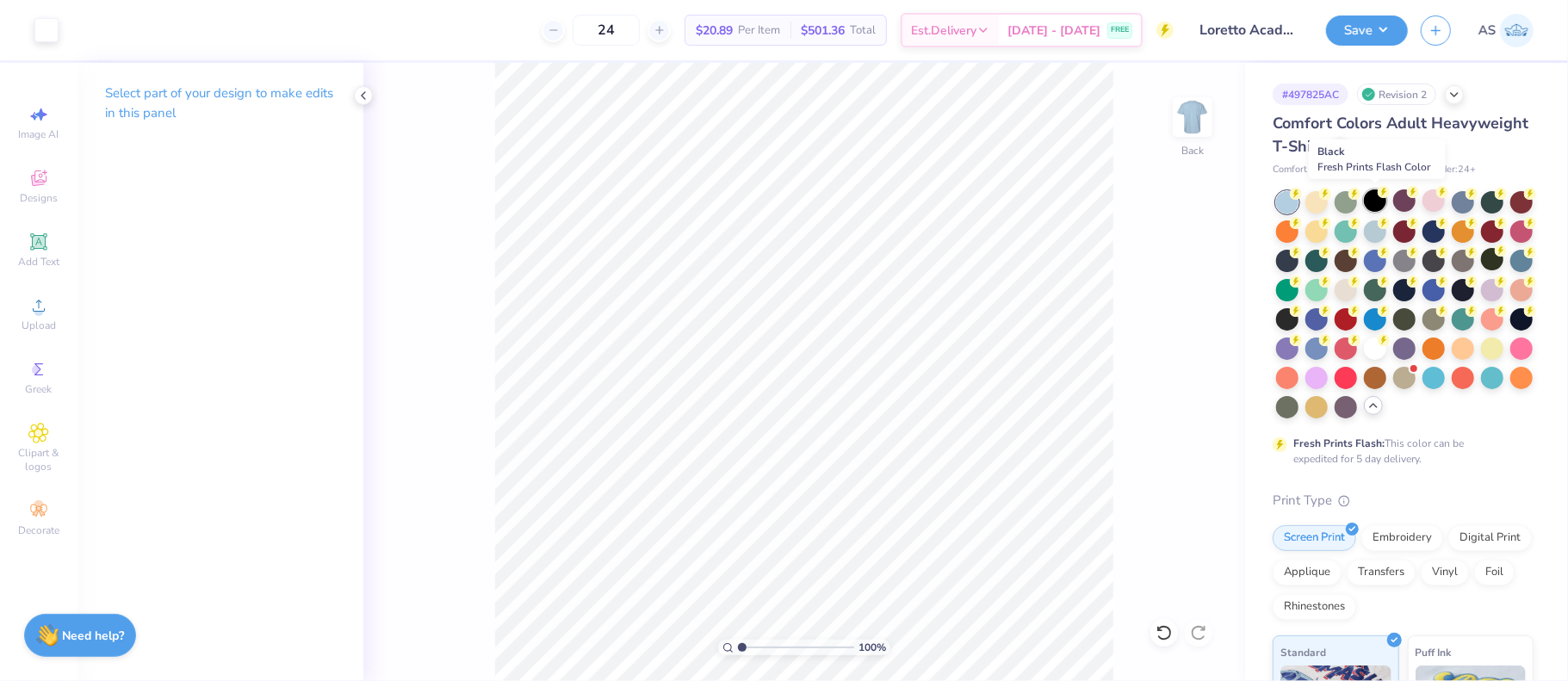
click at [1377, 203] on div at bounding box center [1374, 200] width 23 height 23
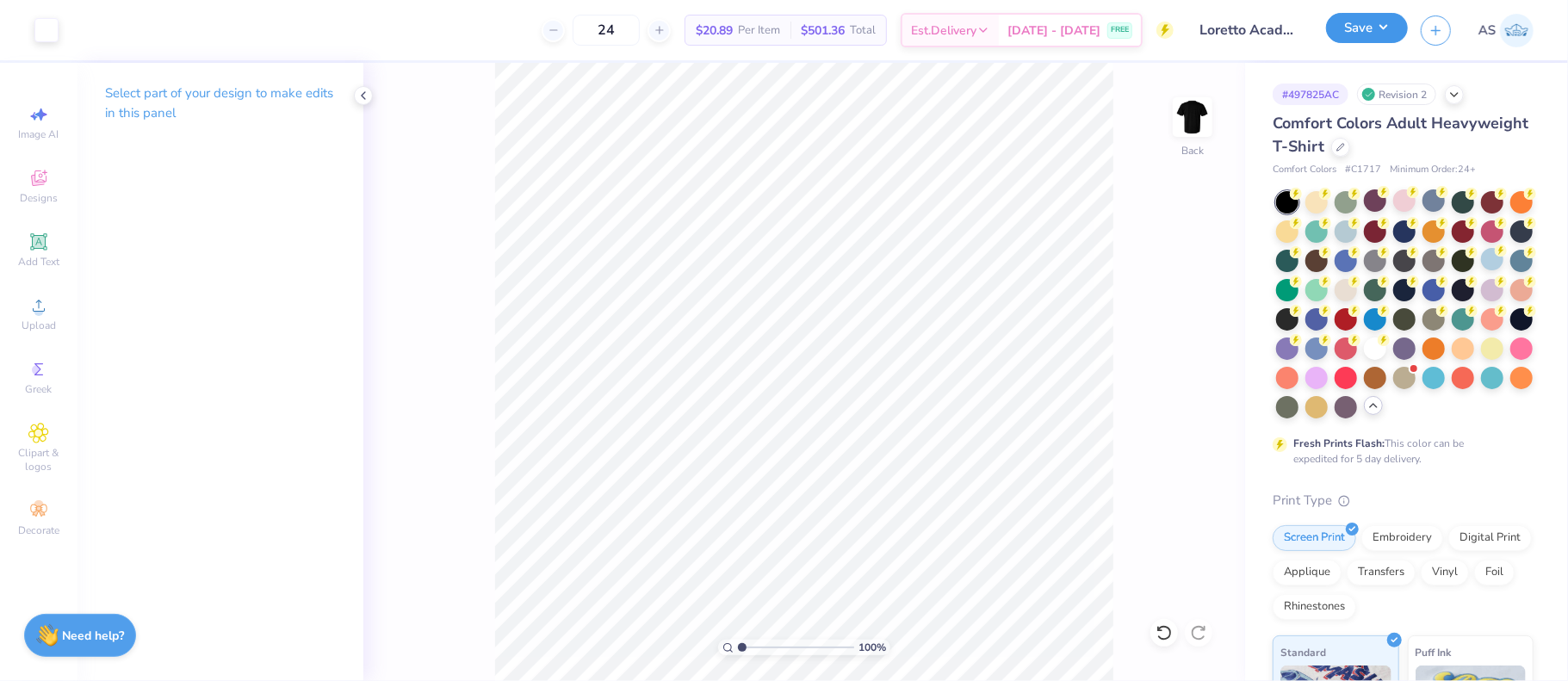
click at [1393, 32] on button "Save" at bounding box center [1366, 27] width 81 height 30
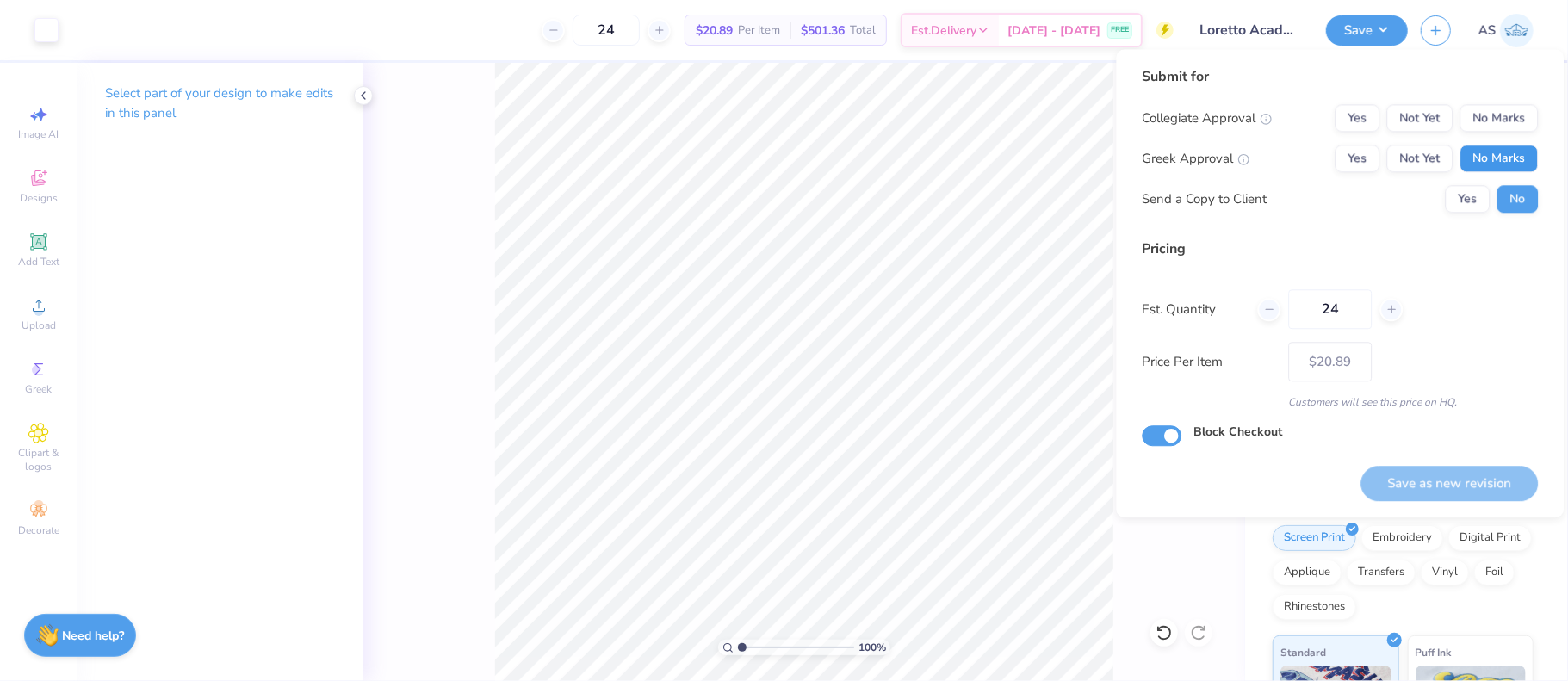
click at [1511, 165] on button "No Marks" at bounding box center [1498, 158] width 79 height 27
click at [1502, 127] on button "No Marks" at bounding box center [1498, 118] width 79 height 27
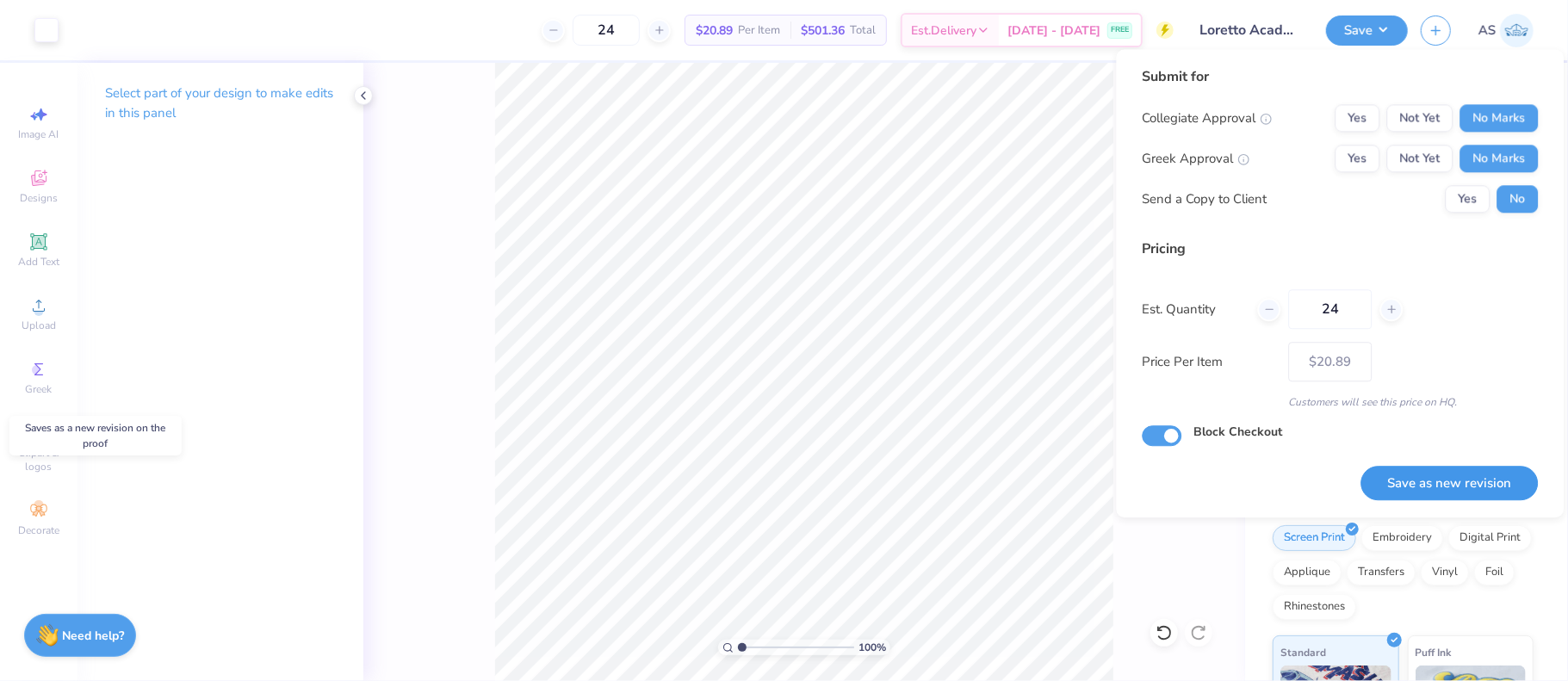
click at [1475, 473] on button "Save as new revision" at bounding box center [1449, 483] width 177 height 35
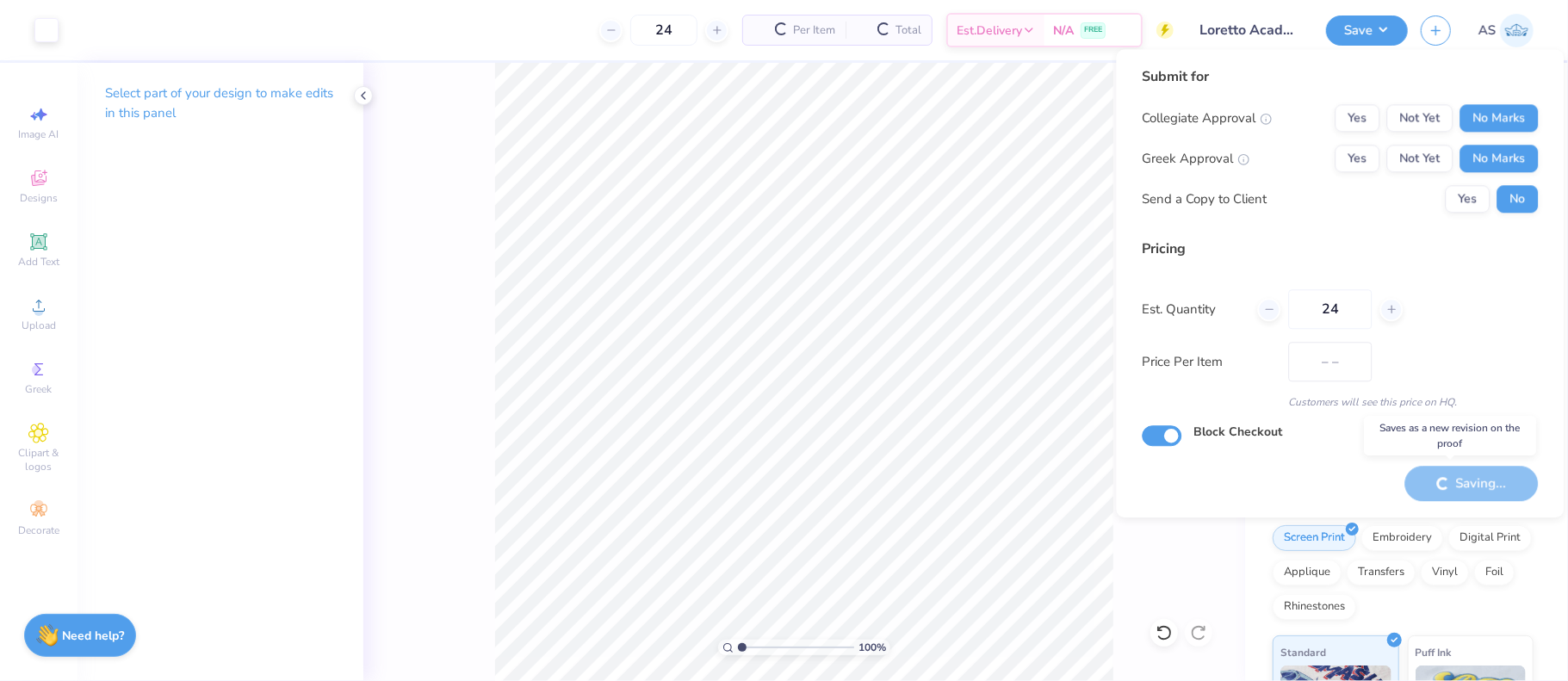
type input "$20.89"
